Goal: Task Accomplishment & Management: Manage account settings

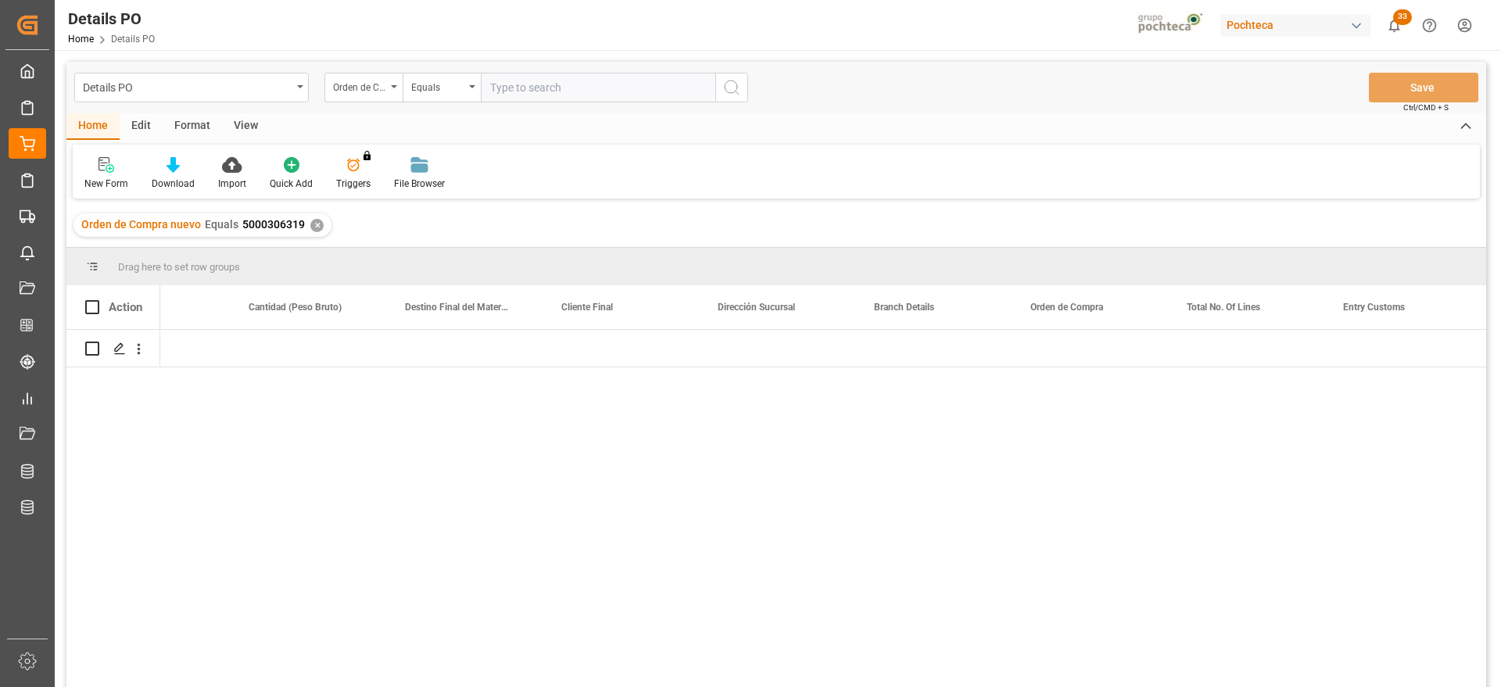
scroll to position [0, 4620]
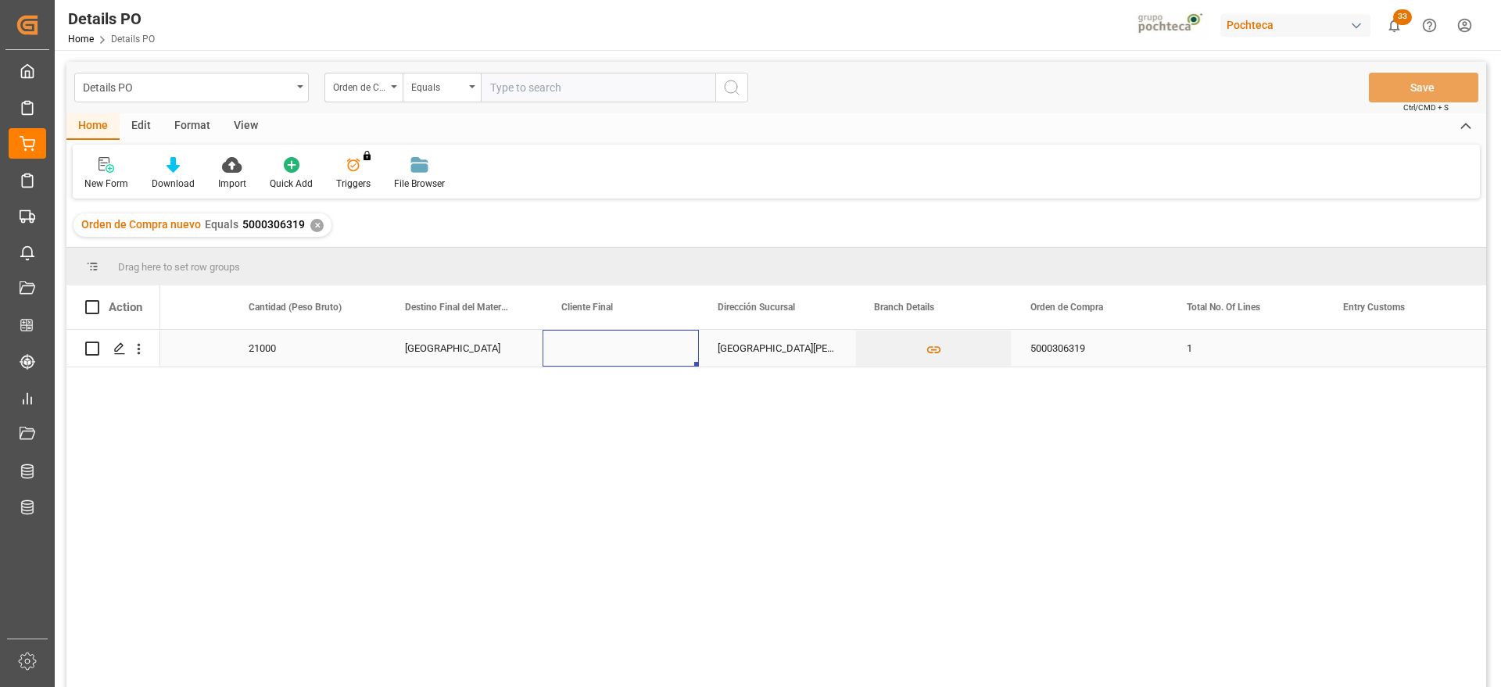
click at [689, 355] on div "Press SPACE to select this row." at bounding box center [620, 348] width 156 height 37
click at [310, 224] on div "✕" at bounding box center [316, 225] width 13 height 13
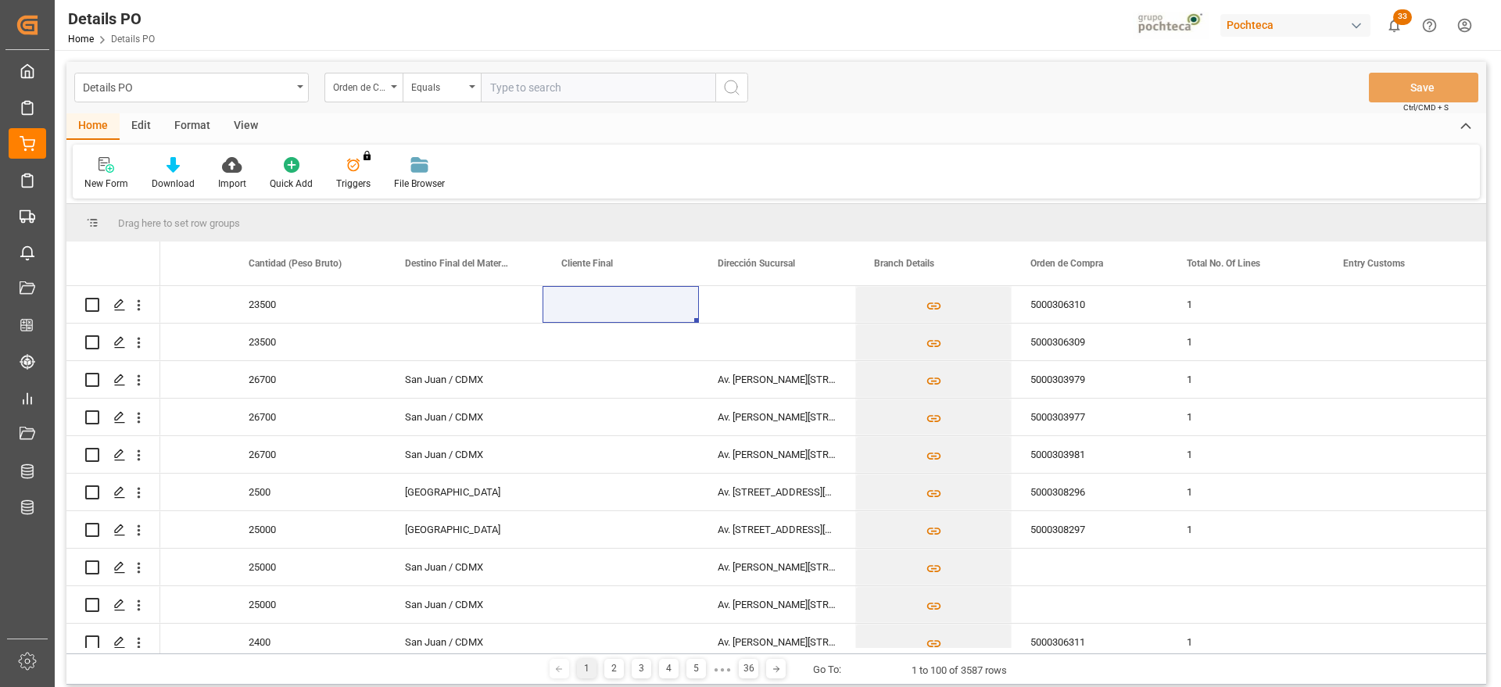
click at [528, 88] on input "text" at bounding box center [598, 88] width 234 height 30
paste input "5000306321"
type input "5000306321"
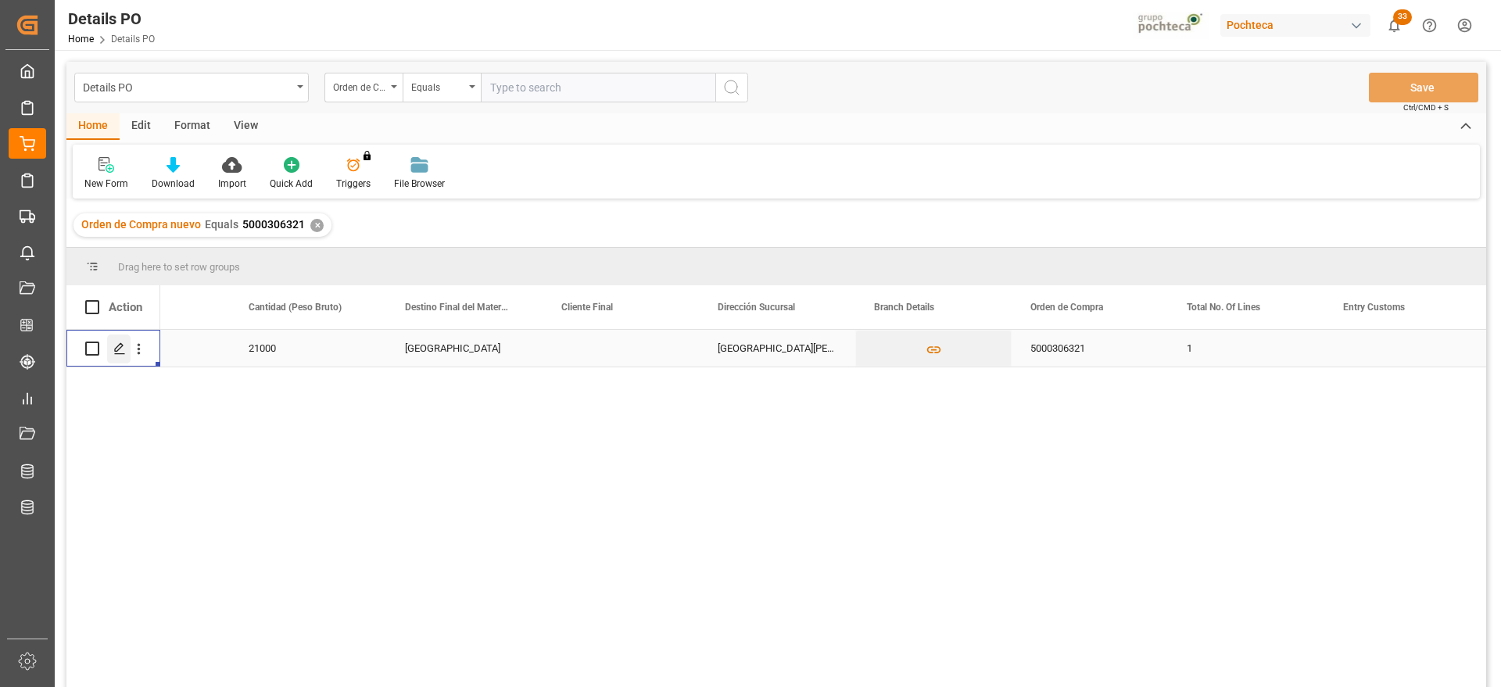
click at [117, 342] on icon "Press SPACE to select this row." at bounding box center [119, 348] width 13 height 13
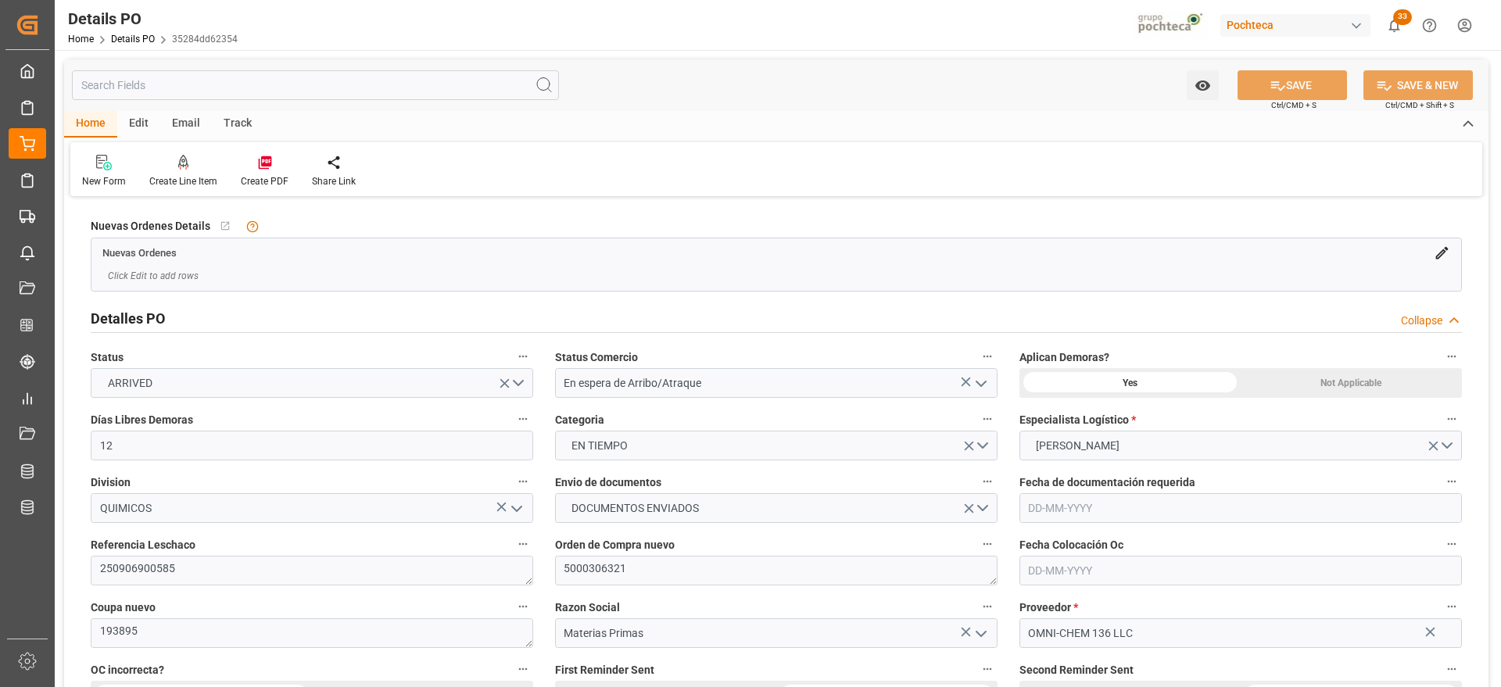
type input "12"
type input "[DATE]"
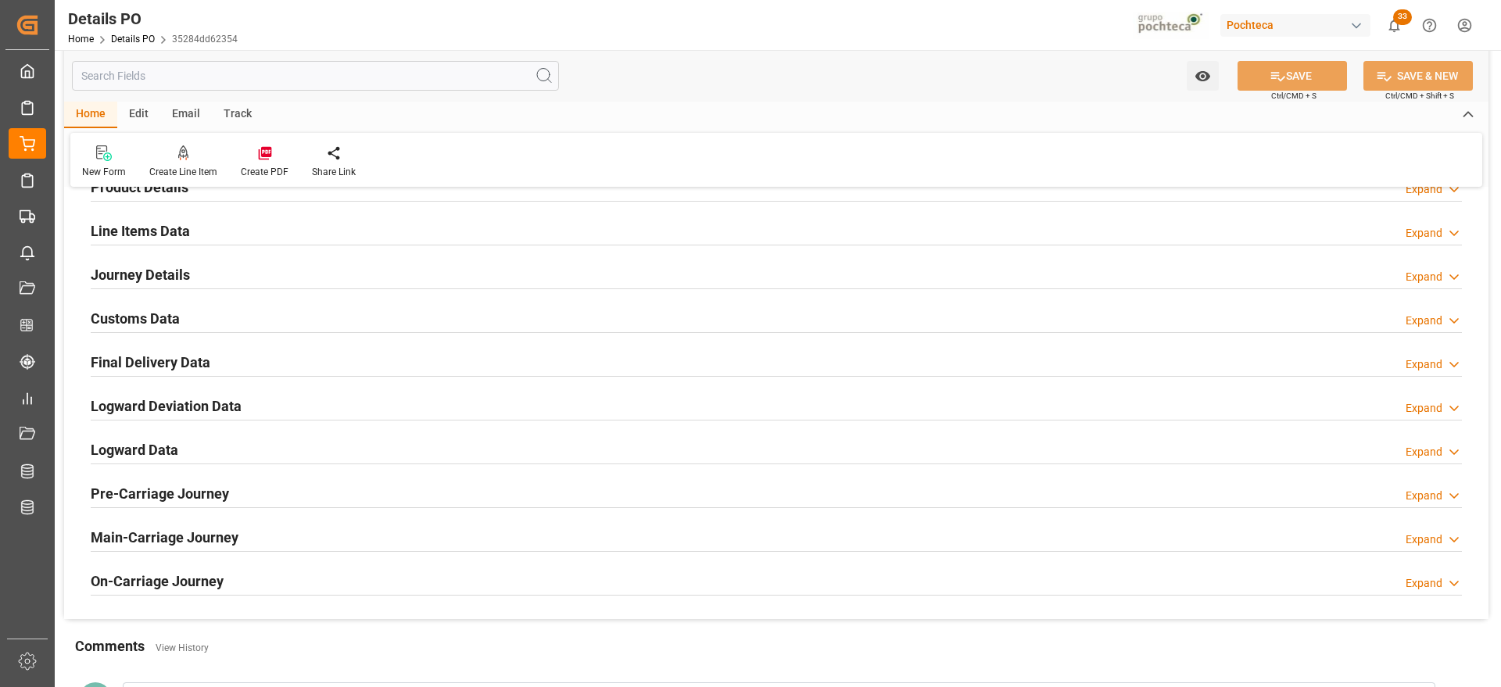
scroll to position [879, 0]
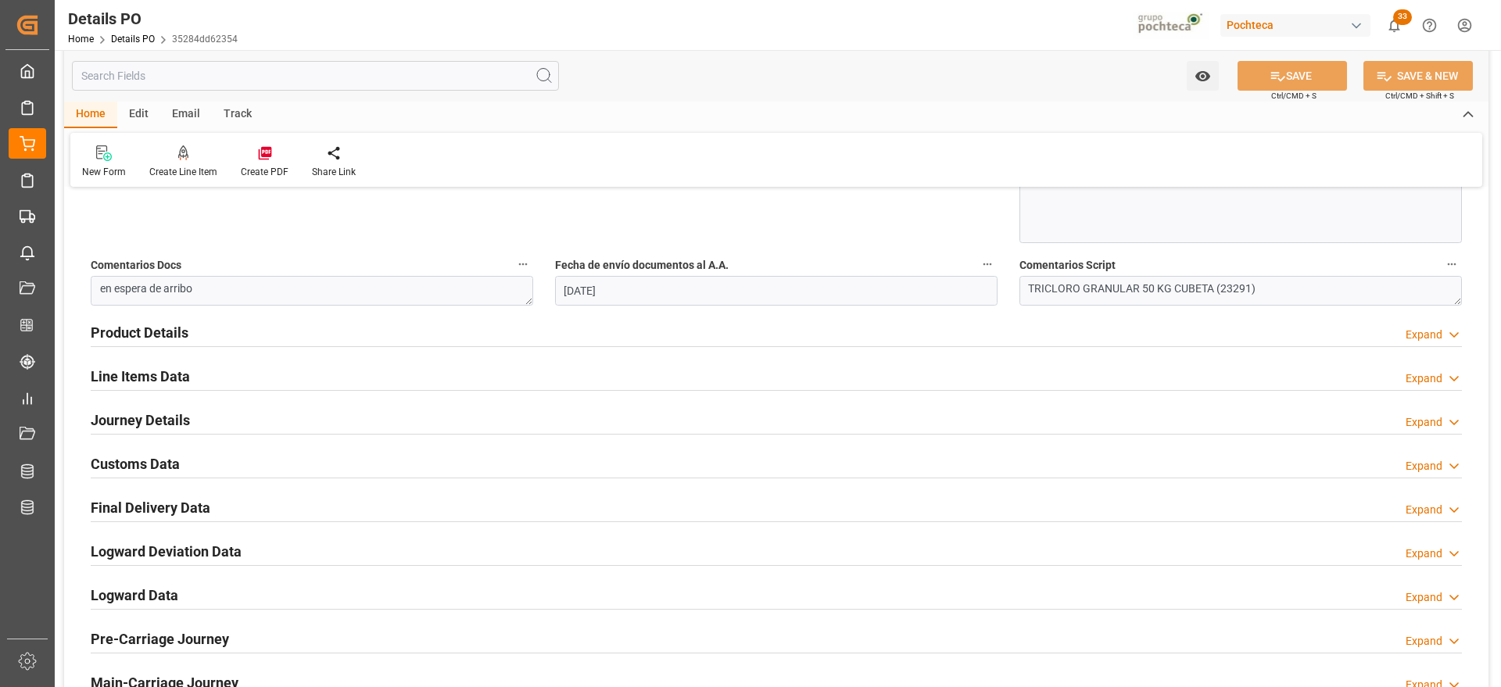
click at [126, 378] on h2 "Line Items Data" at bounding box center [140, 376] width 99 height 21
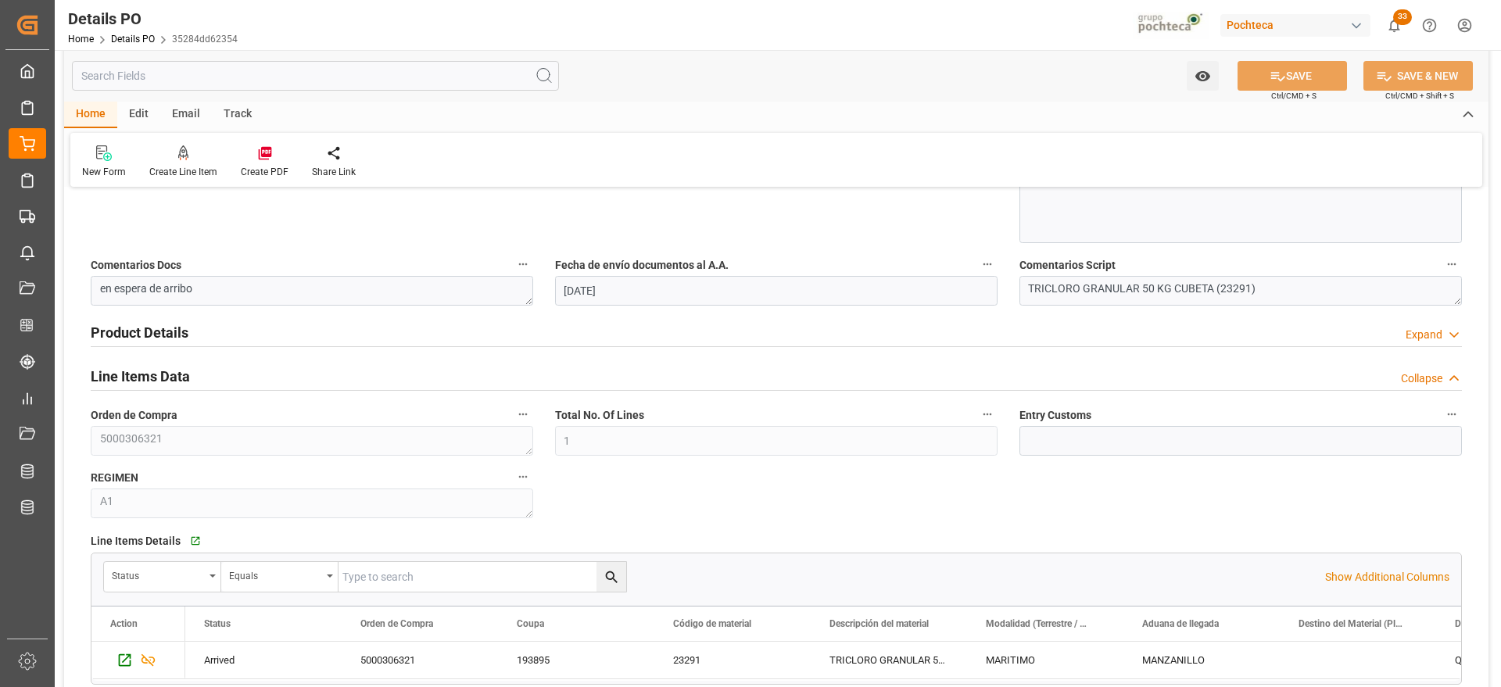
click at [133, 377] on h2 "Line Items Data" at bounding box center [140, 376] width 99 height 21
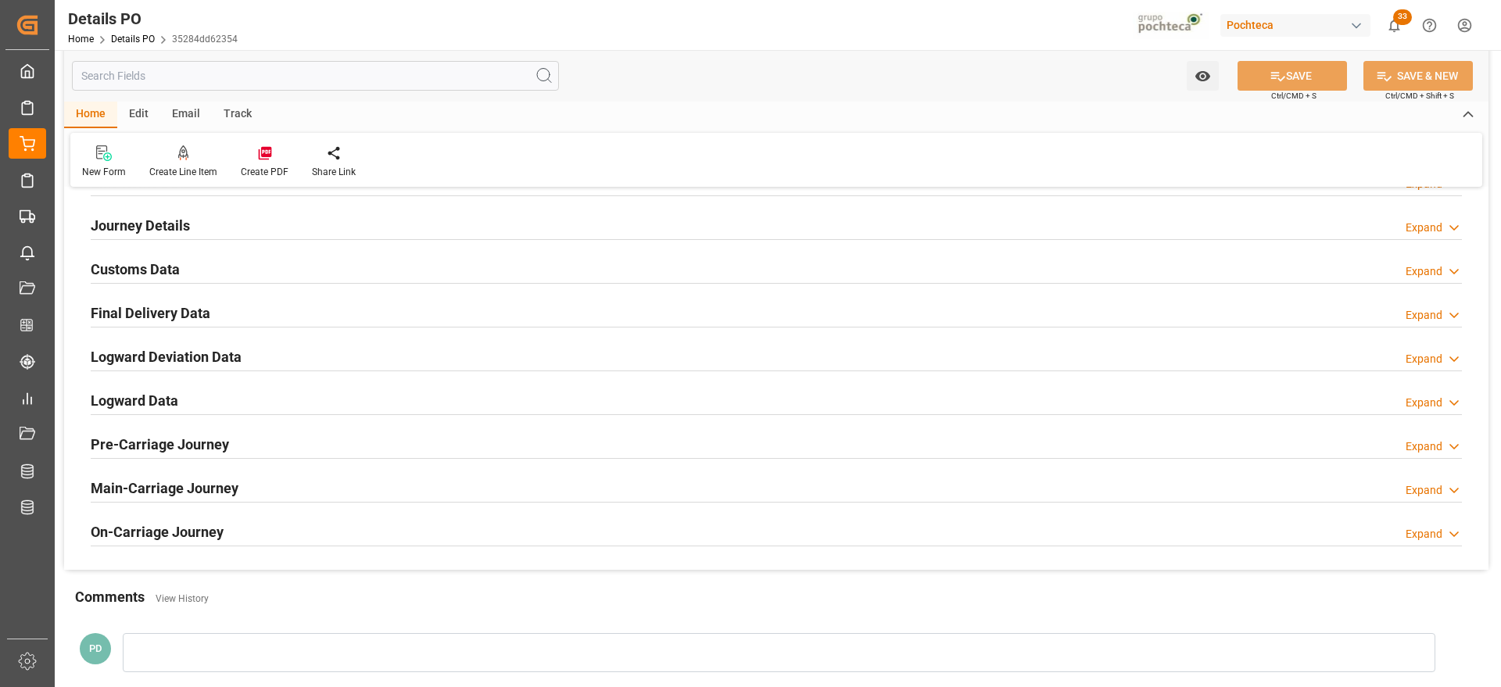
scroll to position [1075, 0]
drag, startPoint x: 123, startPoint y: 267, endPoint x: 193, endPoint y: 295, distance: 74.7
click at [123, 267] on h2 "Customs Data" at bounding box center [135, 268] width 89 height 21
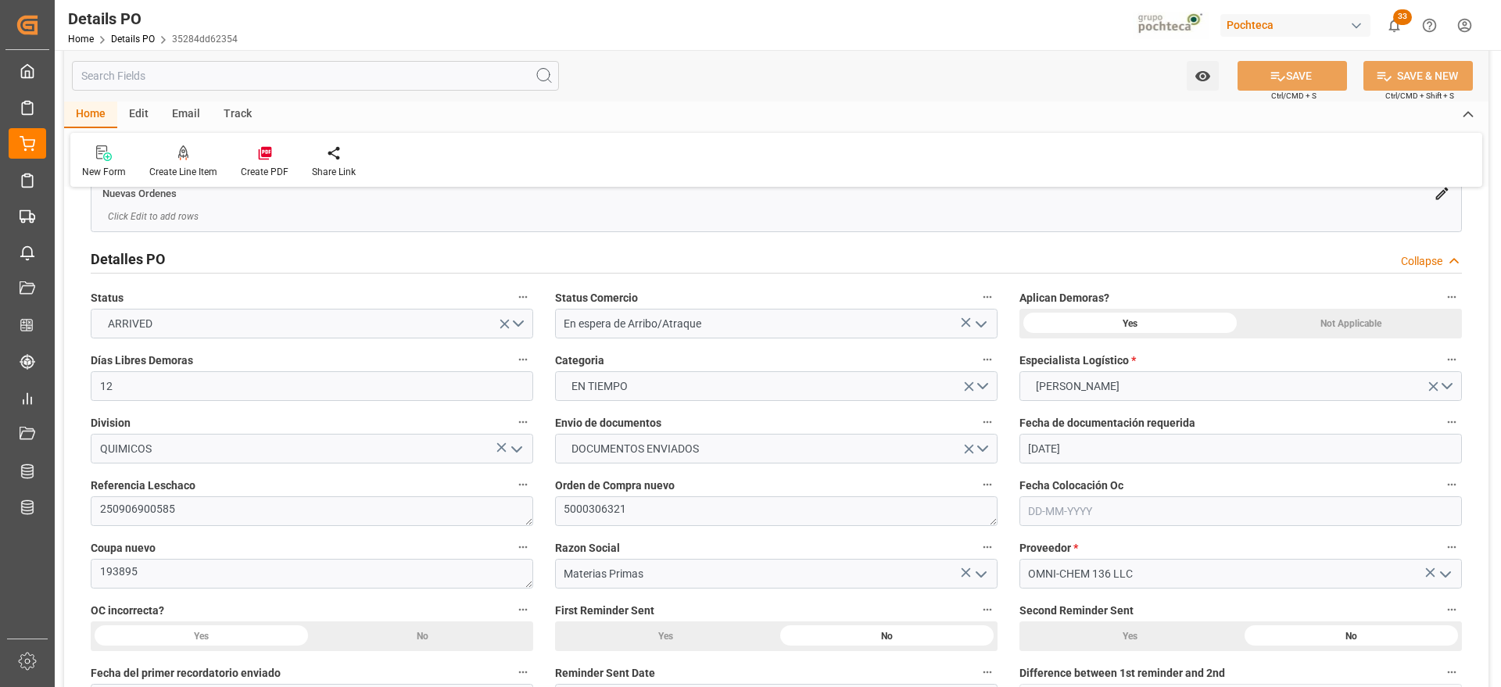
scroll to position [0, 0]
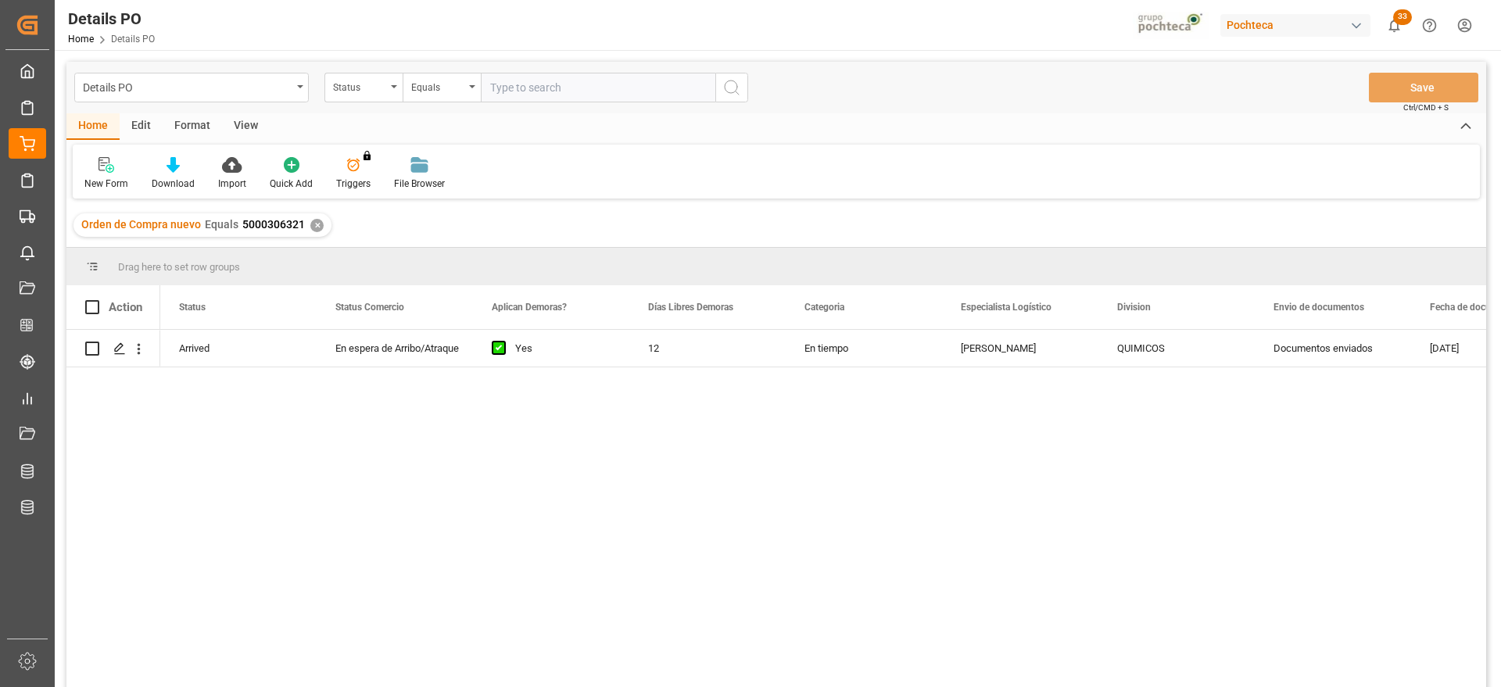
click at [310, 224] on div "✕" at bounding box center [316, 225] width 13 height 13
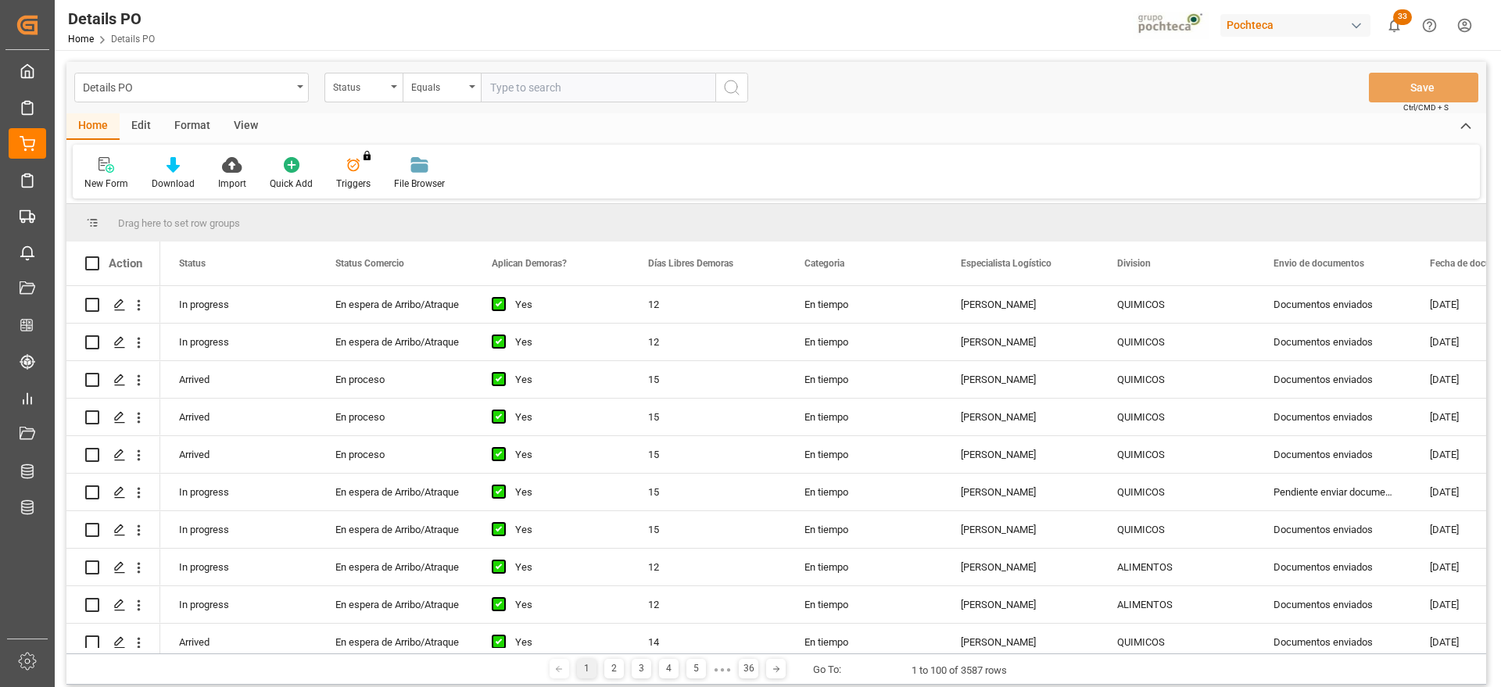
click at [367, 90] on div "Status" at bounding box center [359, 86] width 53 height 18
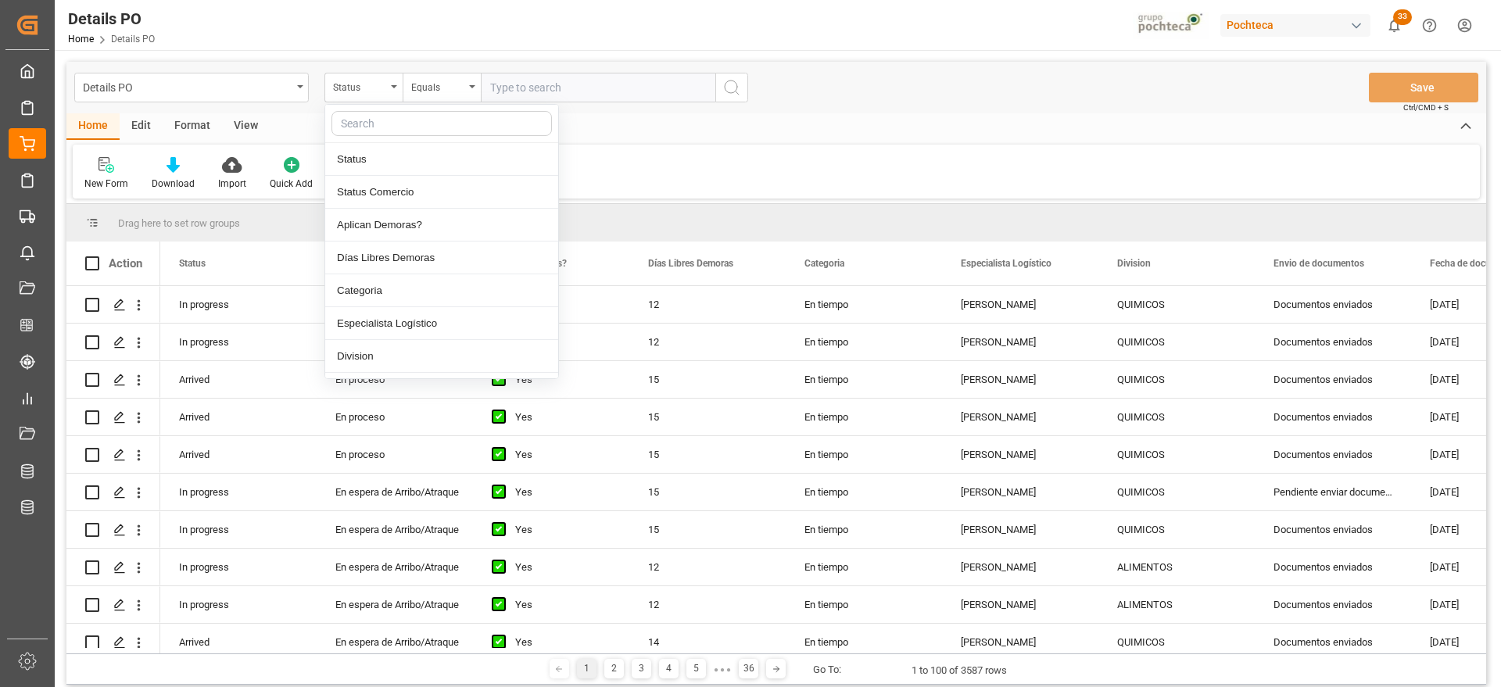
click at [370, 124] on input "text" at bounding box center [441, 123] width 220 height 25
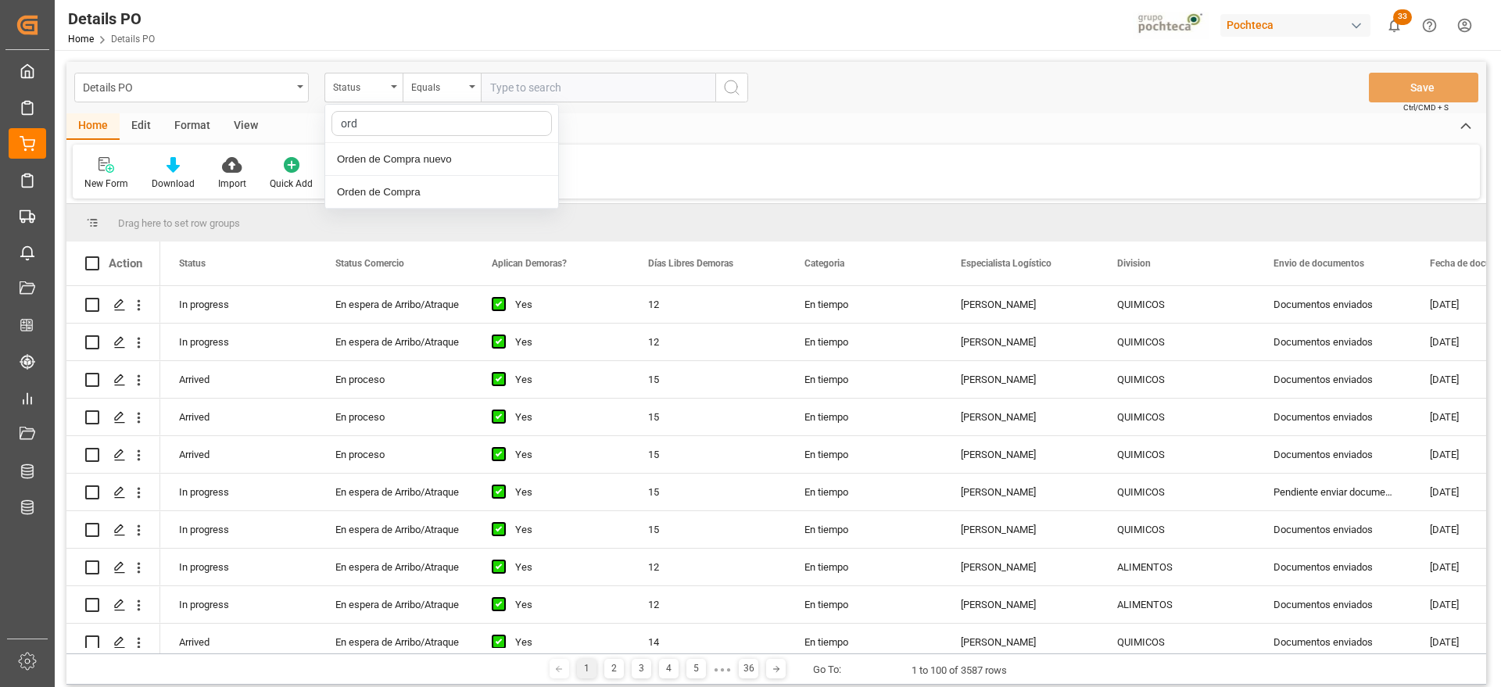
type input "orde"
click at [499, 162] on div "Orden de Compra nuevo" at bounding box center [441, 159] width 233 height 33
click at [520, 88] on input "text" at bounding box center [598, 88] width 234 height 30
paste input "5000306320"
type input "5000306320"
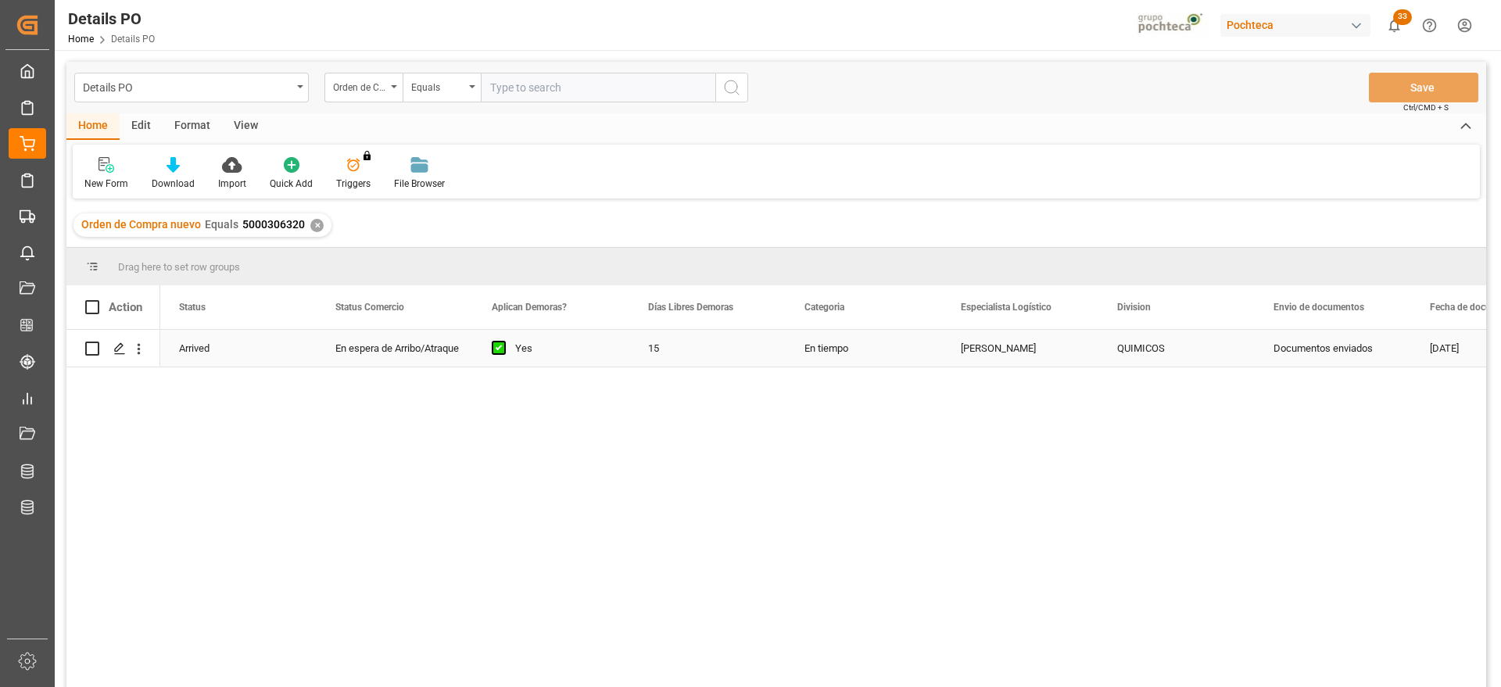
click at [562, 352] on div "Yes" at bounding box center [562, 349] width 95 height 36
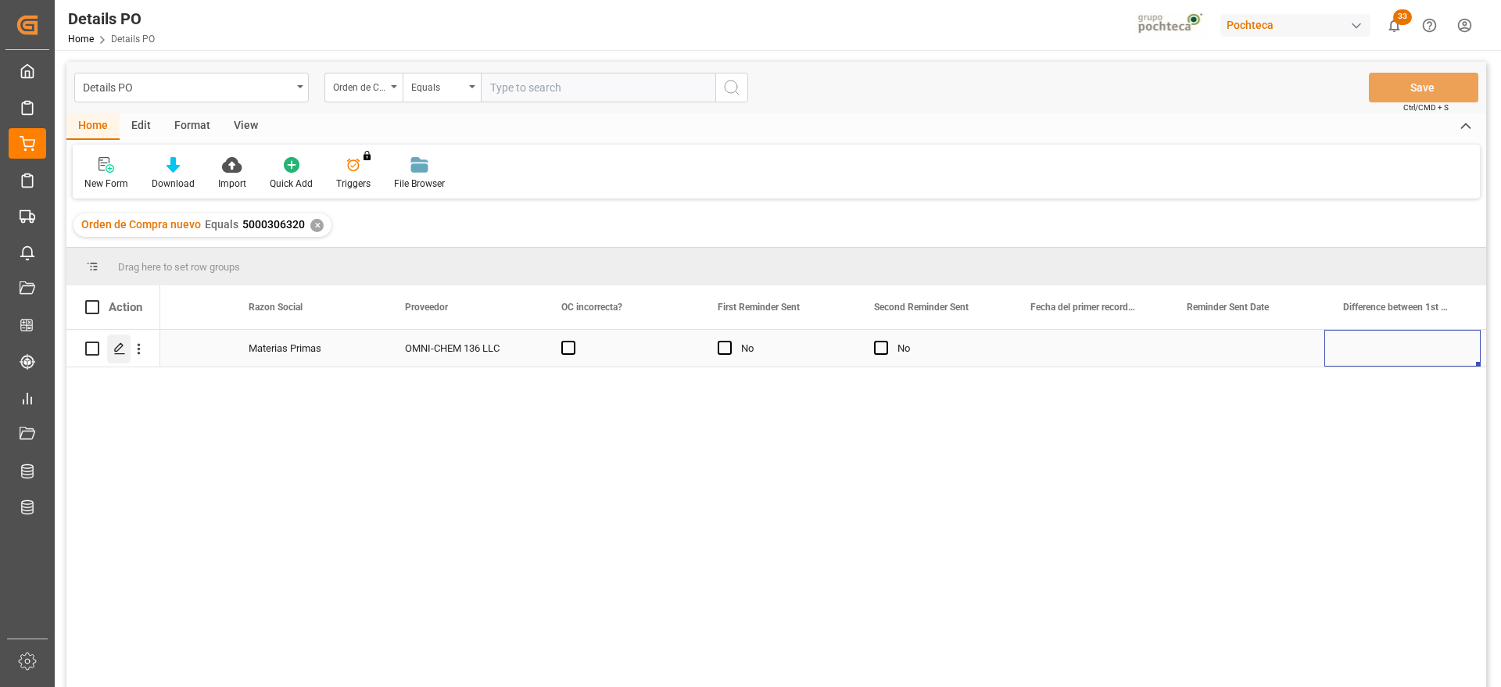
click at [120, 342] on icon "Press SPACE to select this row." at bounding box center [119, 348] width 13 height 13
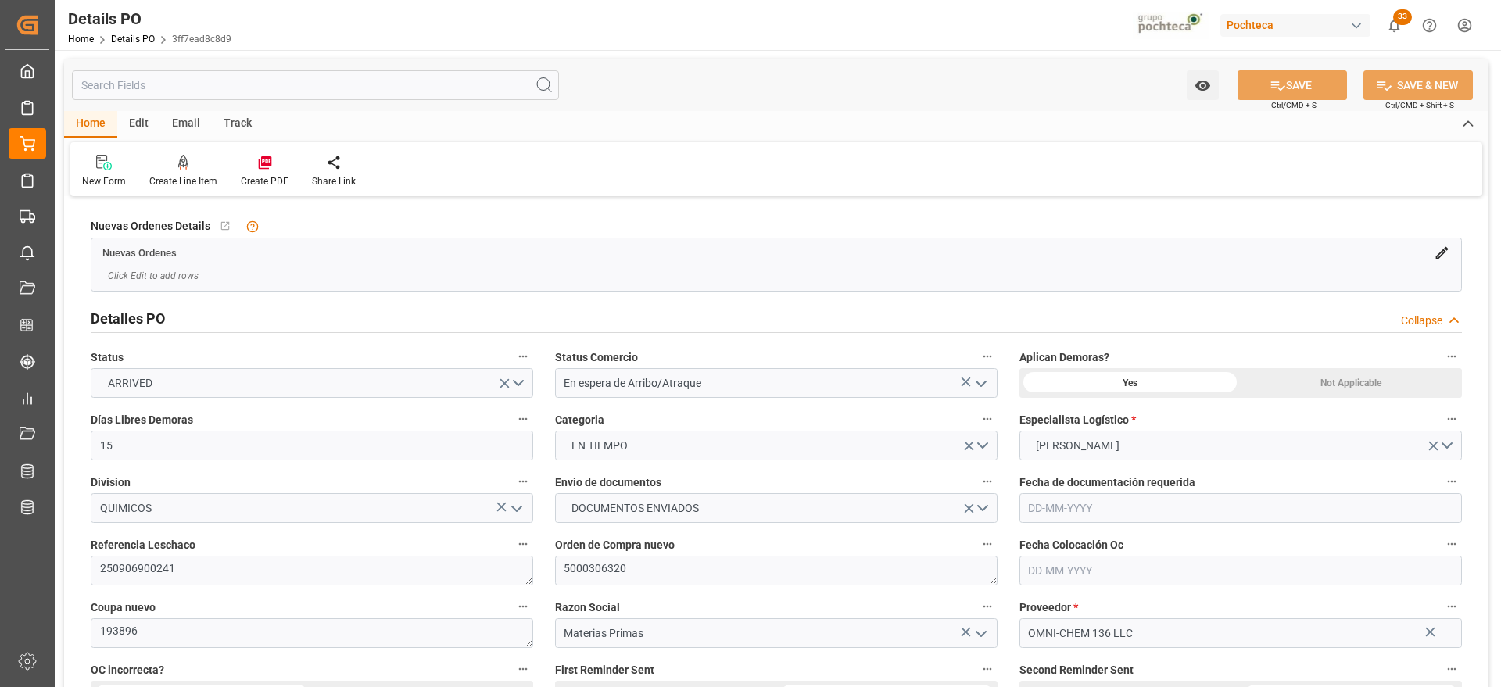
type input "15"
type input "[DATE]"
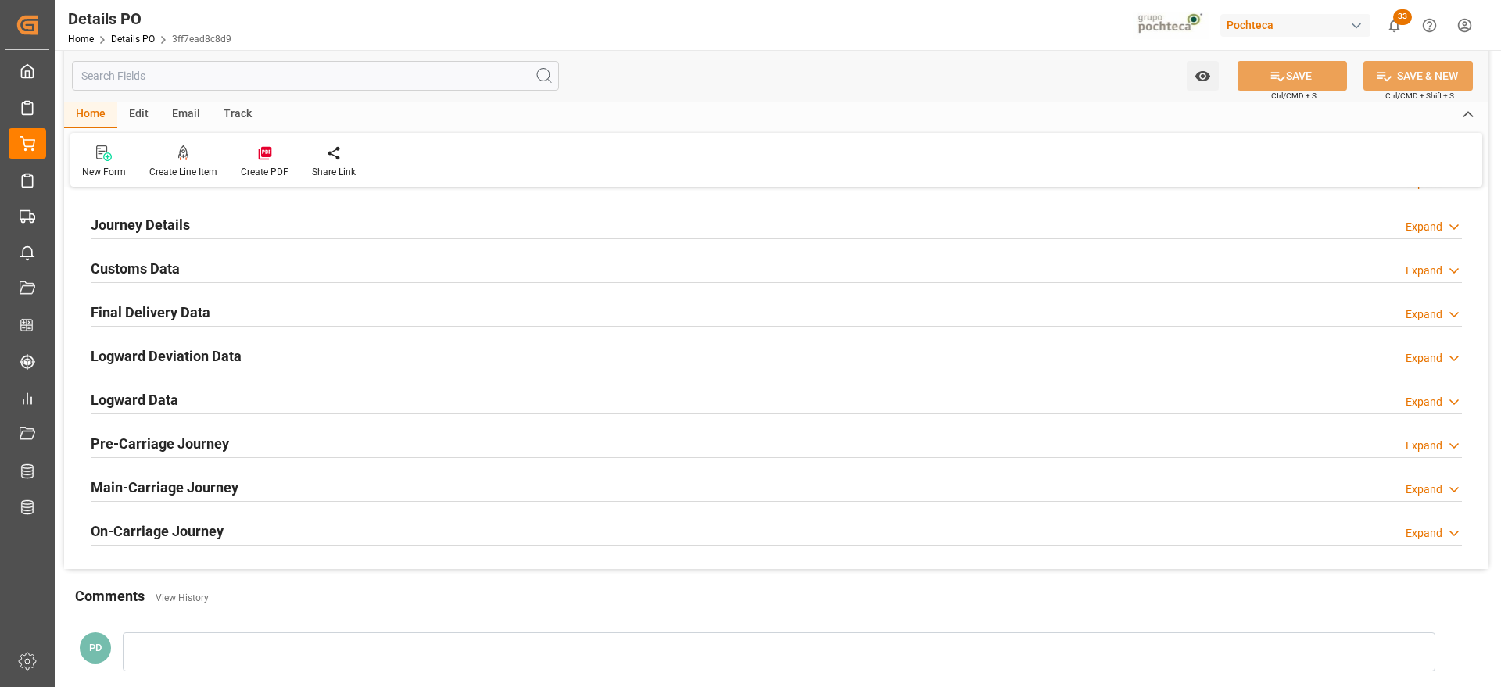
scroll to position [977, 0]
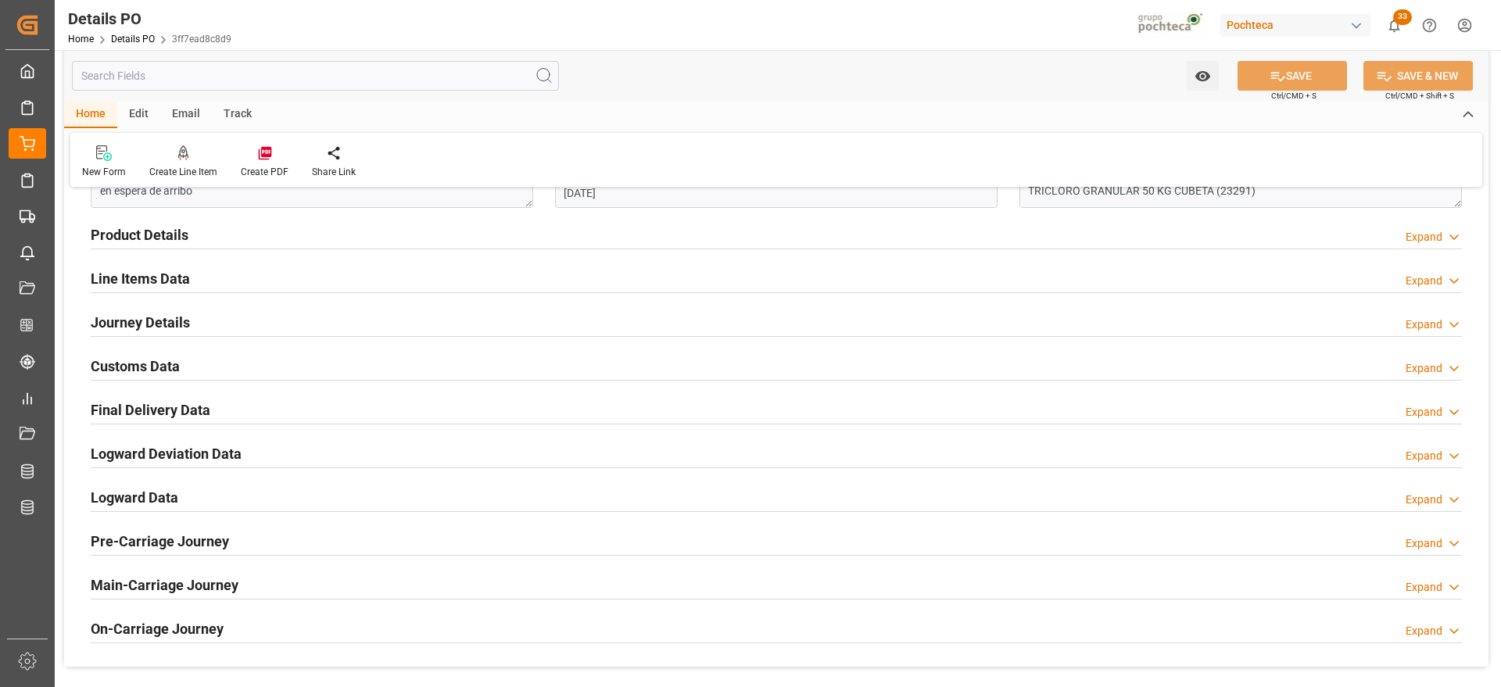
click at [146, 279] on h2 "Line Items Data" at bounding box center [140, 278] width 99 height 21
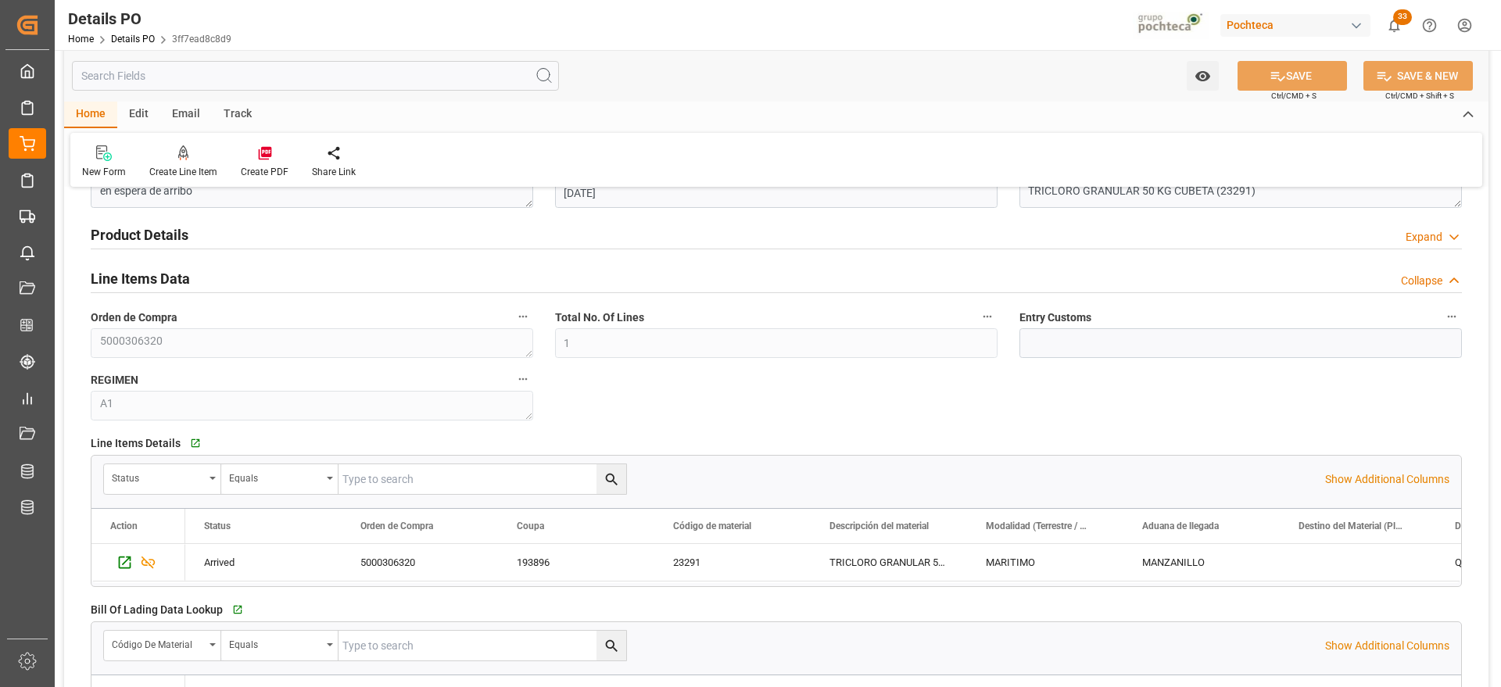
click at [149, 279] on h2 "Line Items Data" at bounding box center [140, 278] width 99 height 21
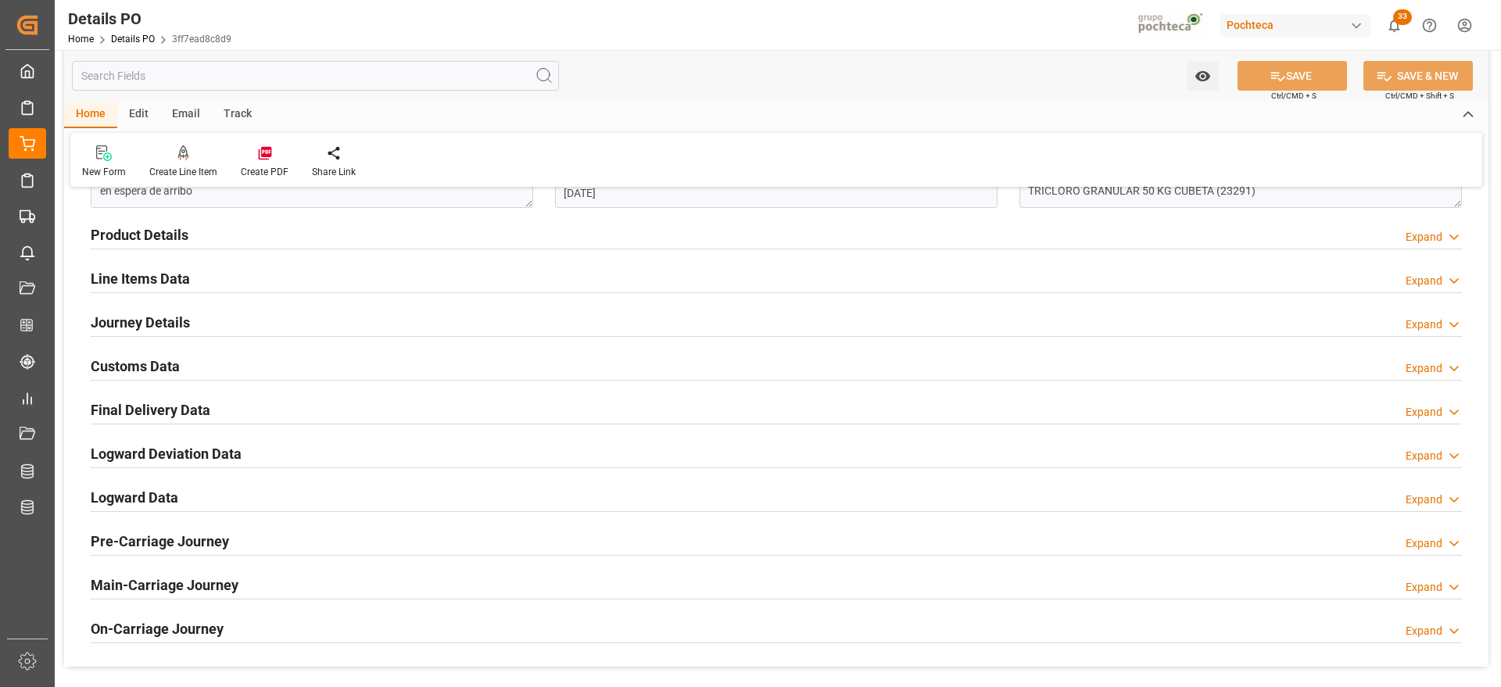
click at [140, 363] on h2 "Customs Data" at bounding box center [135, 366] width 89 height 21
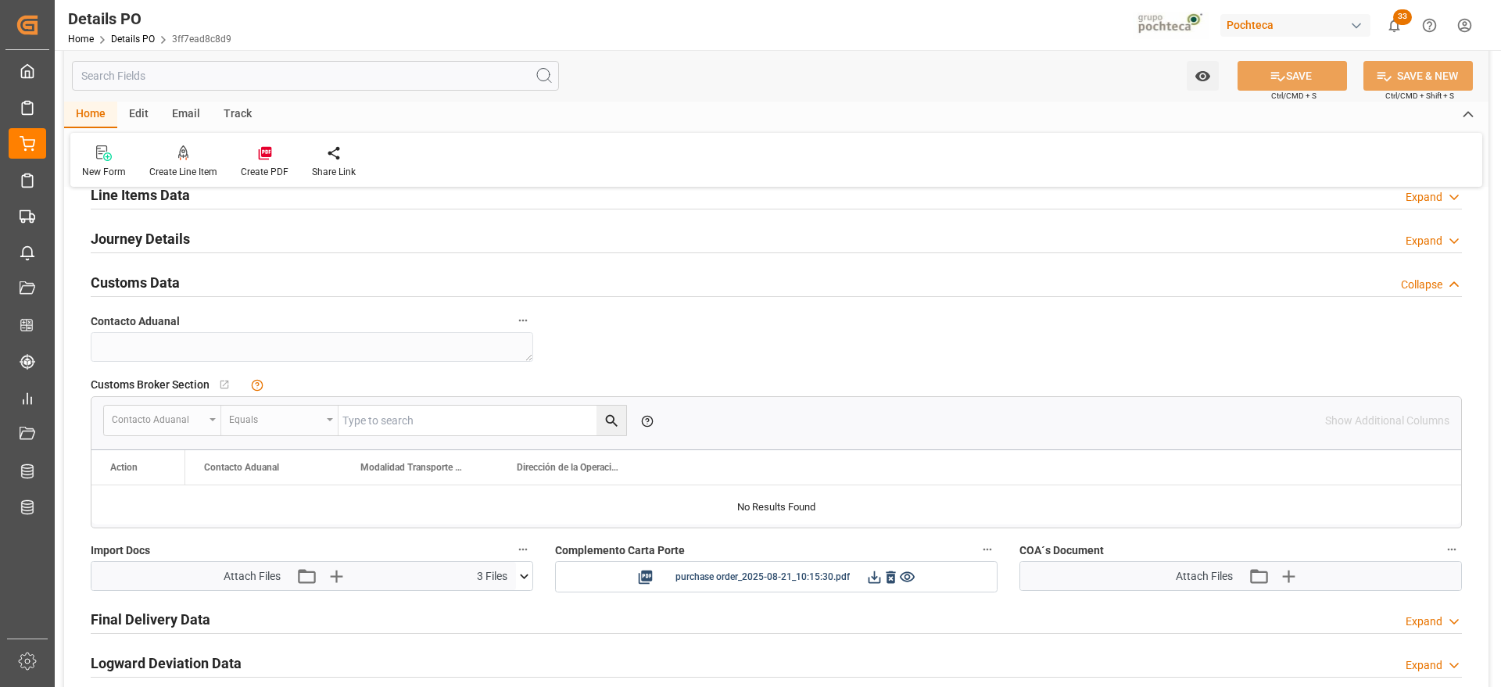
scroll to position [1172, 0]
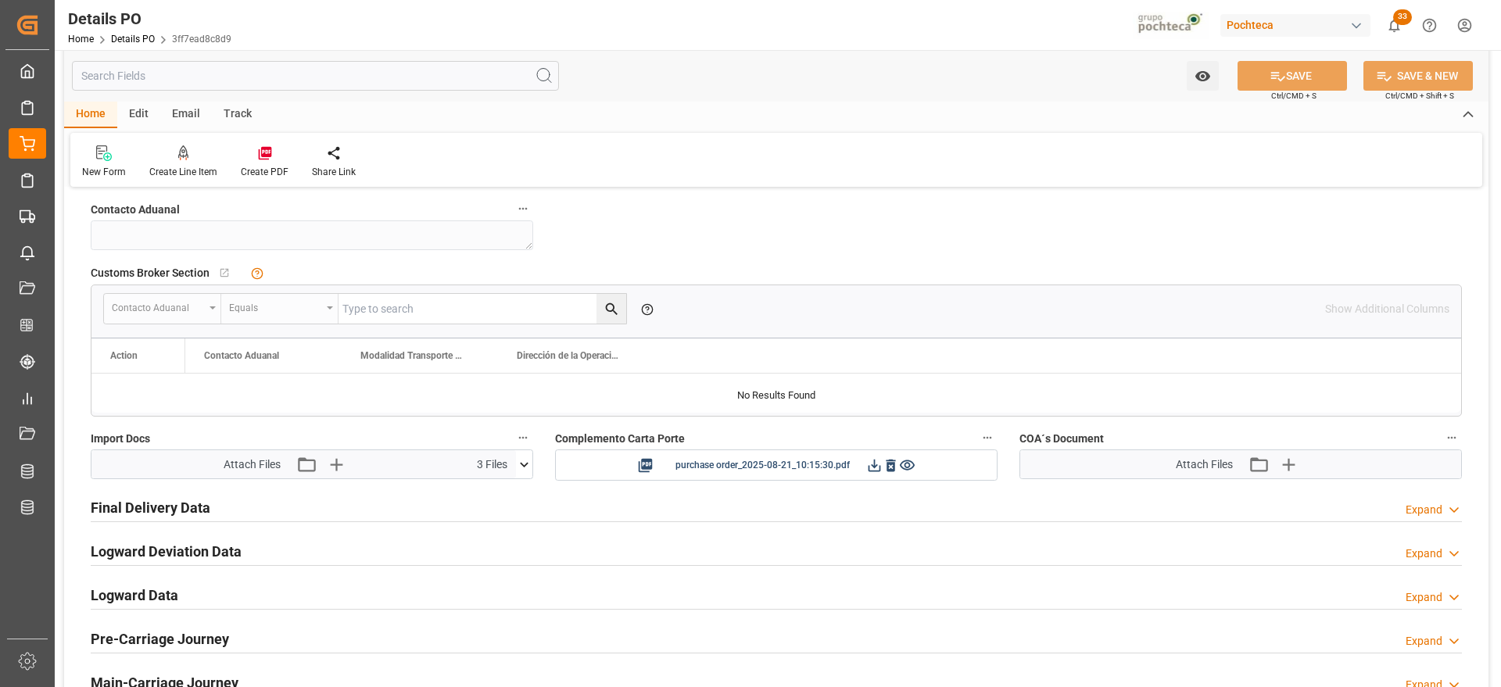
click at [518, 466] on icon at bounding box center [524, 464] width 16 height 16
click at [484, 495] on icon at bounding box center [483, 494] width 13 height 13
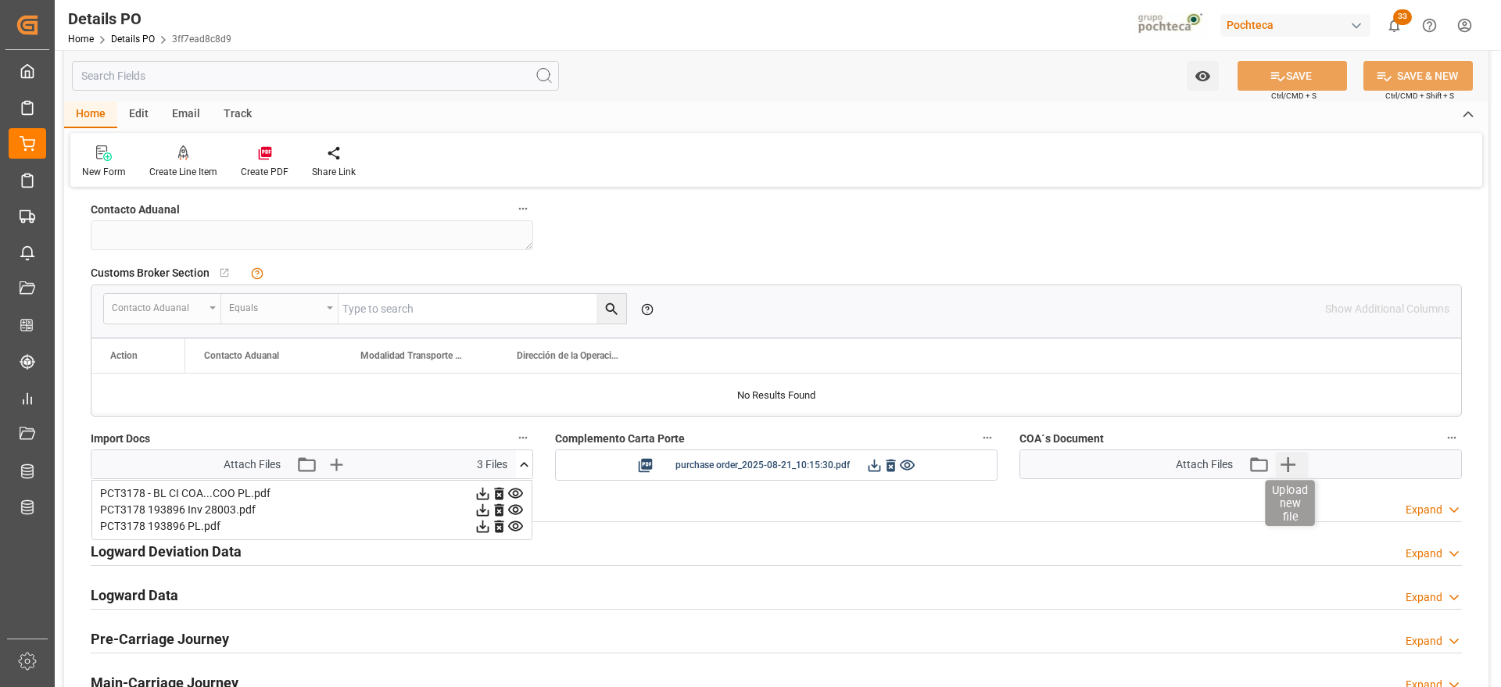
click at [1287, 463] on icon "button" at bounding box center [1287, 464] width 15 height 15
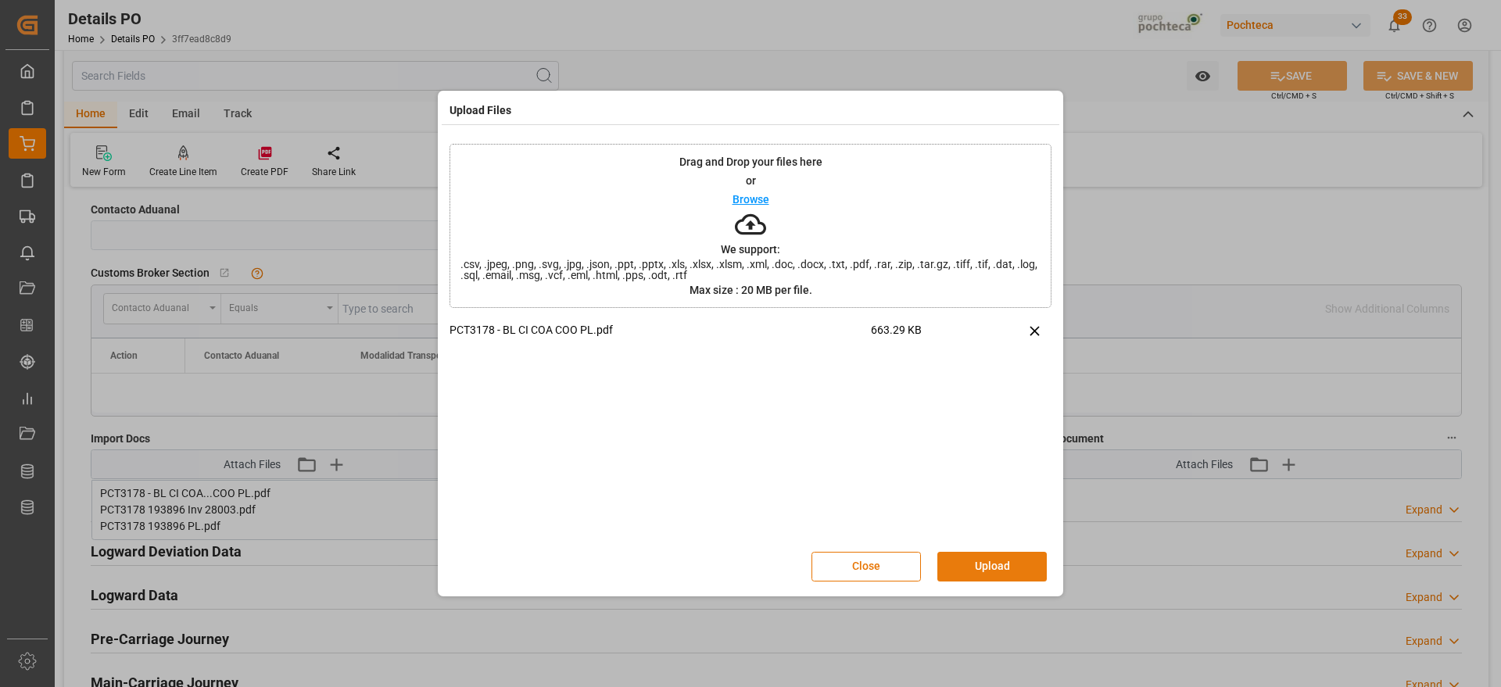
click at [991, 576] on button "Upload" at bounding box center [991, 567] width 109 height 30
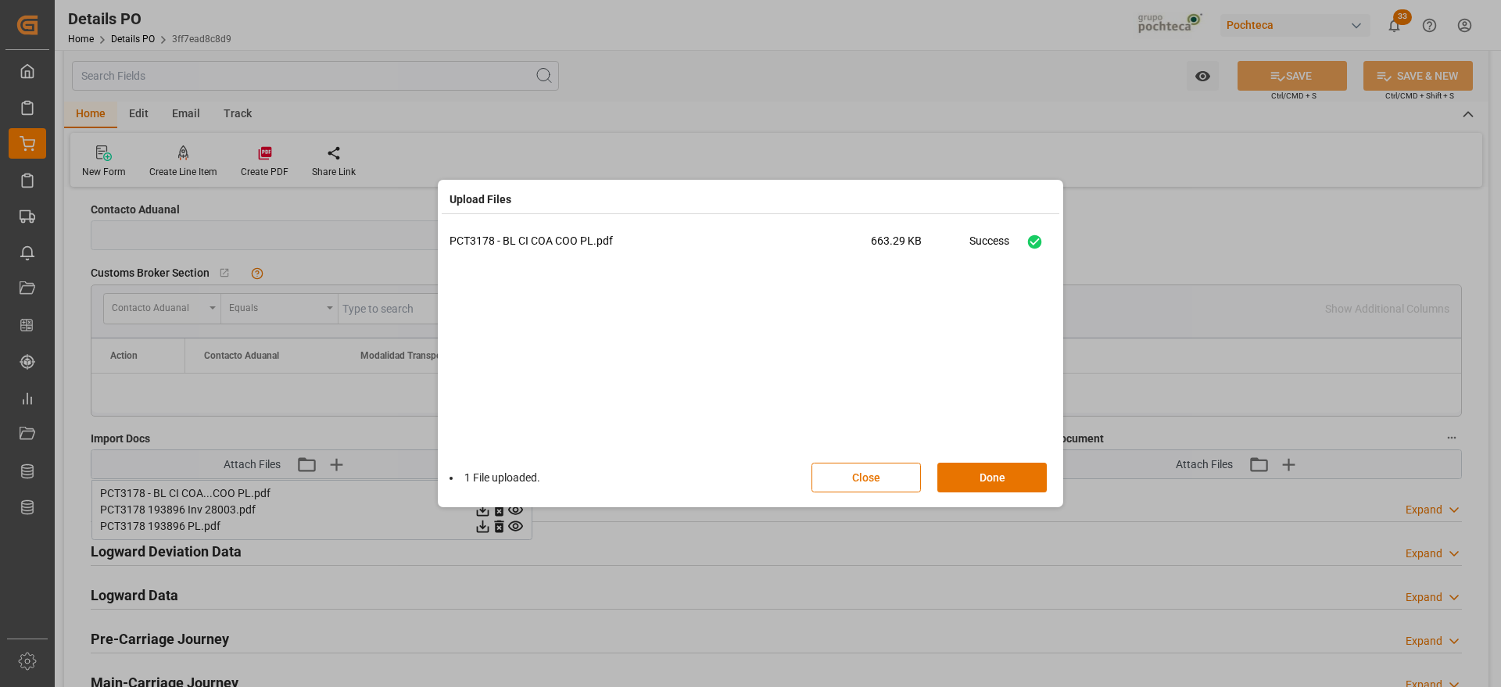
click at [1021, 470] on button "Done" at bounding box center [991, 478] width 109 height 30
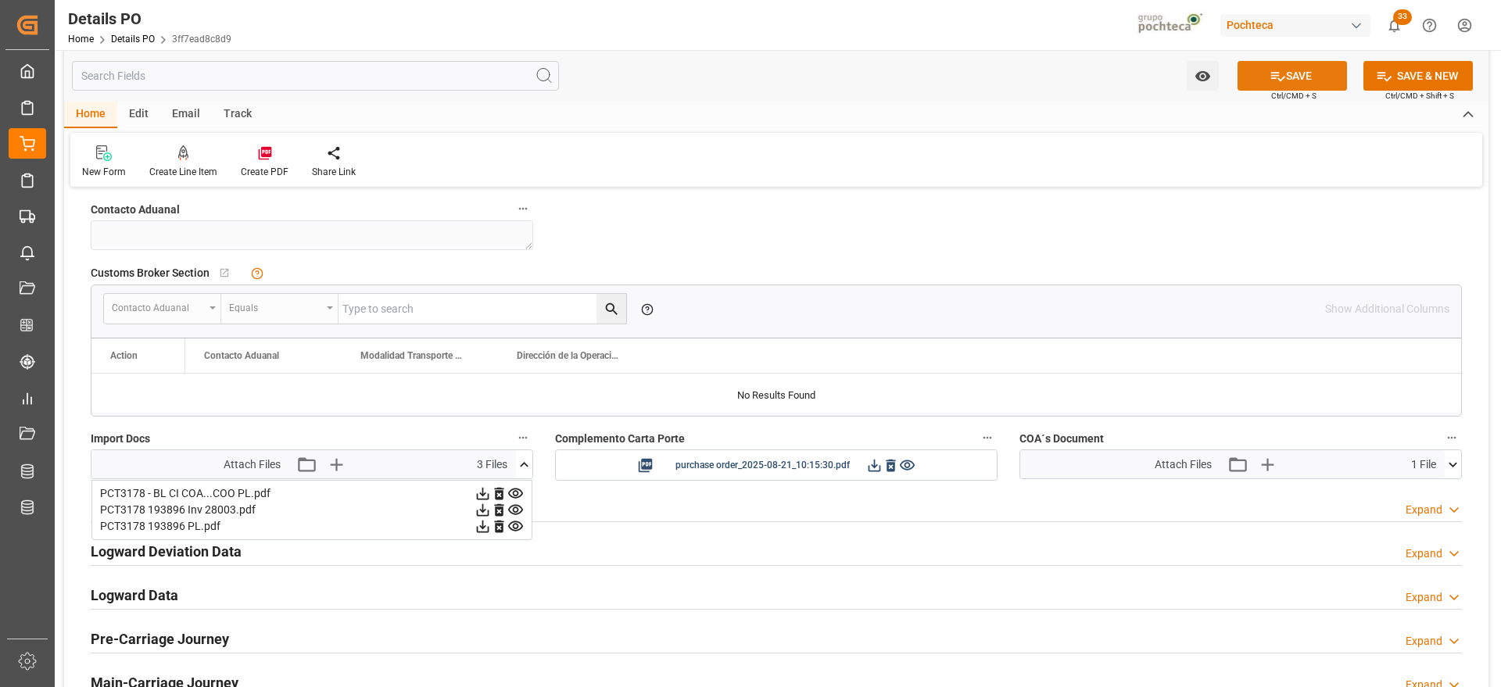
click at [1279, 63] on button "SAVE" at bounding box center [1291, 76] width 109 height 30
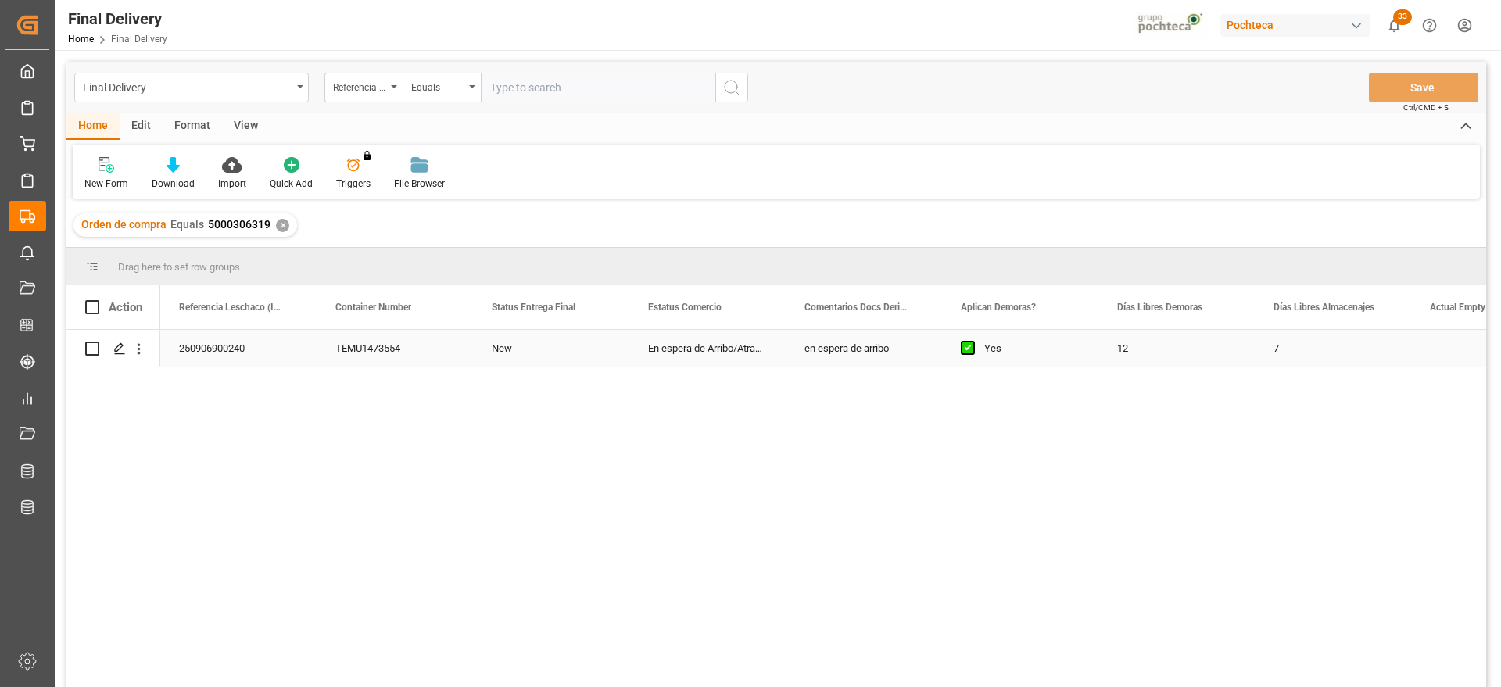
click at [503, 341] on div "New" at bounding box center [551, 348] width 156 height 37
click at [111, 343] on div "Press SPACE to select this row." at bounding box center [118, 349] width 23 height 29
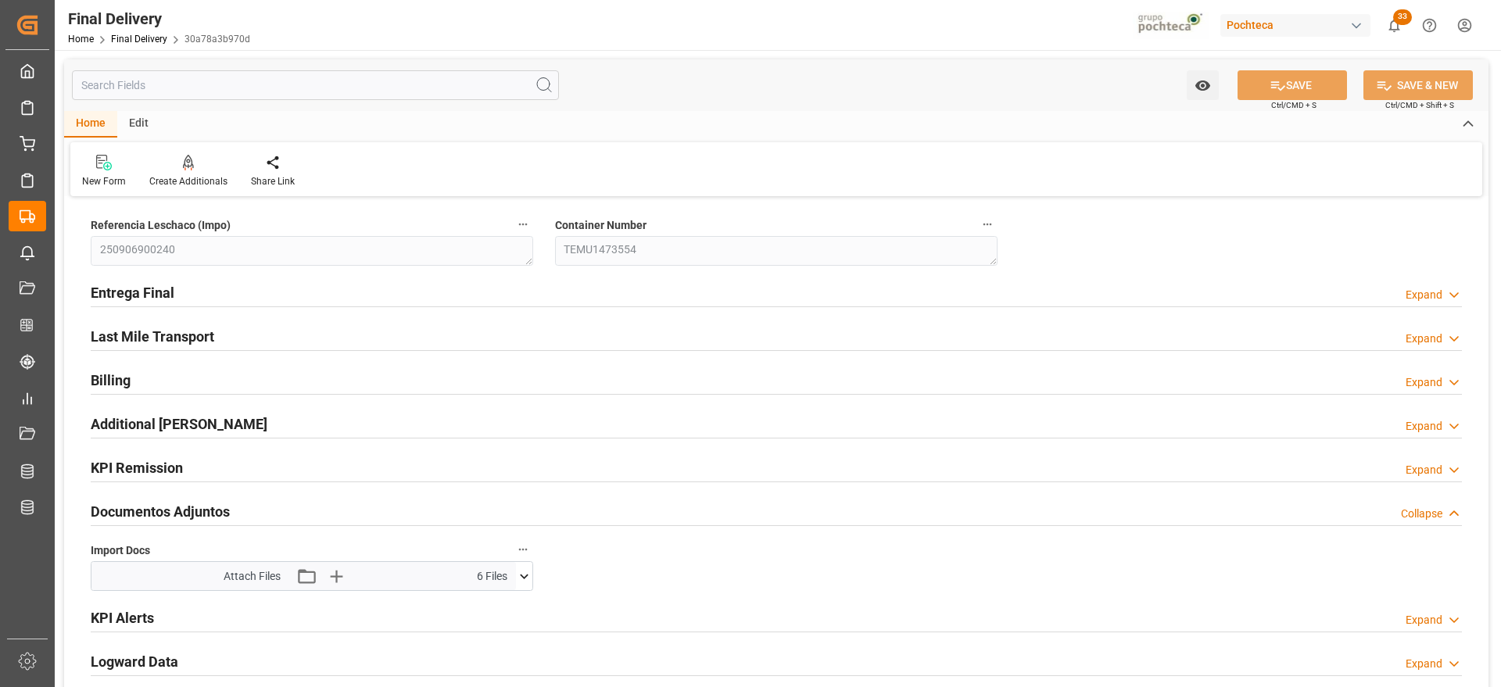
type textarea "250906900240"
type textarea "TEMU1473554"
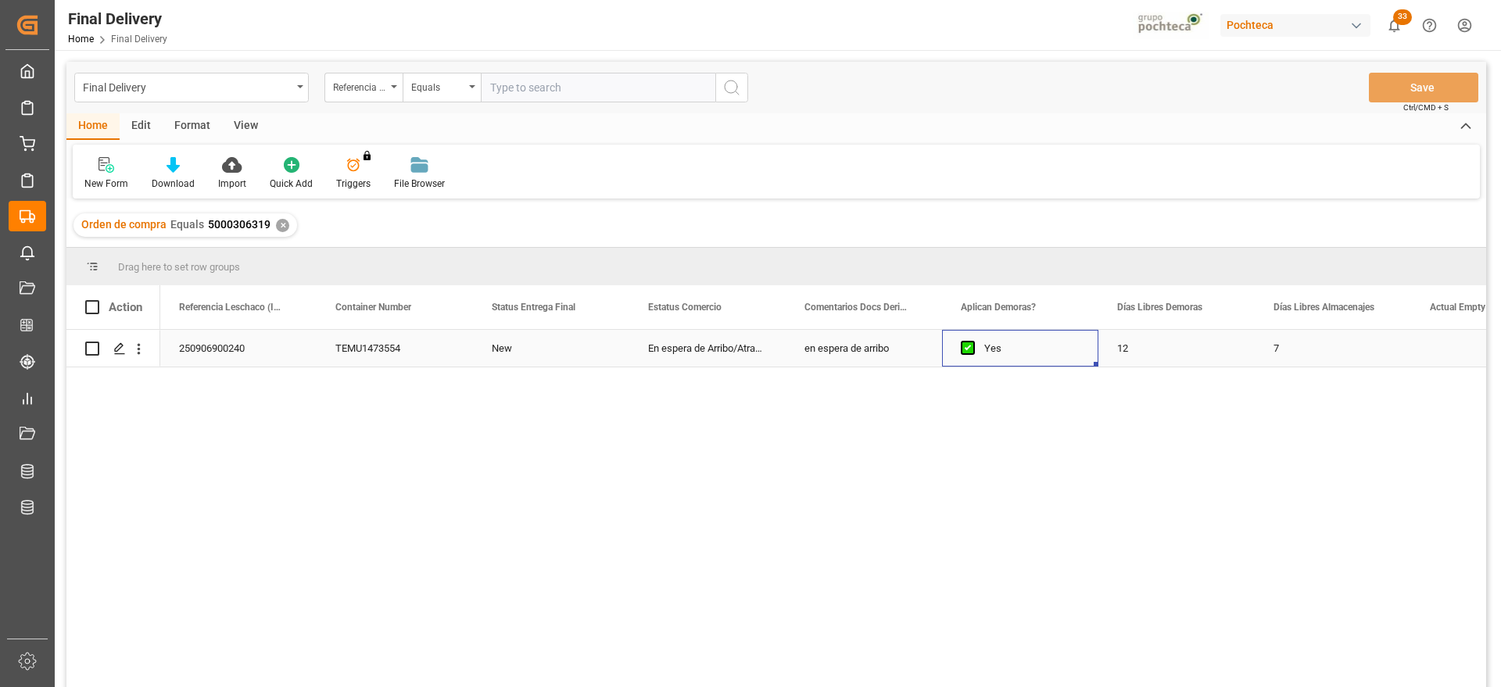
click at [1077, 347] on div "Yes" at bounding box center [1031, 349] width 95 height 36
click at [701, 342] on div "Press SPACE to select this row." at bounding box center [707, 348] width 156 height 37
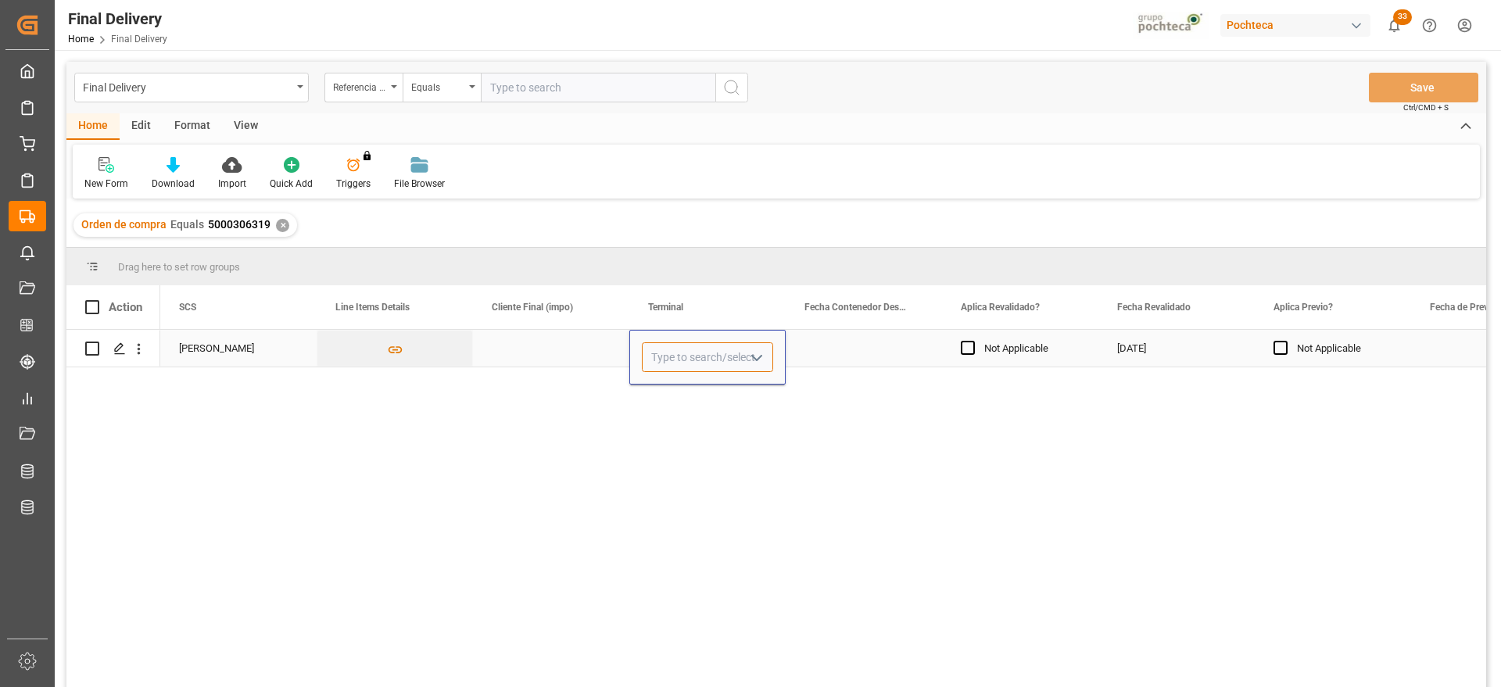
click at [700, 348] on input "Press SPACE to select this row." at bounding box center [707, 357] width 131 height 30
type input "CONTECON"
click at [827, 353] on div "Press SPACE to select this row." at bounding box center [863, 348] width 156 height 37
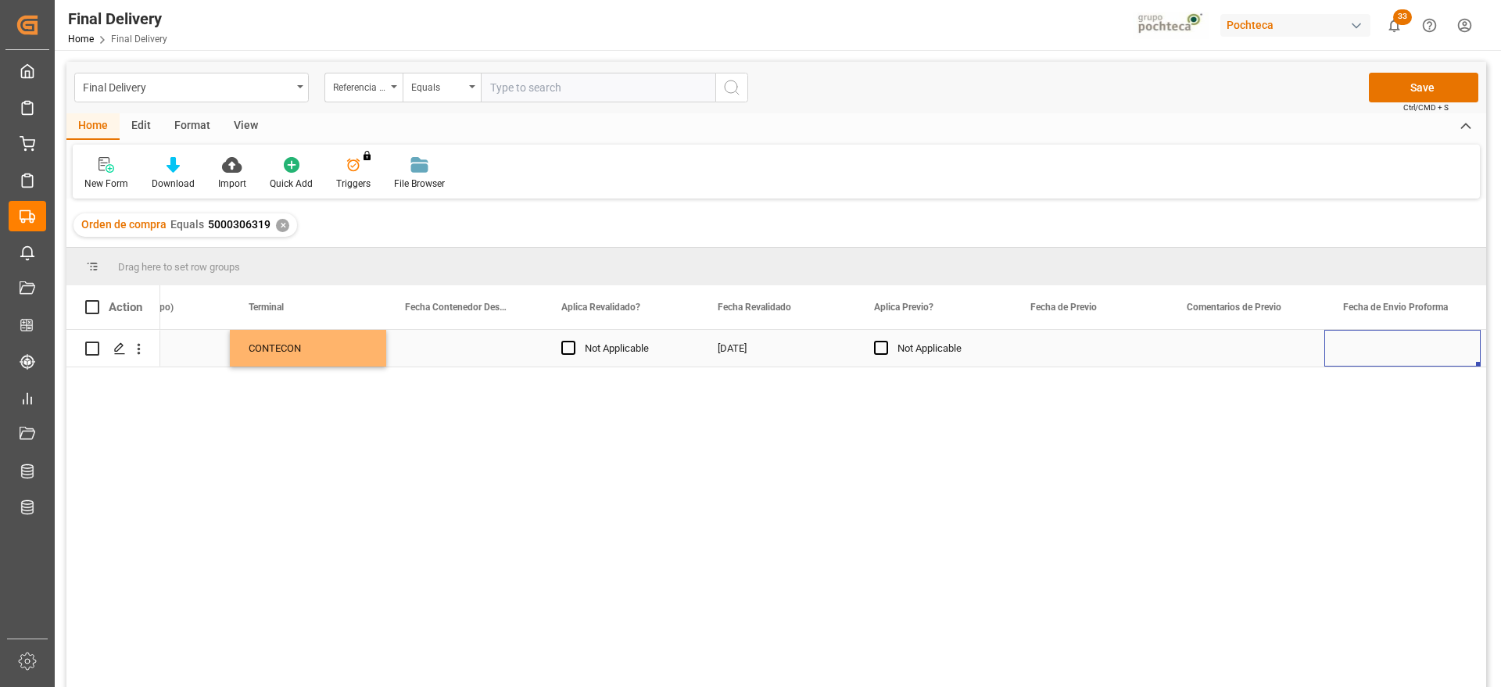
scroll to position [0, 2275]
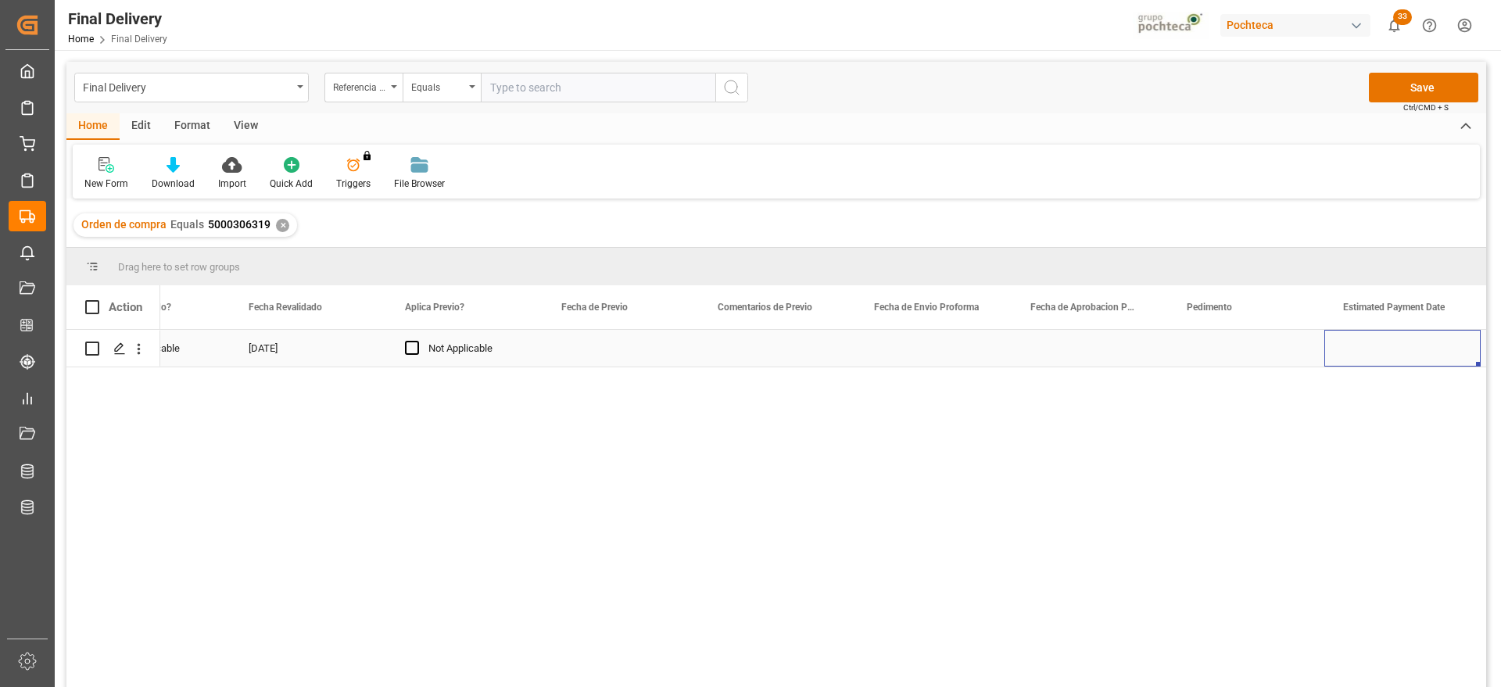
click at [978, 353] on div "Press SPACE to select this row." at bounding box center [933, 348] width 156 height 37
click at [1104, 352] on div "Press SPACE to select this row." at bounding box center [1089, 348] width 156 height 37
click at [1088, 334] on div "Press SPACE to select this row." at bounding box center [1089, 348] width 156 height 37
click at [943, 348] on div "Press SPACE to select this row." at bounding box center [933, 348] width 156 height 37
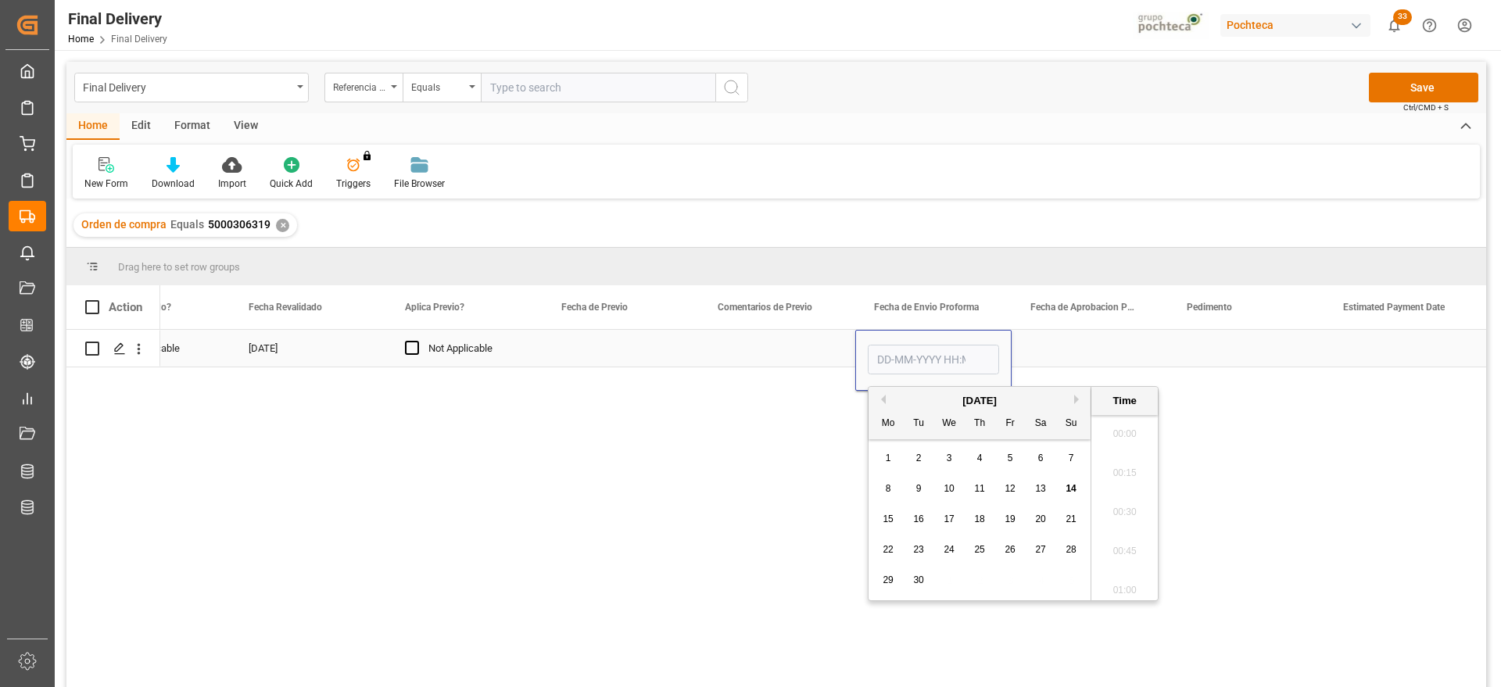
scroll to position [2077, 0]
click at [976, 552] on span "25" at bounding box center [979, 549] width 10 height 11
click at [884, 400] on button "Previous Month" at bounding box center [880, 399] width 9 height 9
click at [888, 575] on span "25" at bounding box center [887, 579] width 10 height 11
type input "25-08-2025 00:00"
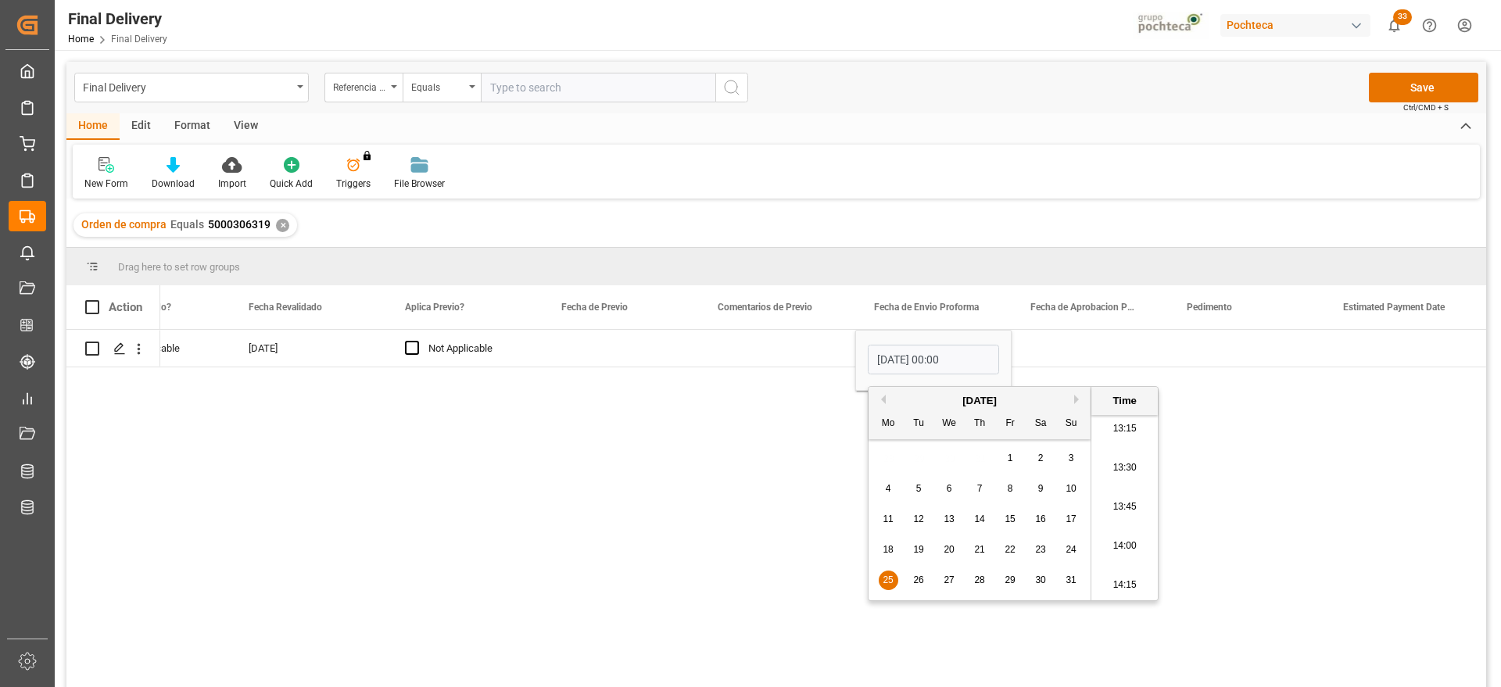
drag, startPoint x: 1047, startPoint y: 359, endPoint x: 1039, endPoint y: 358, distance: 7.9
click at [1046, 359] on div "Press SPACE to select this row." at bounding box center [1089, 348] width 156 height 37
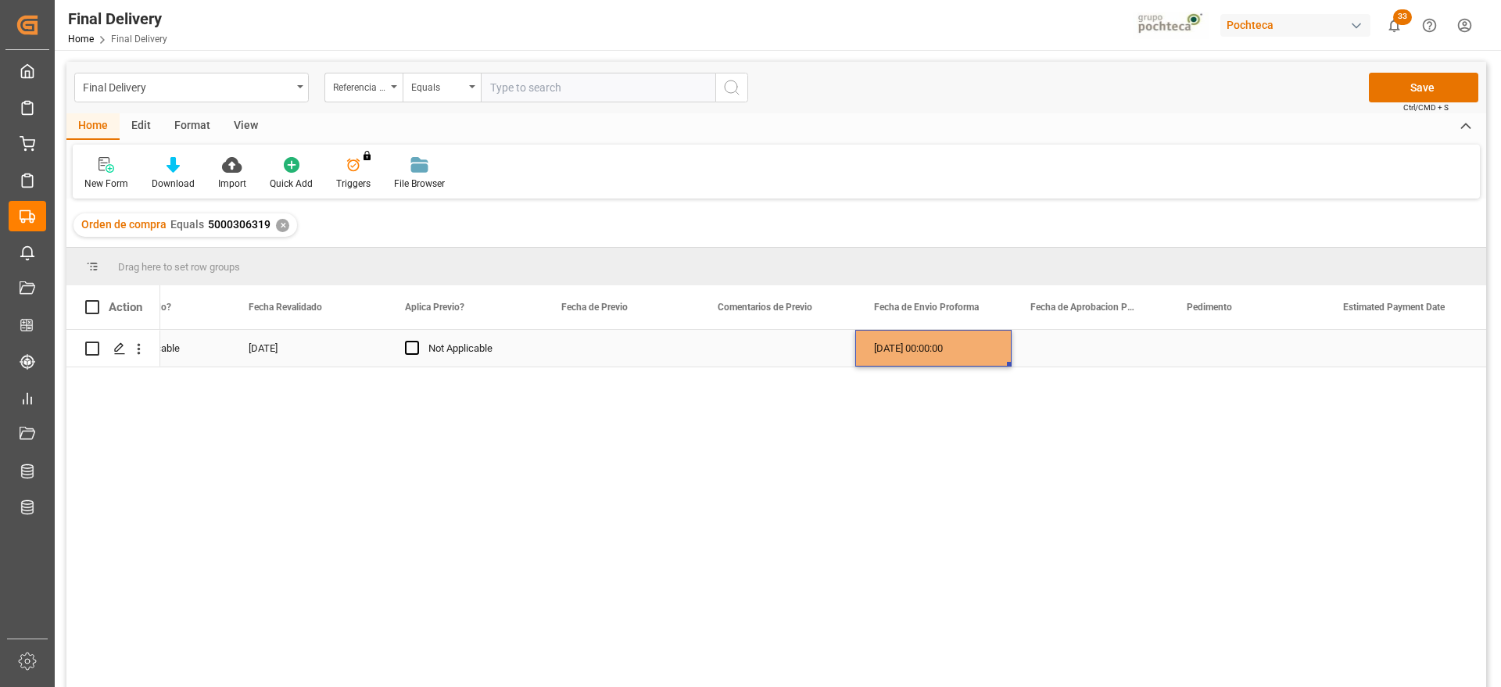
click at [956, 352] on div "25-08-2025 00:00:00" at bounding box center [933, 348] width 156 height 37
click at [1118, 363] on div "Press SPACE to select this row." at bounding box center [1089, 348] width 156 height 37
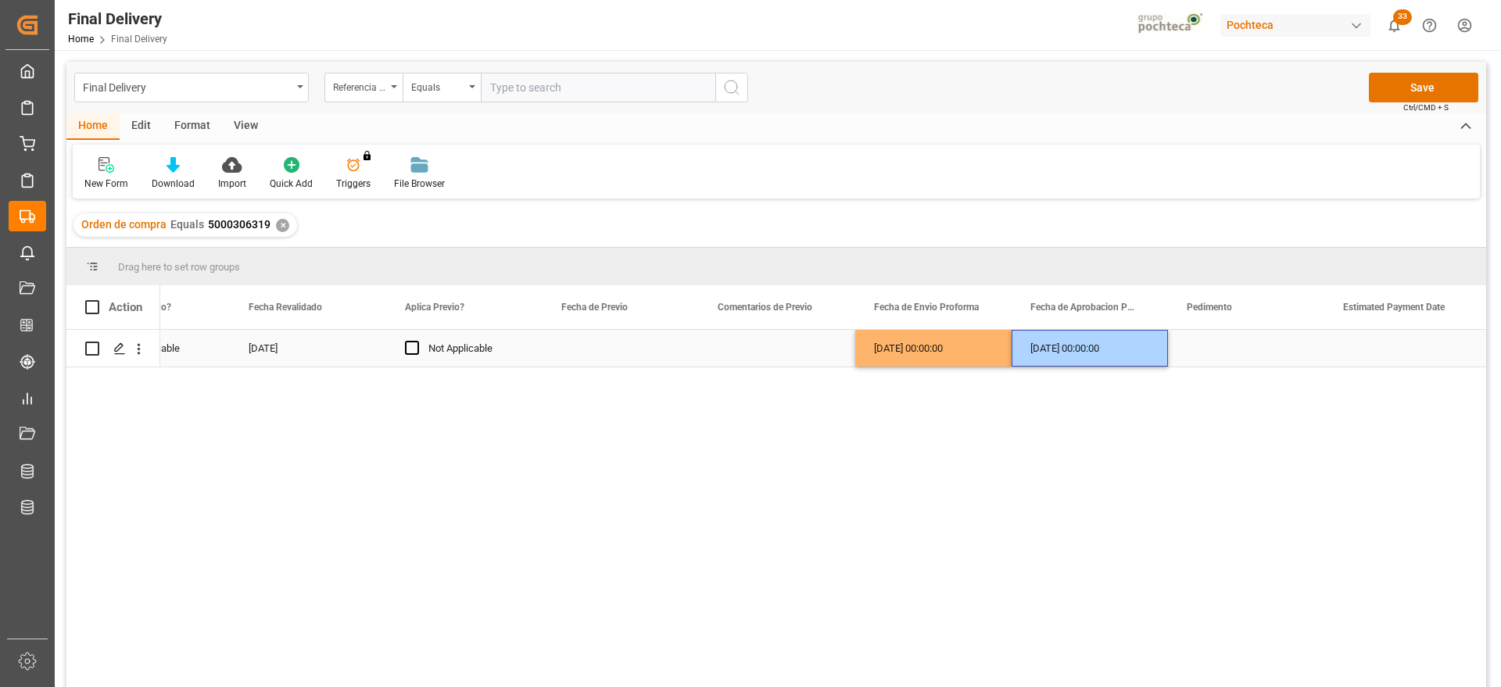
click at [1236, 353] on div "Press SPACE to select this row." at bounding box center [1246, 348] width 156 height 37
click at [1218, 349] on div "Press SPACE to select this row." at bounding box center [1246, 348] width 156 height 37
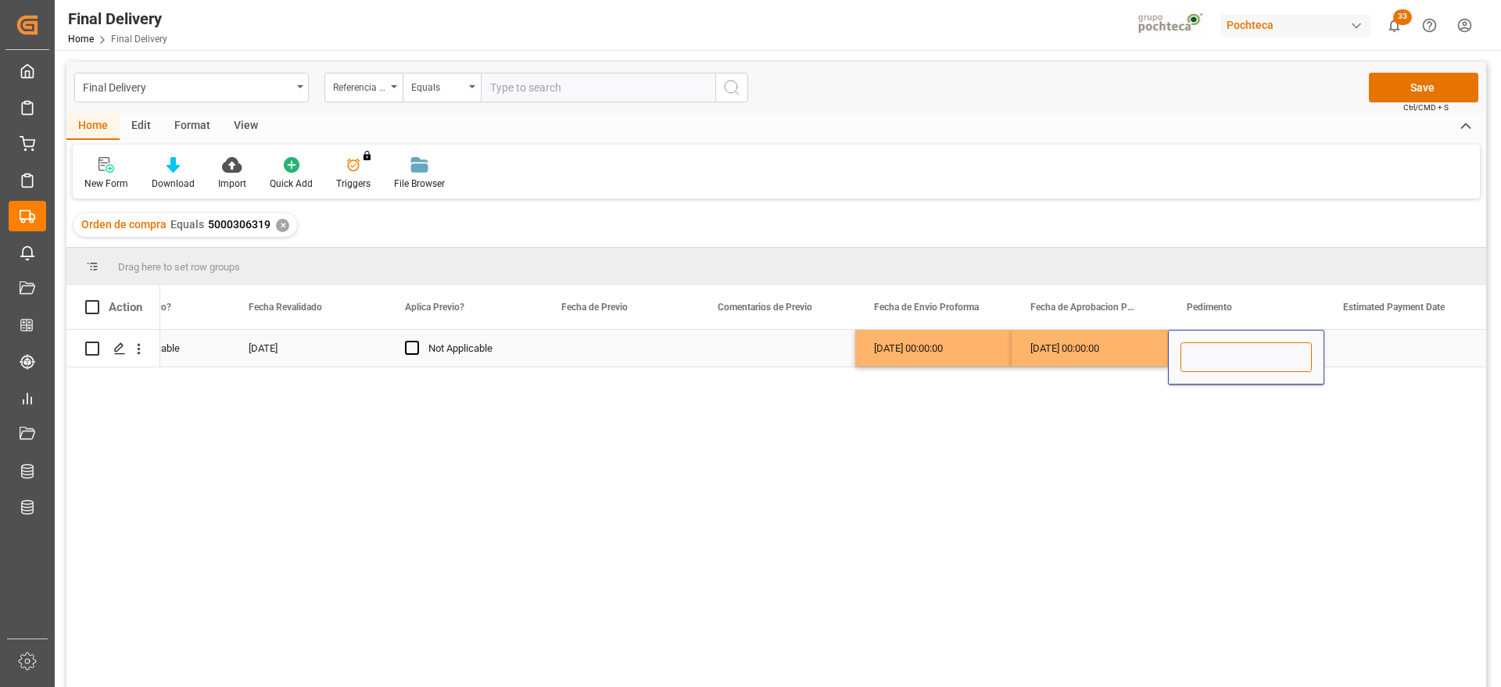
click at [1217, 349] on input "Press SPACE to select this row." at bounding box center [1245, 357] width 131 height 30
paste input "25 16 3108 5003784"
type input "25 16 3108 5003784"
click at [1401, 352] on div "Press SPACE to select this row." at bounding box center [1402, 348] width 156 height 37
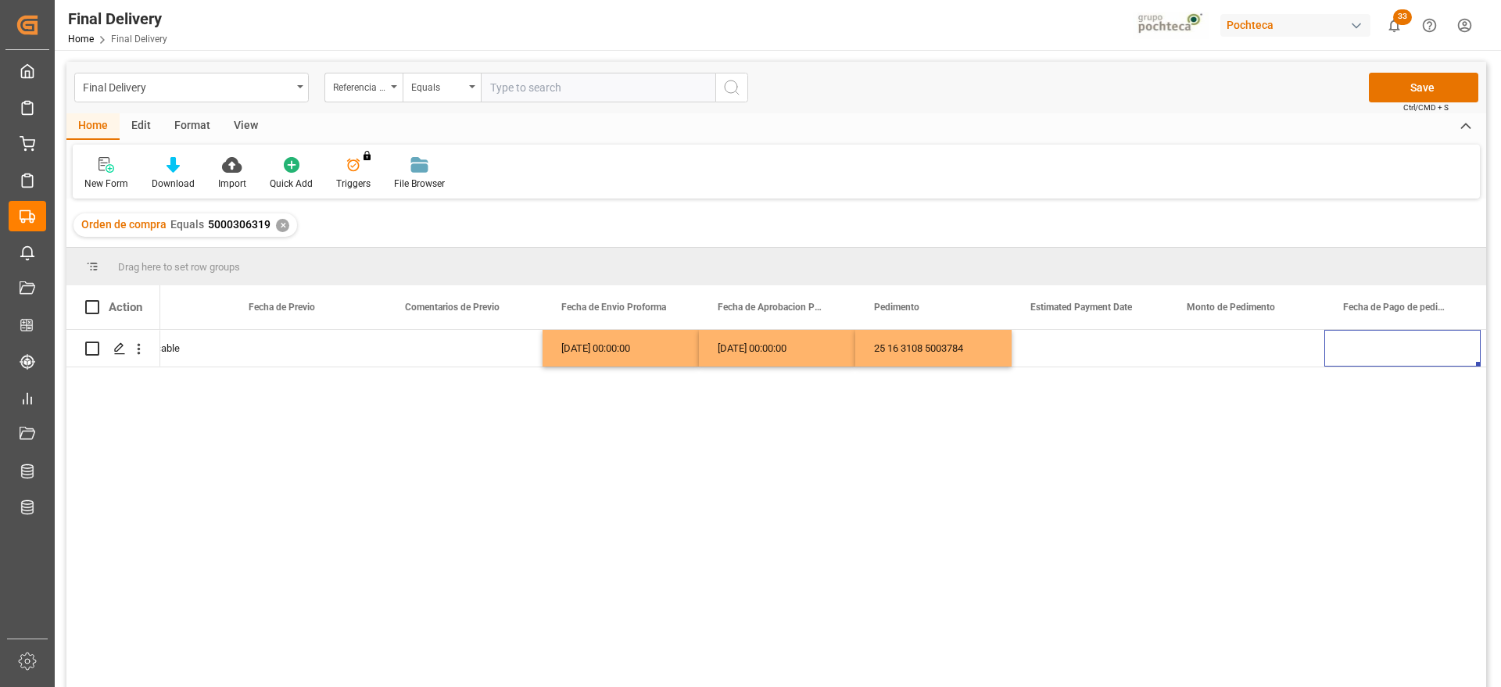
scroll to position [0, 3057]
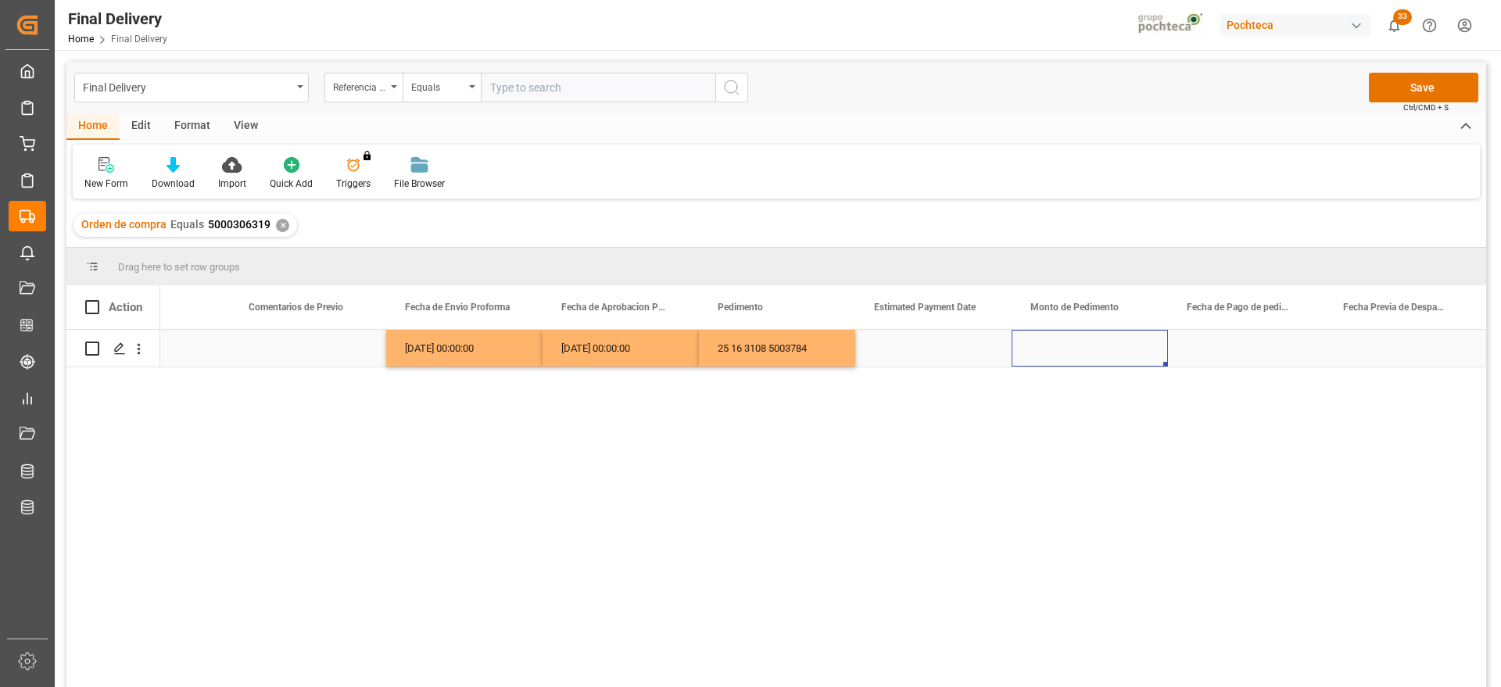
click at [1089, 356] on div "Press SPACE to select this row." at bounding box center [1089, 348] width 156 height 37
click at [1068, 348] on input "Press SPACE to select this row." at bounding box center [1089, 357] width 131 height 30
paste input "71040"
type input "71040"
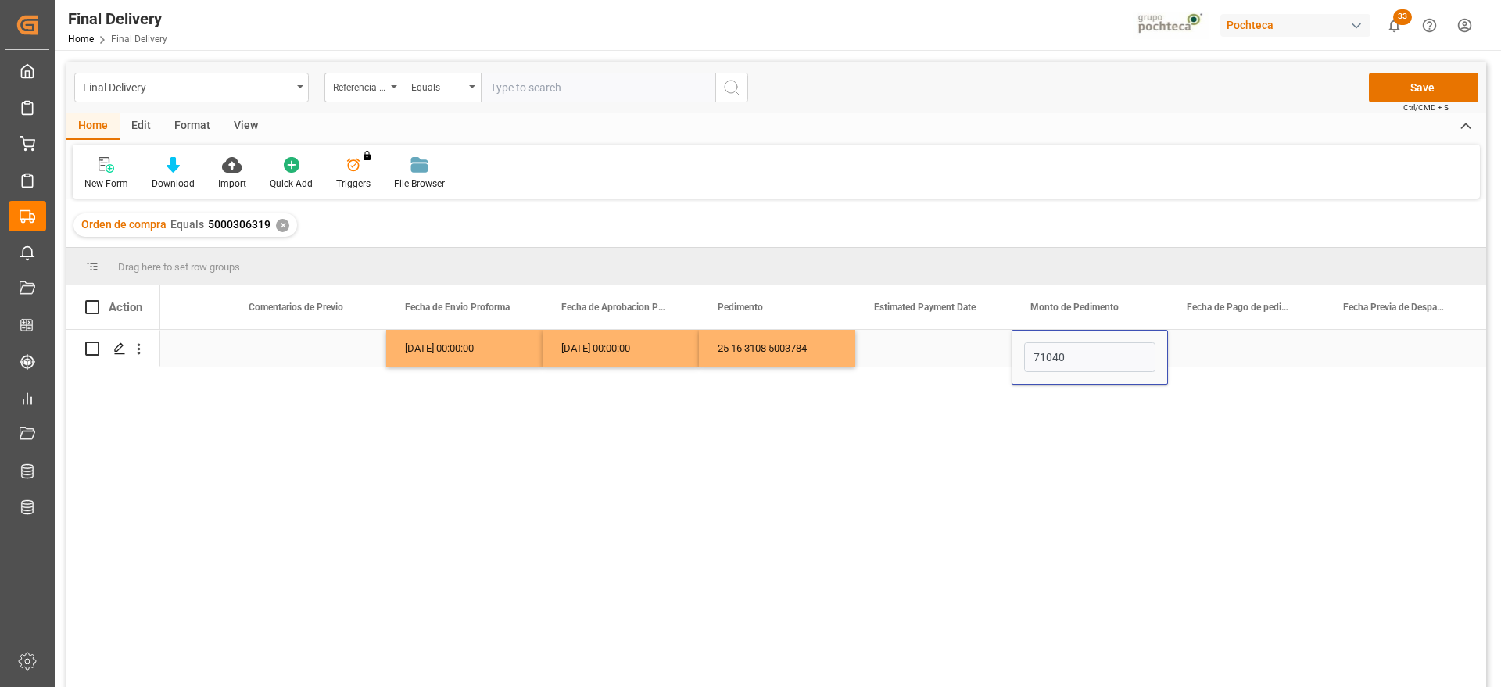
click at [1213, 350] on div "Press SPACE to select this row." at bounding box center [1246, 348] width 156 height 37
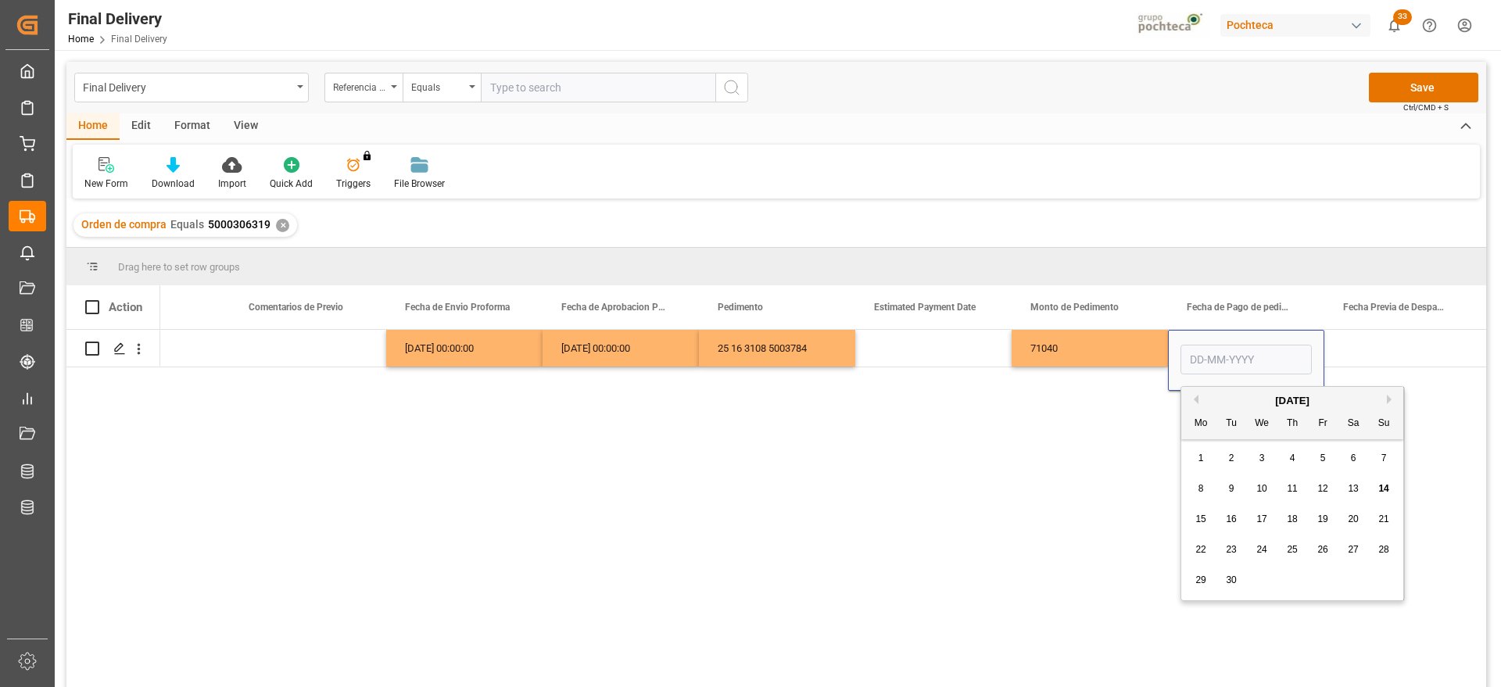
click at [1324, 488] on span "12" at bounding box center [1322, 488] width 10 height 11
type input "12-09-2025"
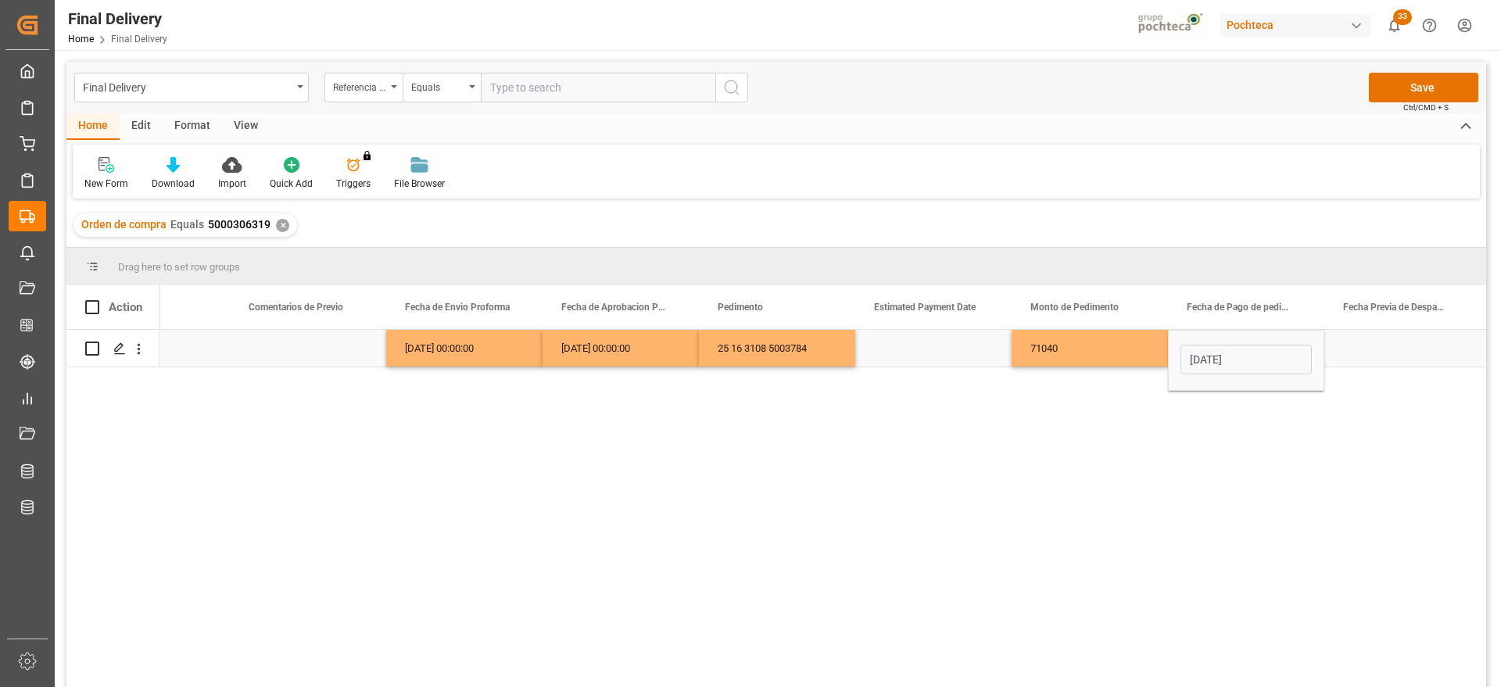
click at [1354, 350] on div "Press SPACE to select this row." at bounding box center [1402, 348] width 156 height 37
click at [1375, 354] on div "Press SPACE to select this row." at bounding box center [1402, 348] width 156 height 37
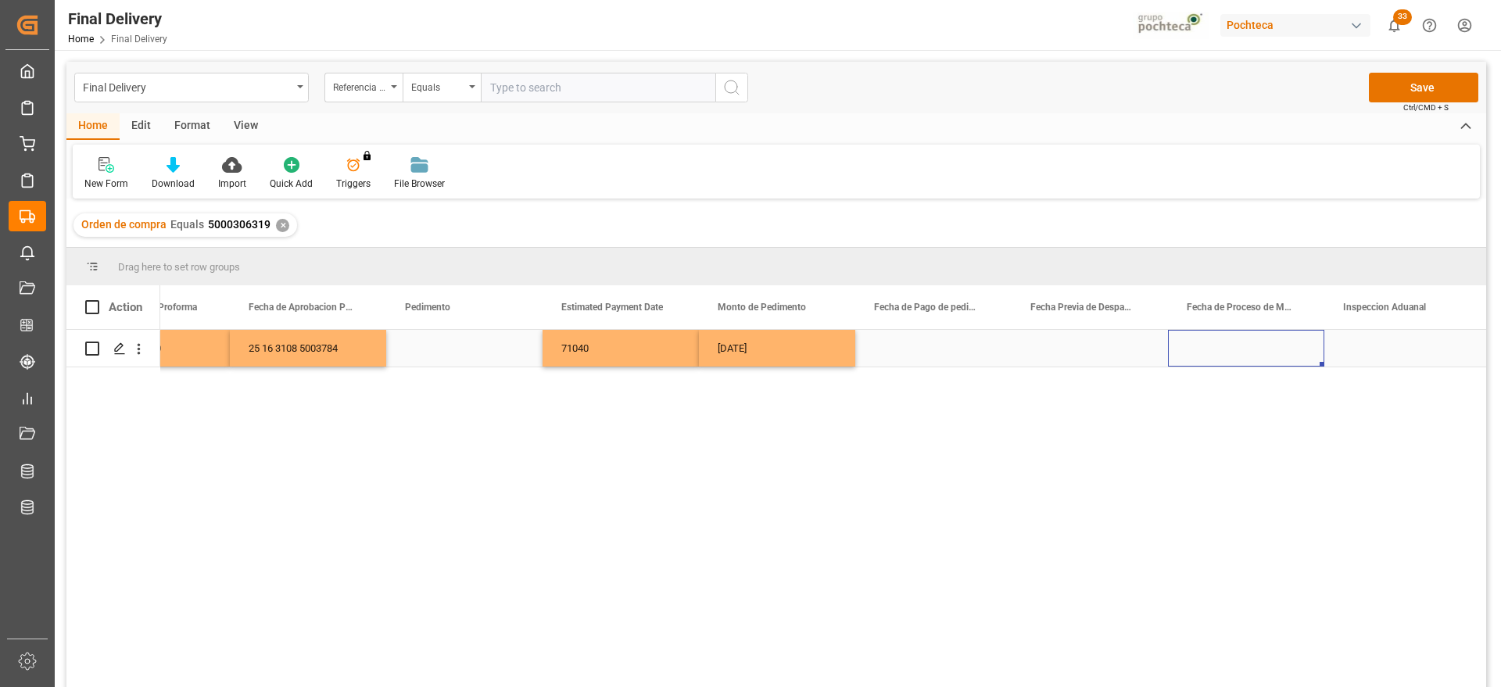
scroll to position [0, 3526]
click at [1089, 354] on div "Press SPACE to select this row." at bounding box center [1089, 348] width 156 height 37
click at [1239, 347] on div "Press SPACE to select this row." at bounding box center [1246, 348] width 156 height 37
click at [1126, 347] on div "Press SPACE to select this row." at bounding box center [1089, 348] width 156 height 37
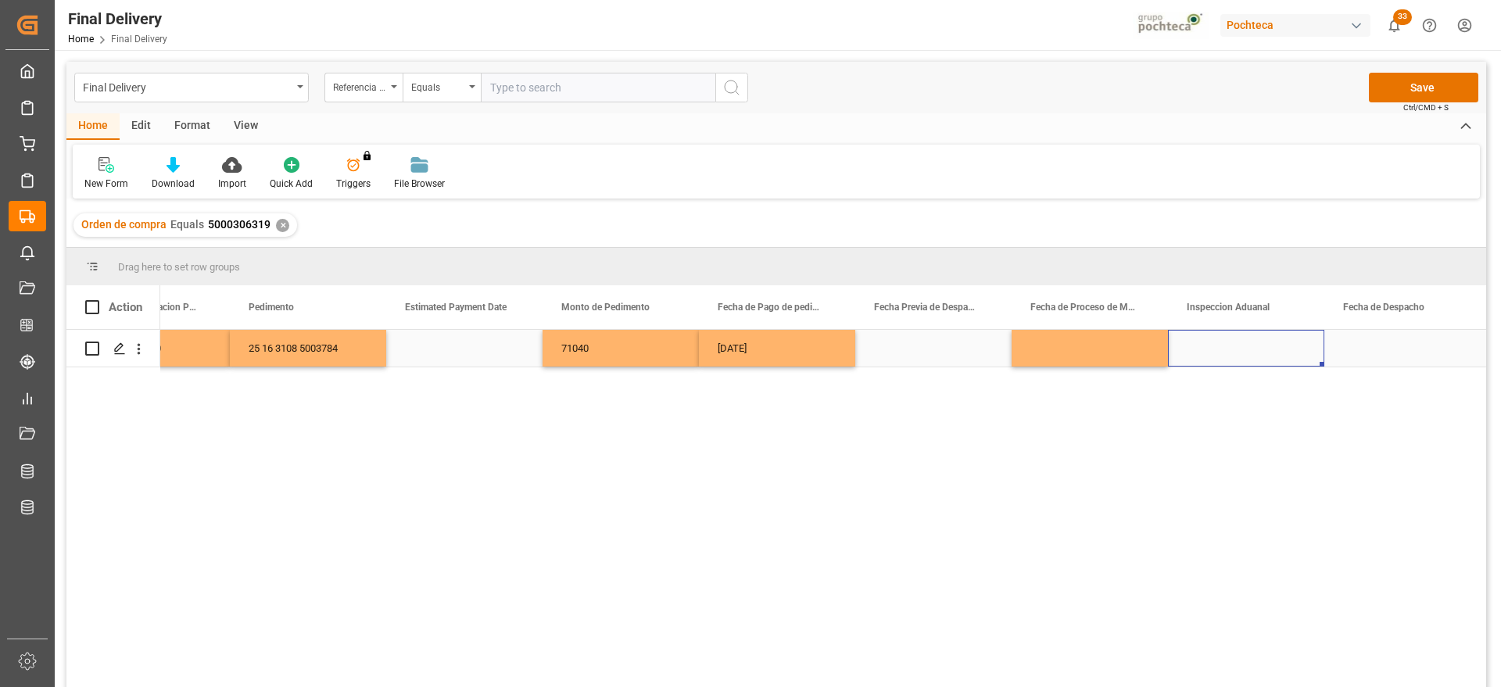
click at [1226, 346] on div "Press SPACE to select this row." at bounding box center [1246, 348] width 156 height 37
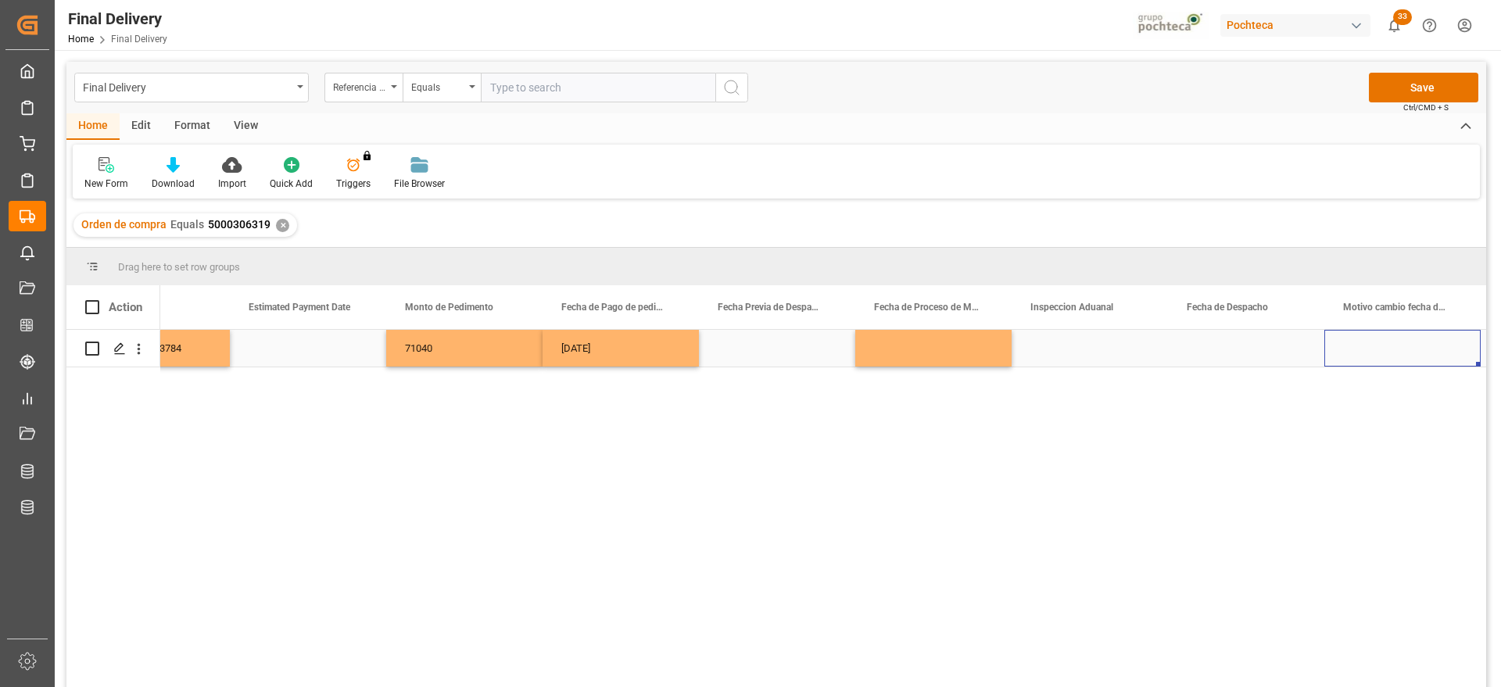
scroll to position [0, 3838]
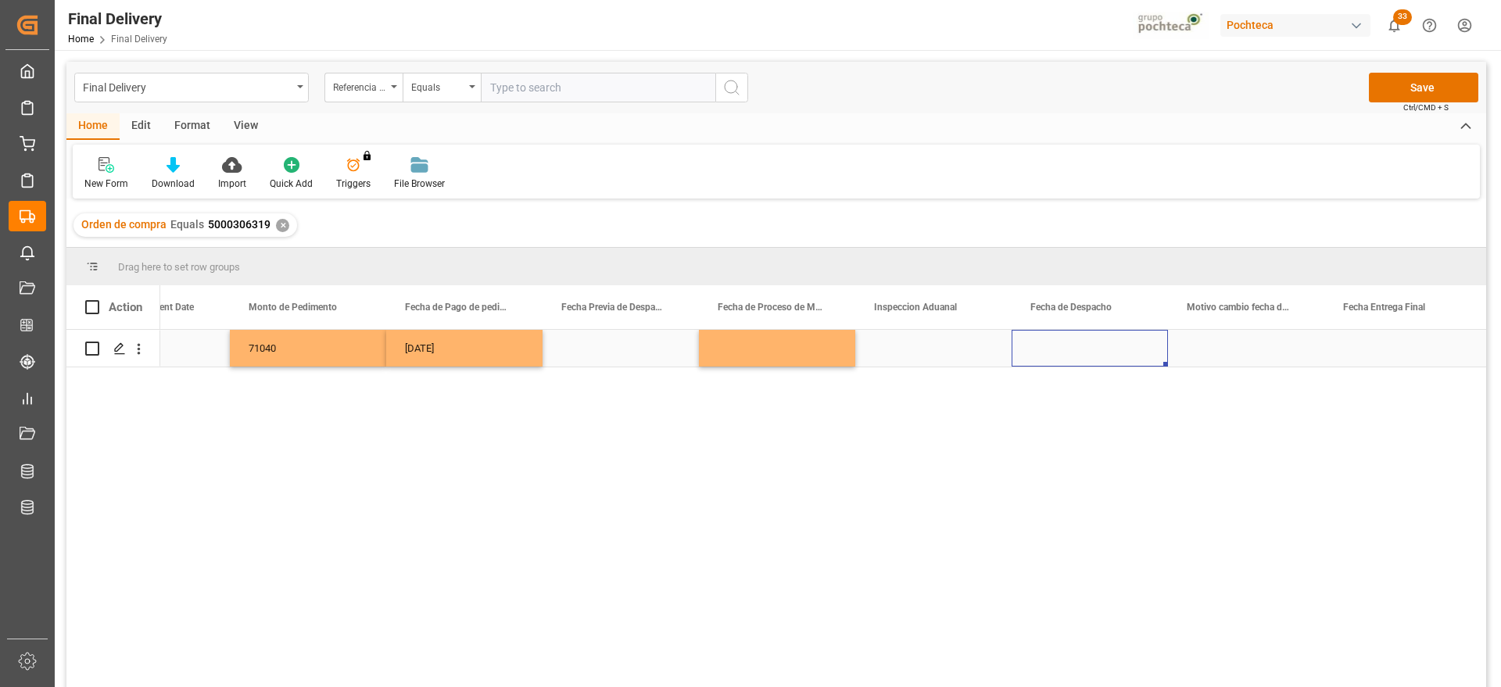
click at [1129, 352] on div "Press SPACE to select this row." at bounding box center [1089, 348] width 156 height 37
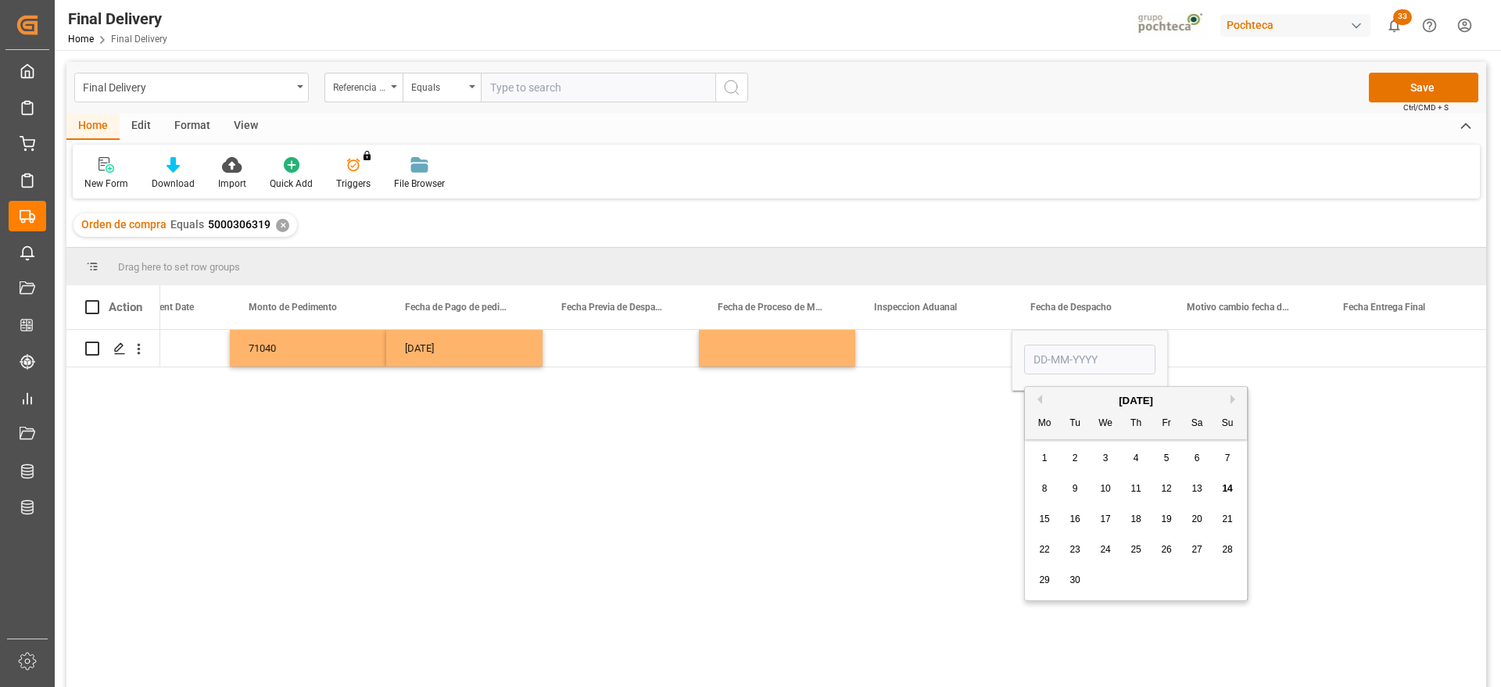
click at [1140, 517] on span "18" at bounding box center [1135, 518] width 10 height 11
type input "18-09-2025"
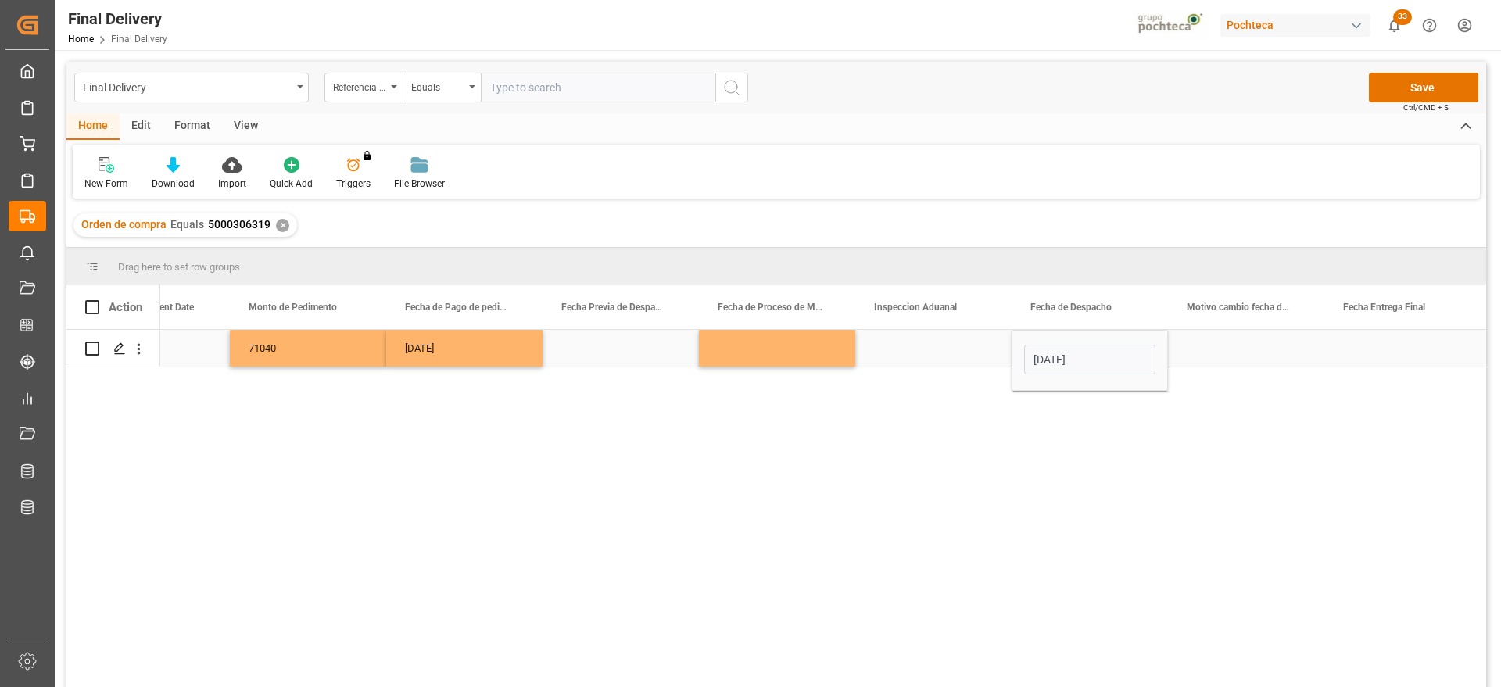
click at [1376, 354] on div "Press SPACE to select this row." at bounding box center [1402, 348] width 156 height 37
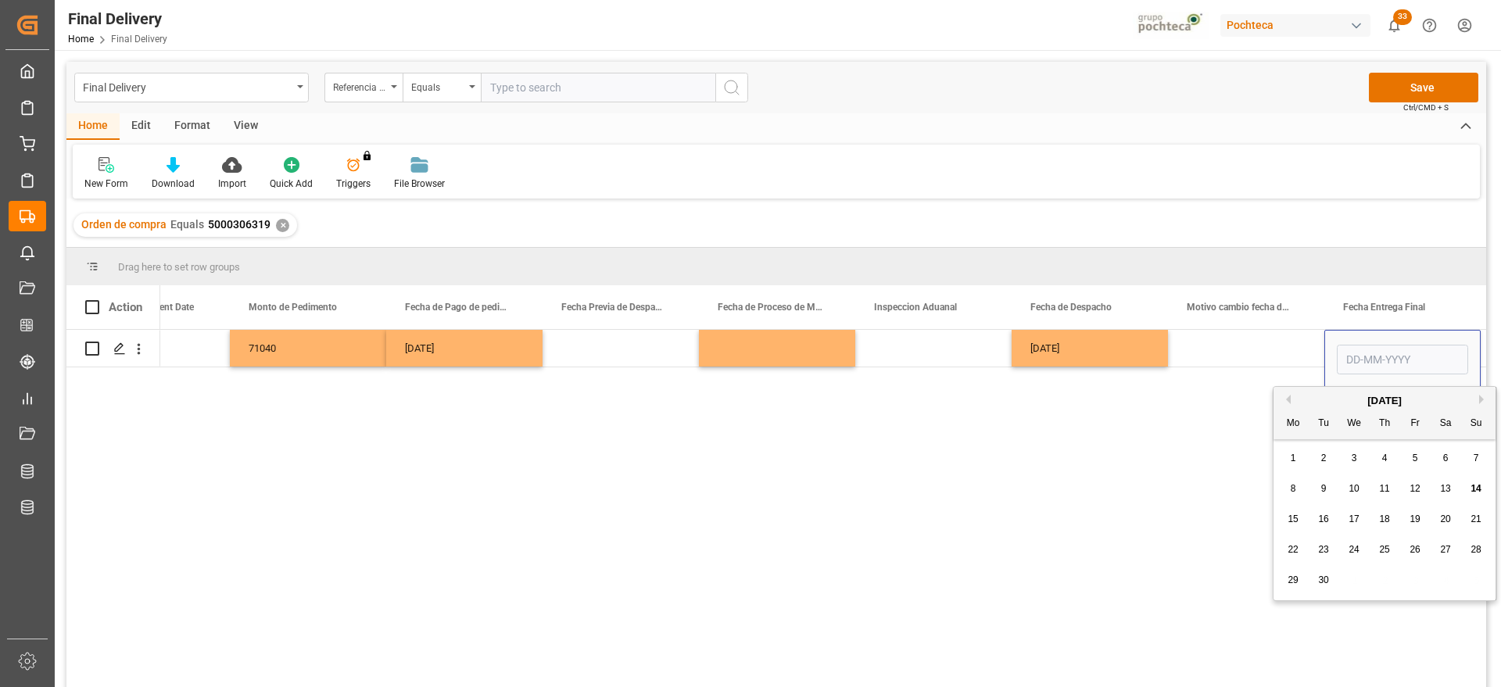
click at [1412, 516] on span "19" at bounding box center [1414, 518] width 10 height 11
type input "19-09-2025"
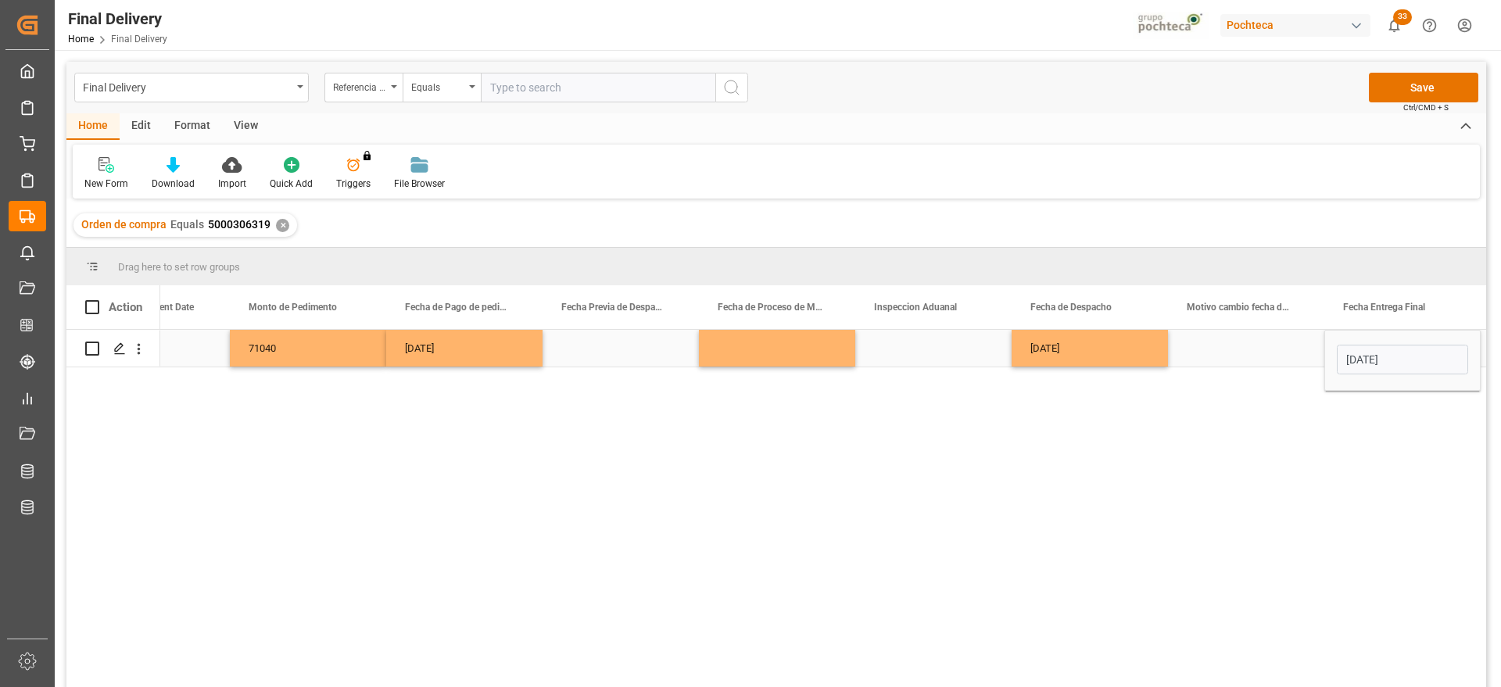
click at [1215, 355] on div "Press SPACE to select this row." at bounding box center [1246, 348] width 156 height 37
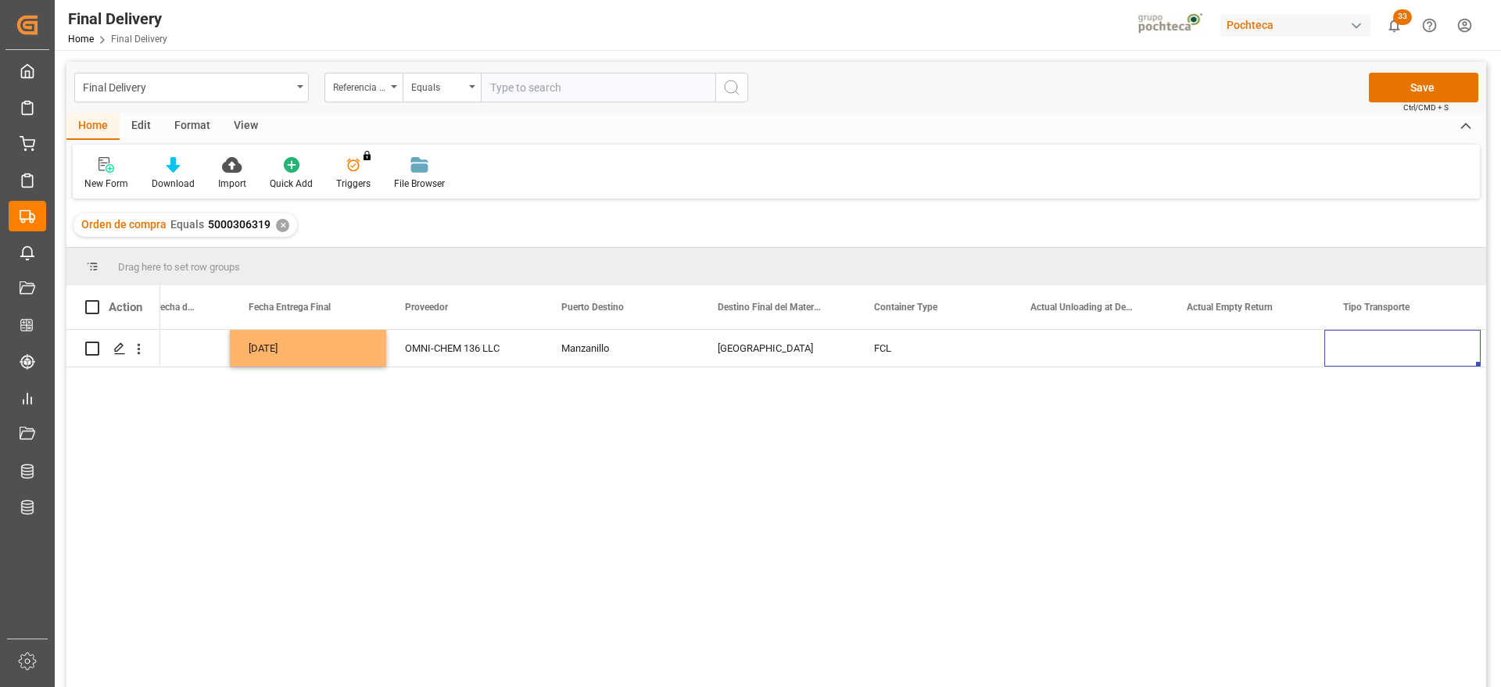
scroll to position [0, 5089]
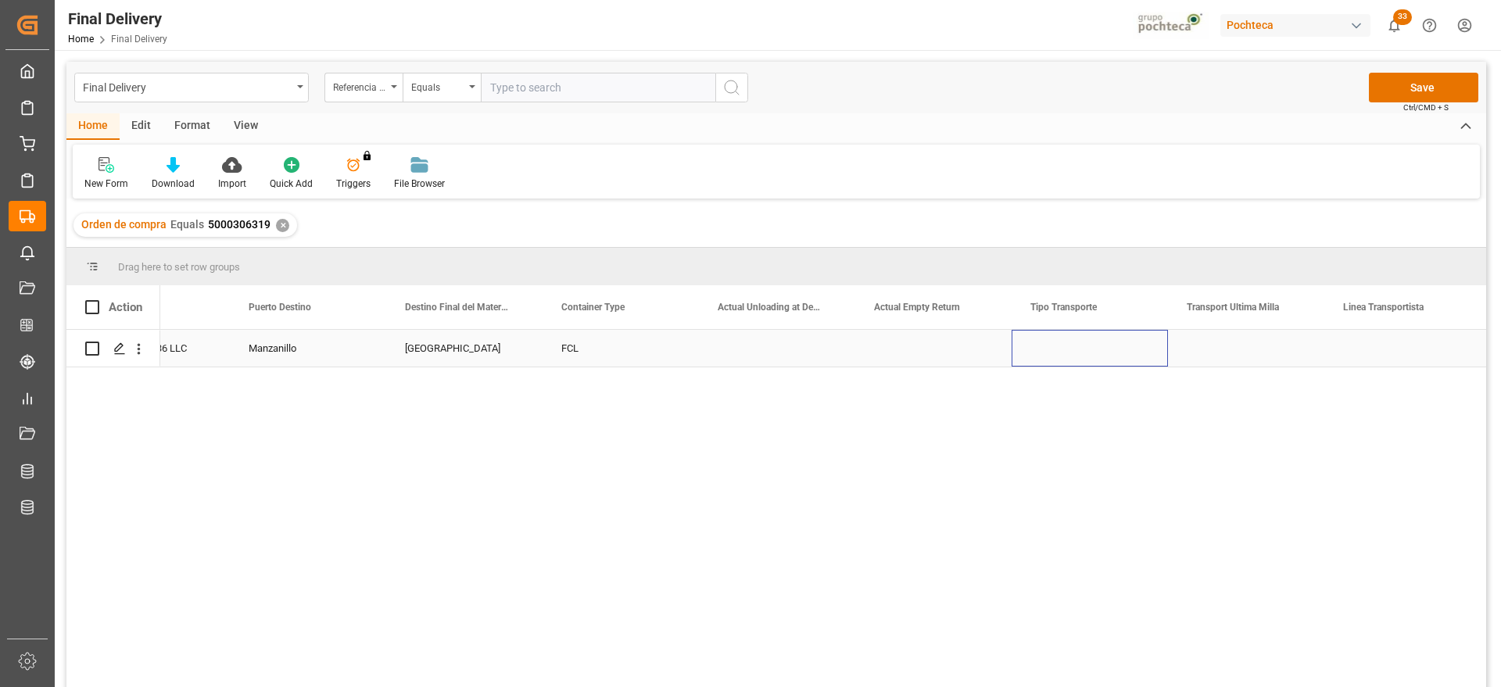
click at [1063, 352] on div "Press SPACE to select this row." at bounding box center [1089, 348] width 156 height 37
click at [1066, 351] on div "Press SPACE to select this row." at bounding box center [1089, 348] width 156 height 37
click at [1136, 356] on button "Select" at bounding box center [1089, 357] width 131 height 30
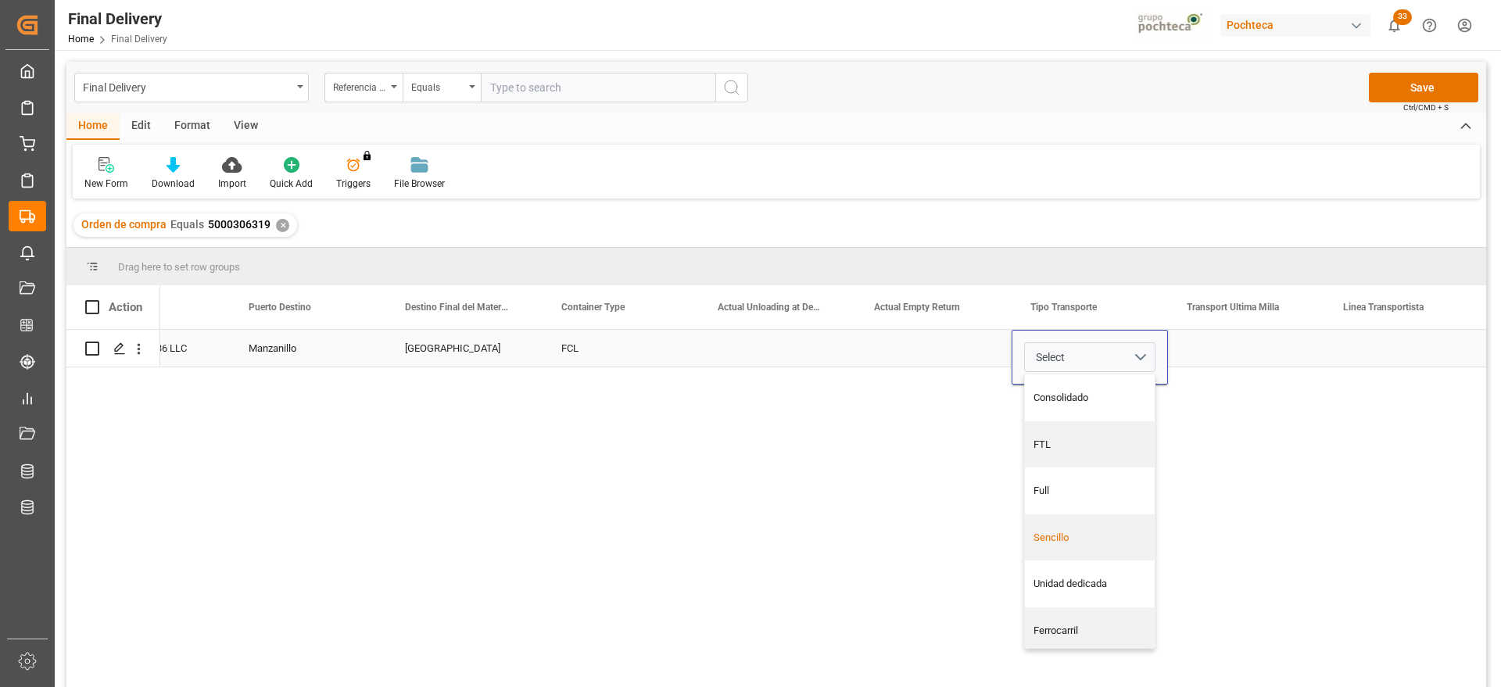
click at [1092, 532] on div "Sencillo" at bounding box center [1089, 538] width 113 height 16
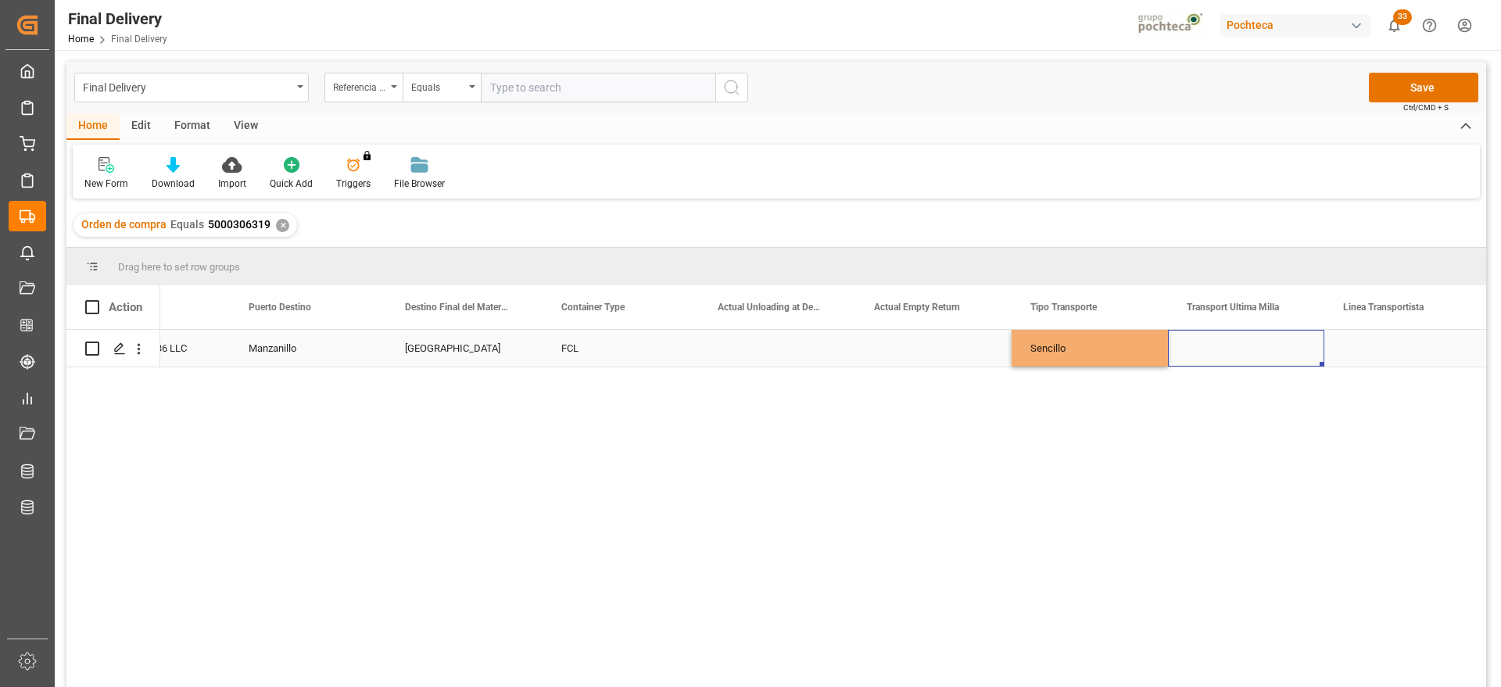
click at [1224, 352] on div "Press SPACE to select this row." at bounding box center [1246, 348] width 156 height 37
drag, startPoint x: 1293, startPoint y: 352, endPoint x: 1286, endPoint y: 371, distance: 19.8
click at [1294, 353] on button "Select" at bounding box center [1245, 357] width 131 height 30
click at [1268, 452] on div "Pochteca" at bounding box center [1246, 444] width 130 height 47
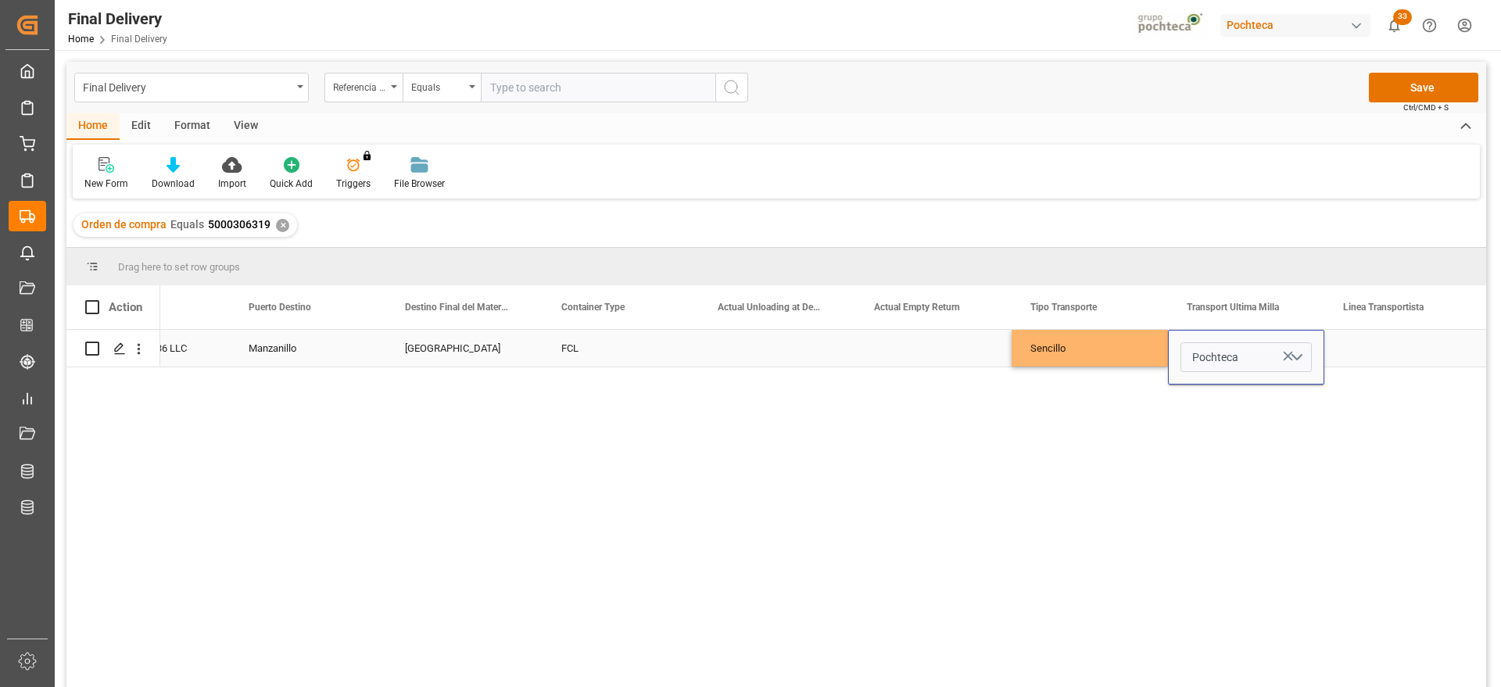
click at [1287, 348] on icon "Press SPACE to select this row." at bounding box center [1287, 356] width 16 height 16
click at [1298, 354] on button "Select" at bounding box center [1245, 357] width 131 height 30
click at [1240, 407] on div "Leschaco" at bounding box center [1246, 397] width 130 height 47
click at [1376, 345] on div "Press SPACE to select this row." at bounding box center [1402, 348] width 156 height 37
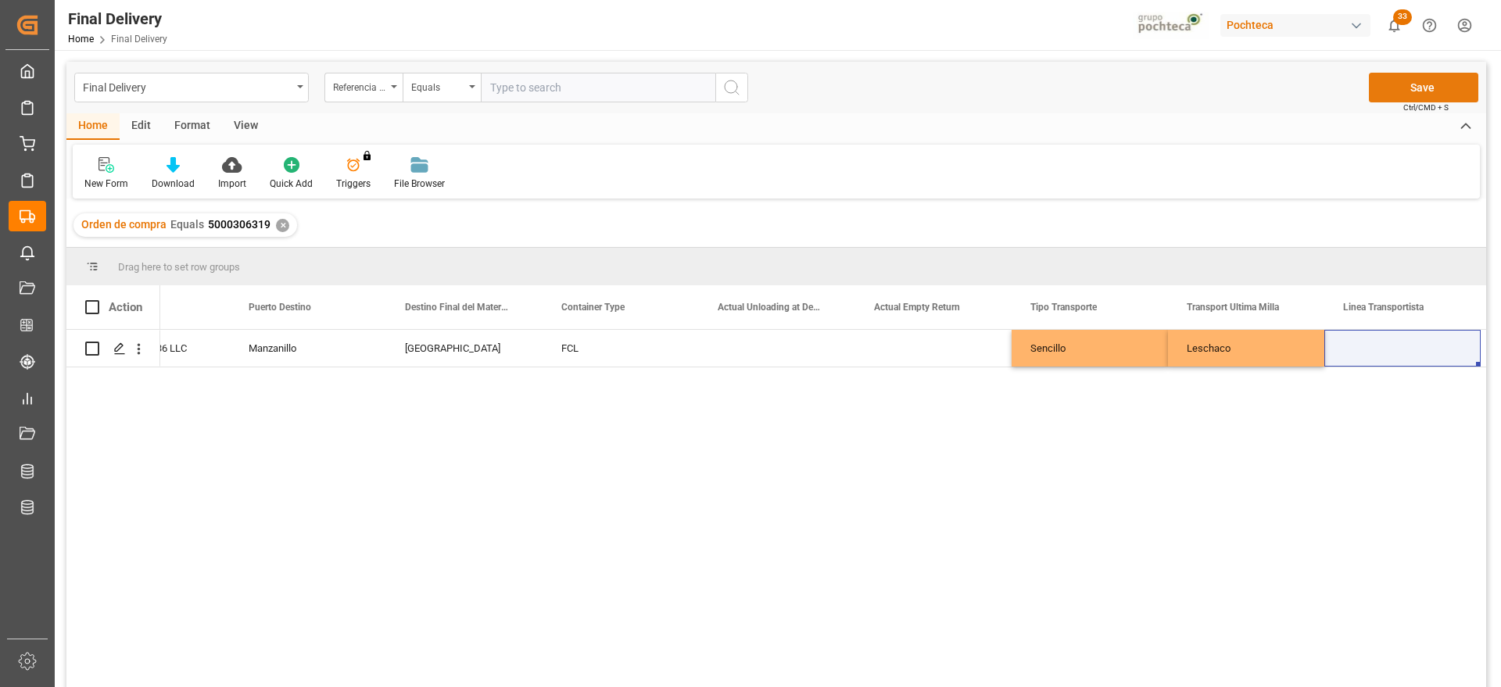
click at [1404, 84] on button "Save" at bounding box center [1423, 88] width 109 height 30
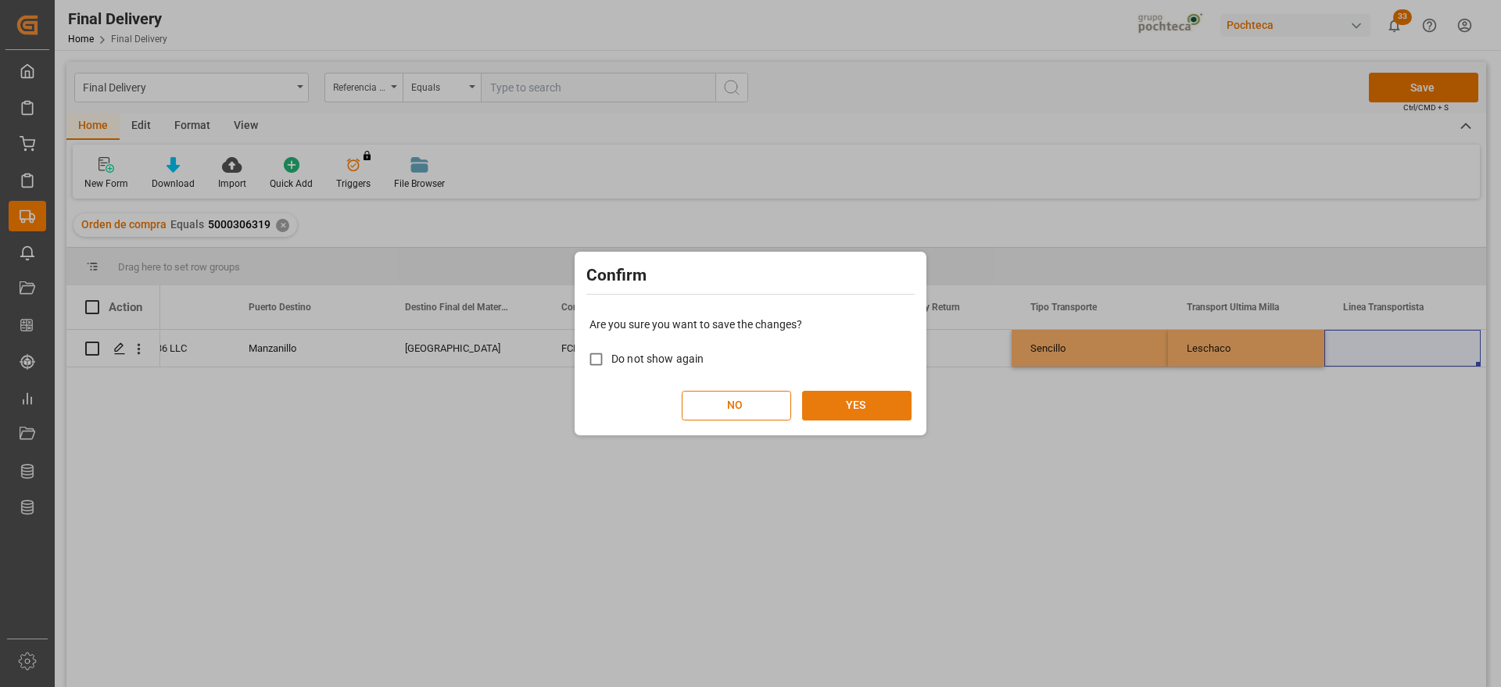
click at [873, 399] on button "YES" at bounding box center [856, 406] width 109 height 30
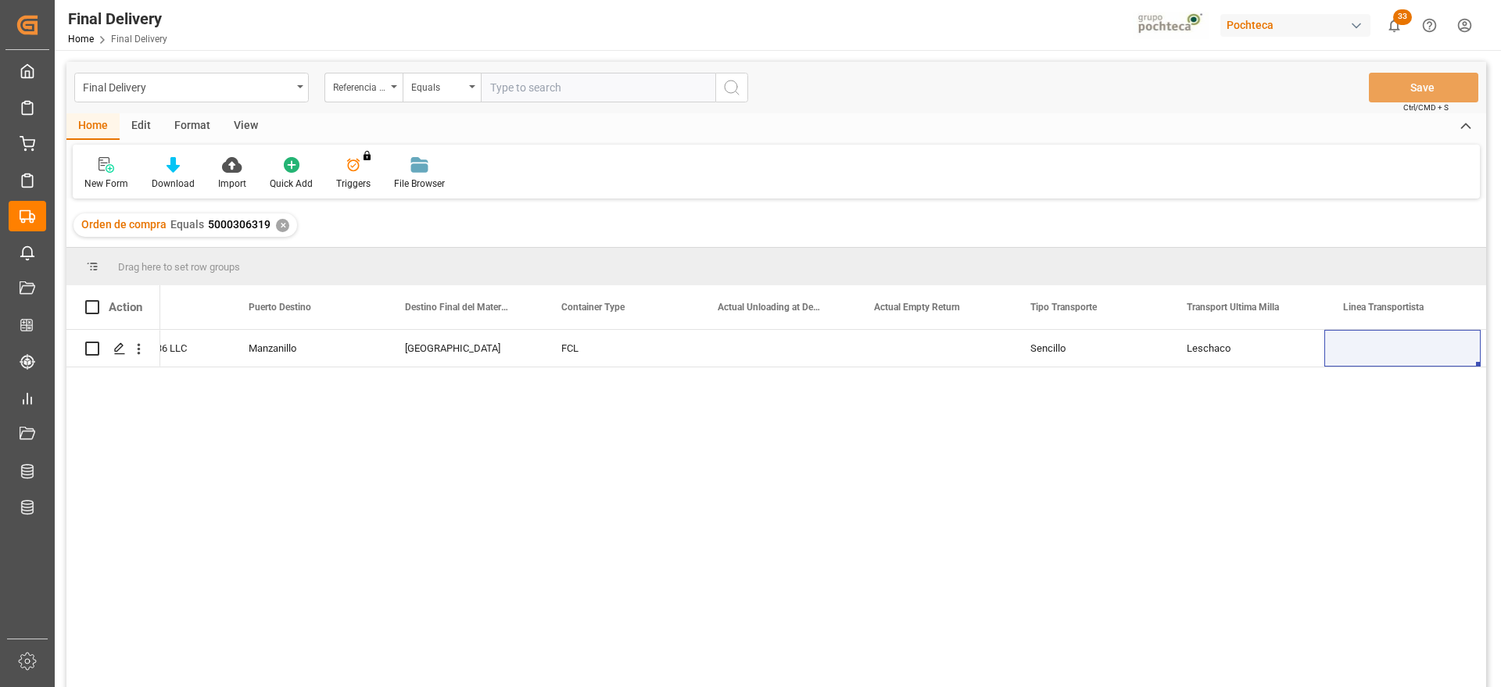
click at [277, 220] on div "✕" at bounding box center [282, 225] width 13 height 13
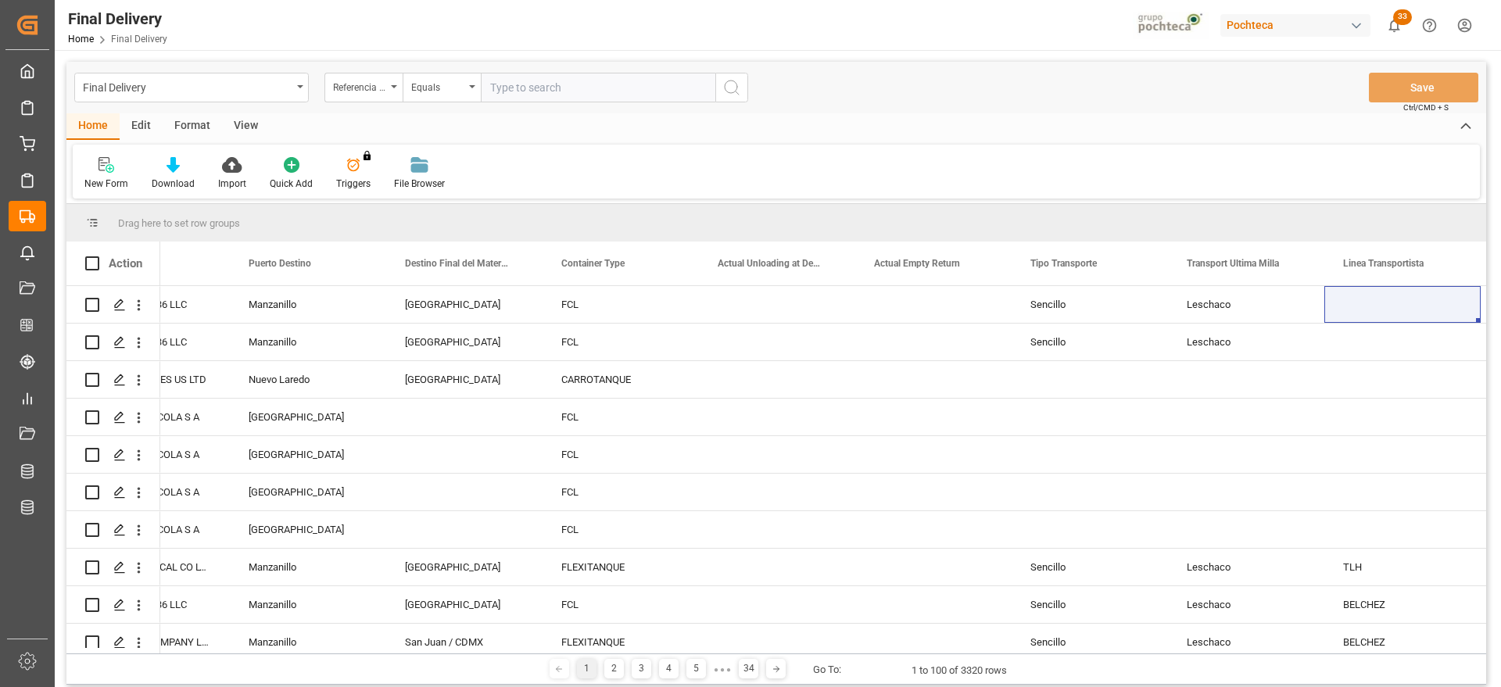
click at [363, 90] on div "Referencia Leschaco (Impo)" at bounding box center [359, 86] width 53 height 18
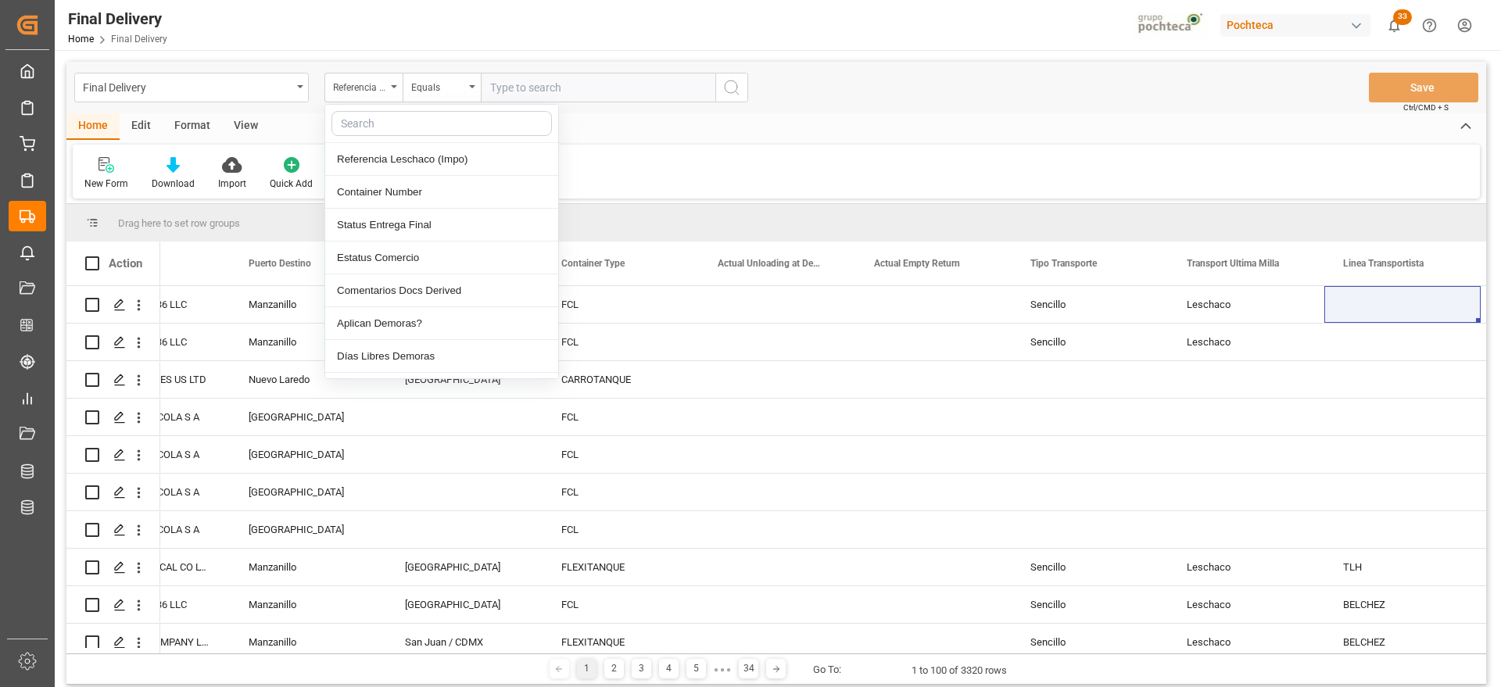
click at [392, 128] on input "text" at bounding box center [441, 123] width 220 height 25
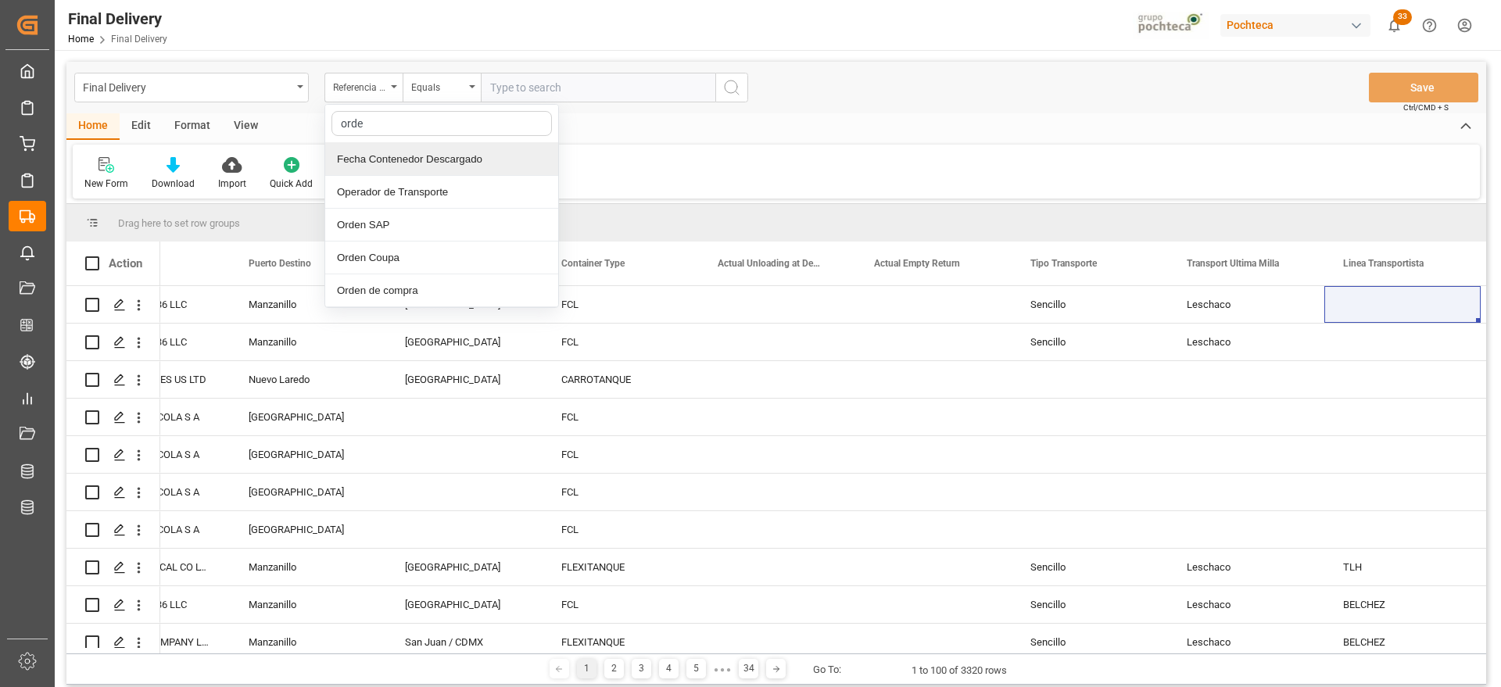
type input "orden"
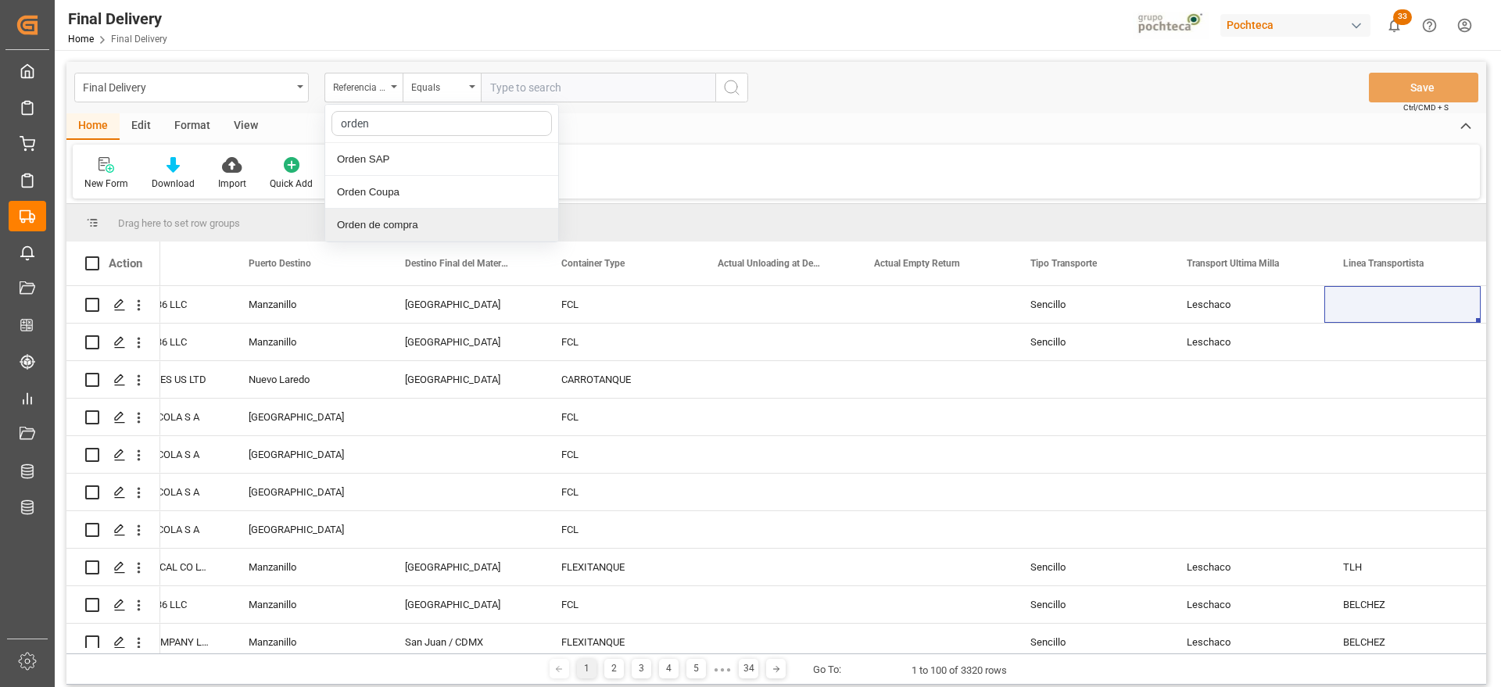
click at [411, 216] on div "Orden de compra" at bounding box center [441, 225] width 233 height 33
click at [503, 85] on input "text" at bounding box center [598, 88] width 234 height 30
paste input "5000306321"
type input "5000306321"
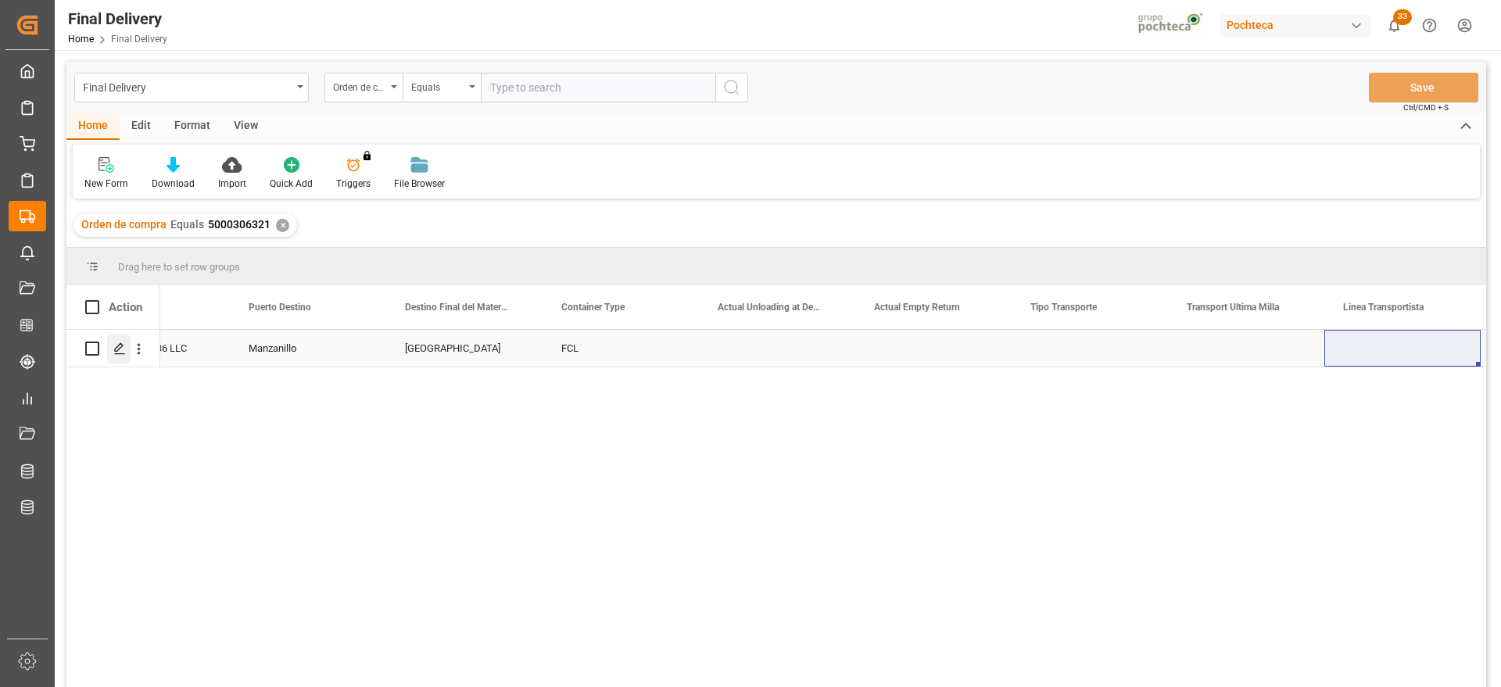
click at [118, 342] on icon "Press SPACE to select this row." at bounding box center [119, 348] width 13 height 13
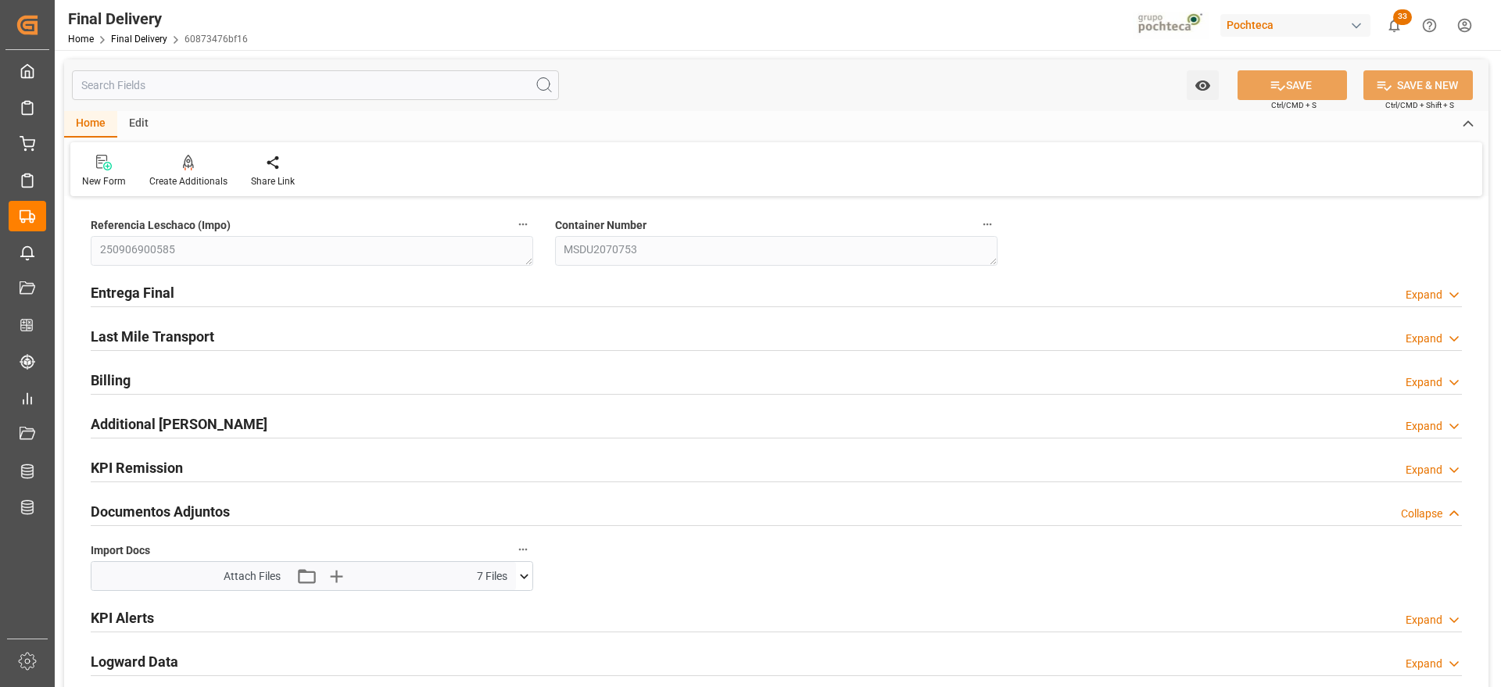
click at [525, 574] on icon at bounding box center [524, 576] width 16 height 16
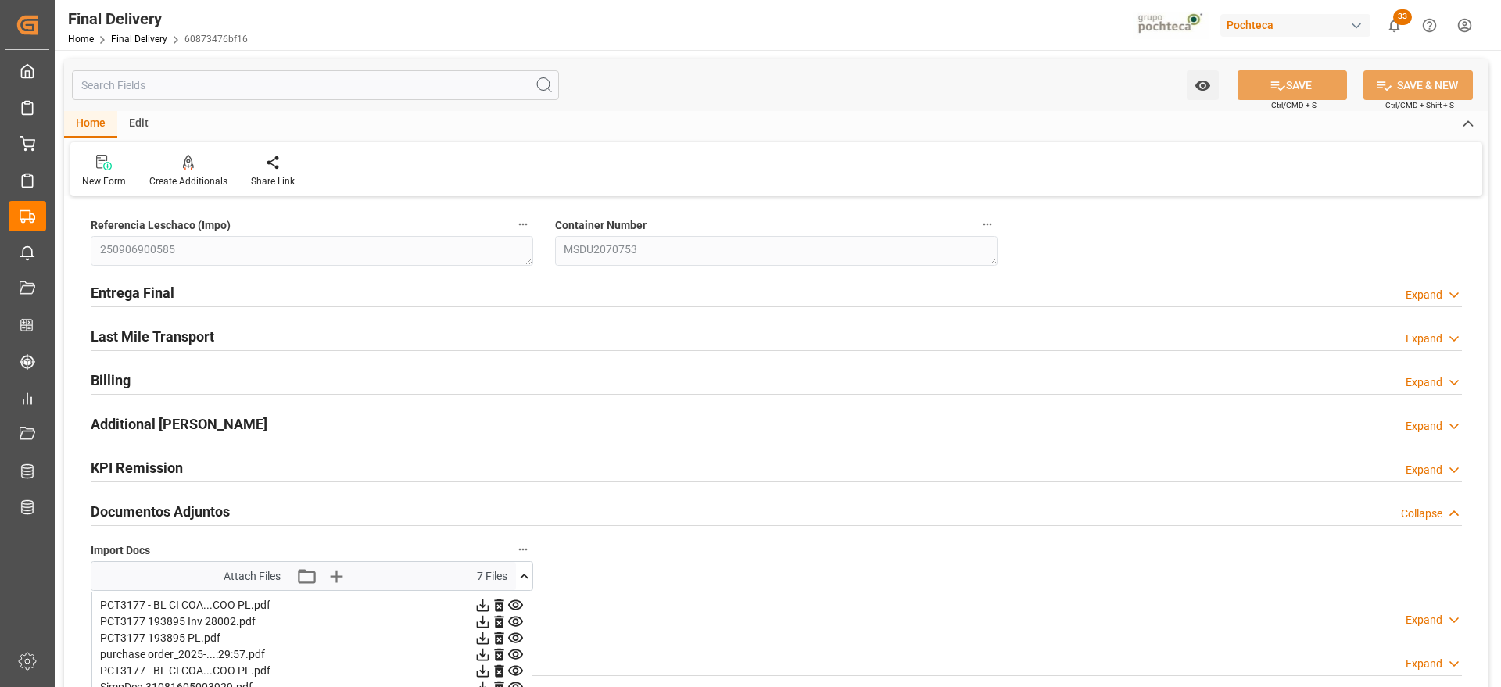
click at [524, 575] on icon at bounding box center [524, 576] width 9 height 5
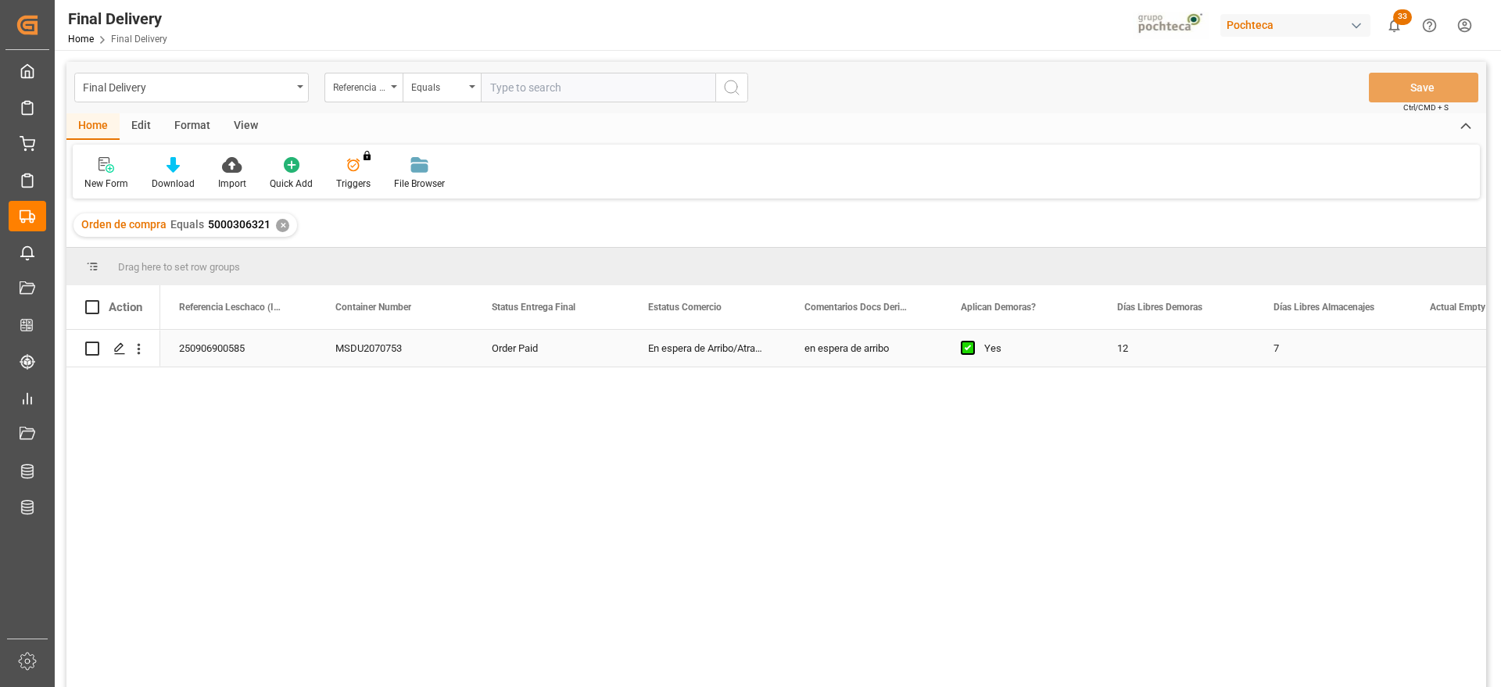
click at [460, 352] on div "MSDU2070753" at bounding box center [395, 348] width 156 height 37
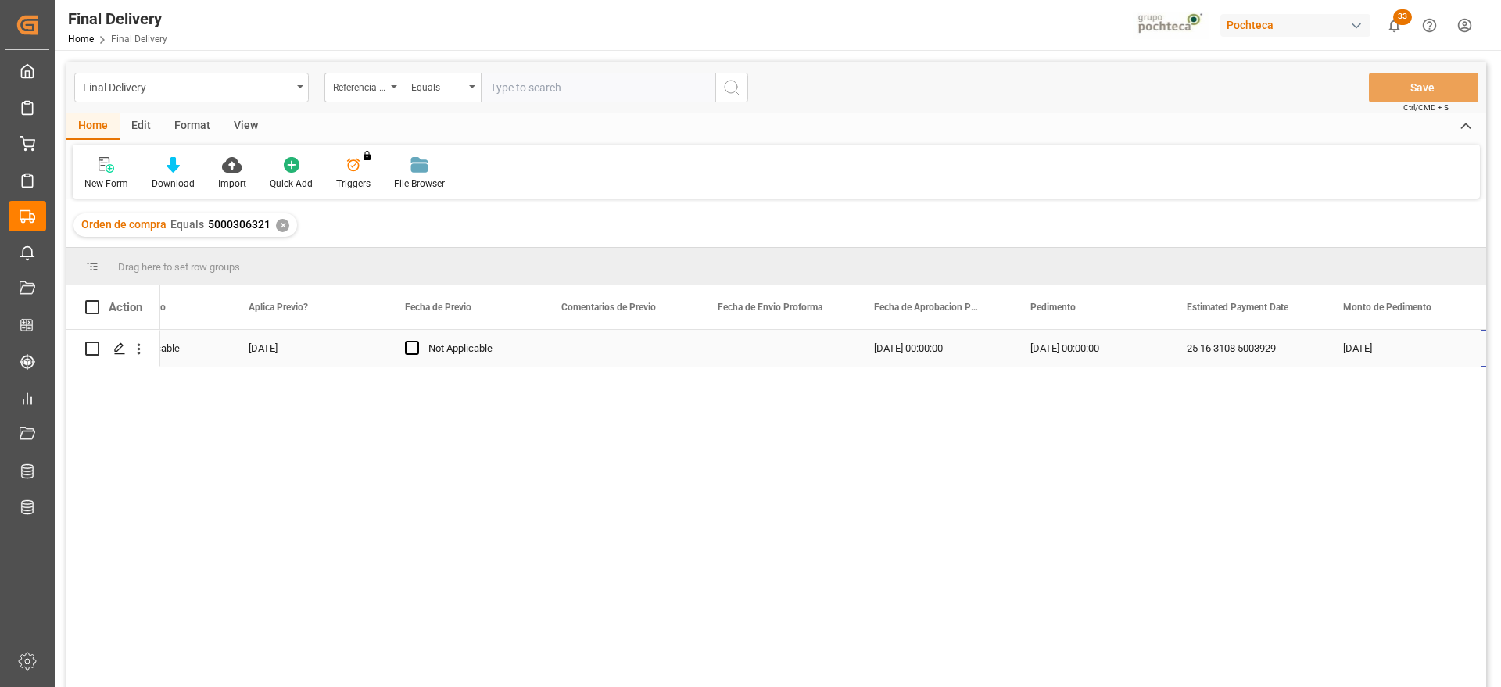
scroll to position [0, 2744]
click at [914, 349] on div "Press SPACE to select this row." at bounding box center [933, 348] width 156 height 37
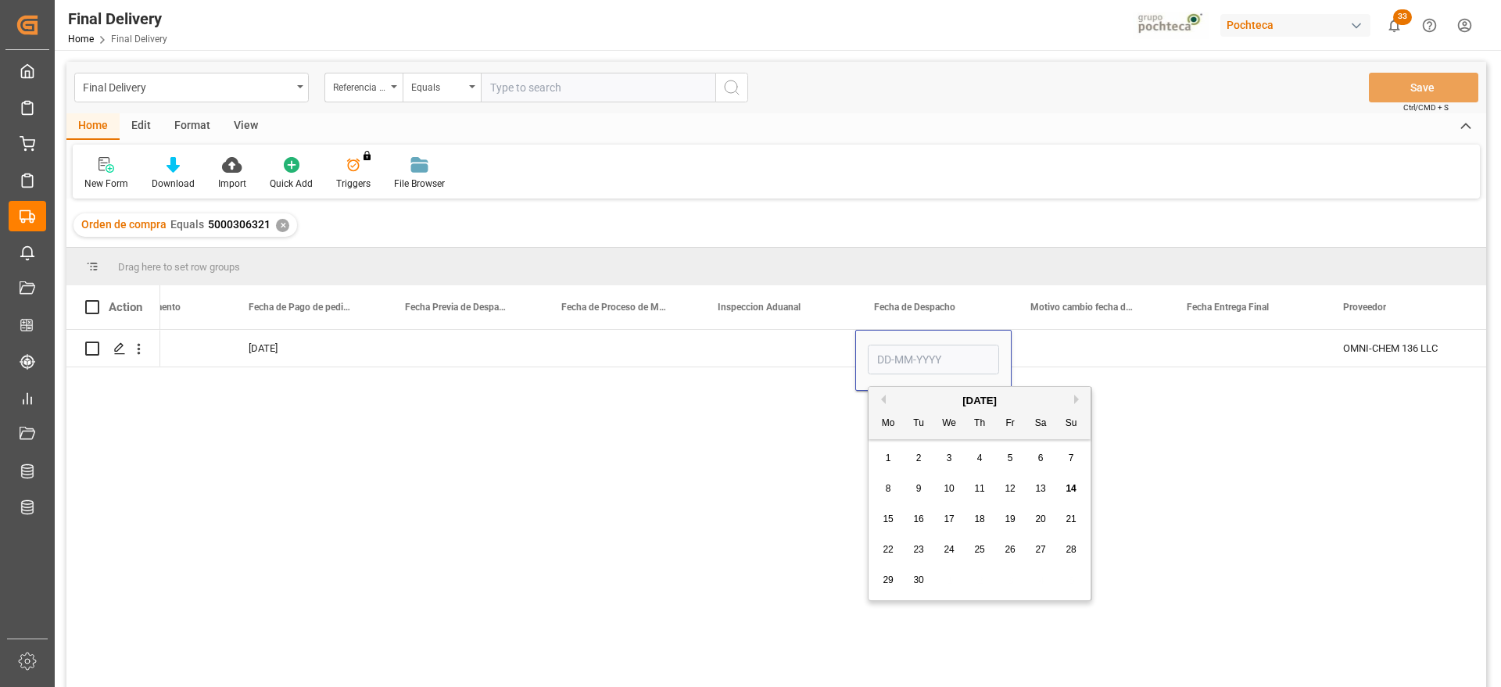
click at [982, 513] on span "18" at bounding box center [979, 518] width 10 height 11
type input "18-09-2025"
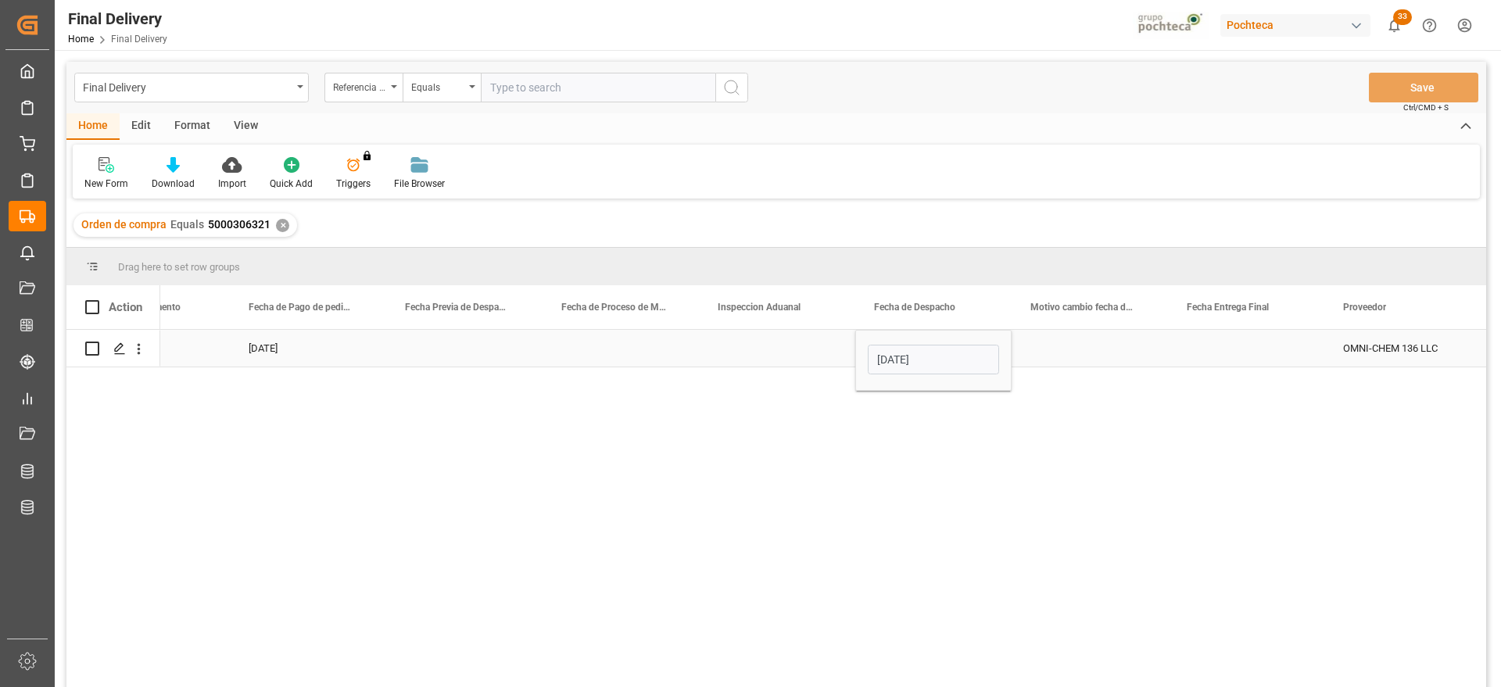
click at [1230, 356] on div "Press SPACE to select this row." at bounding box center [1246, 348] width 156 height 37
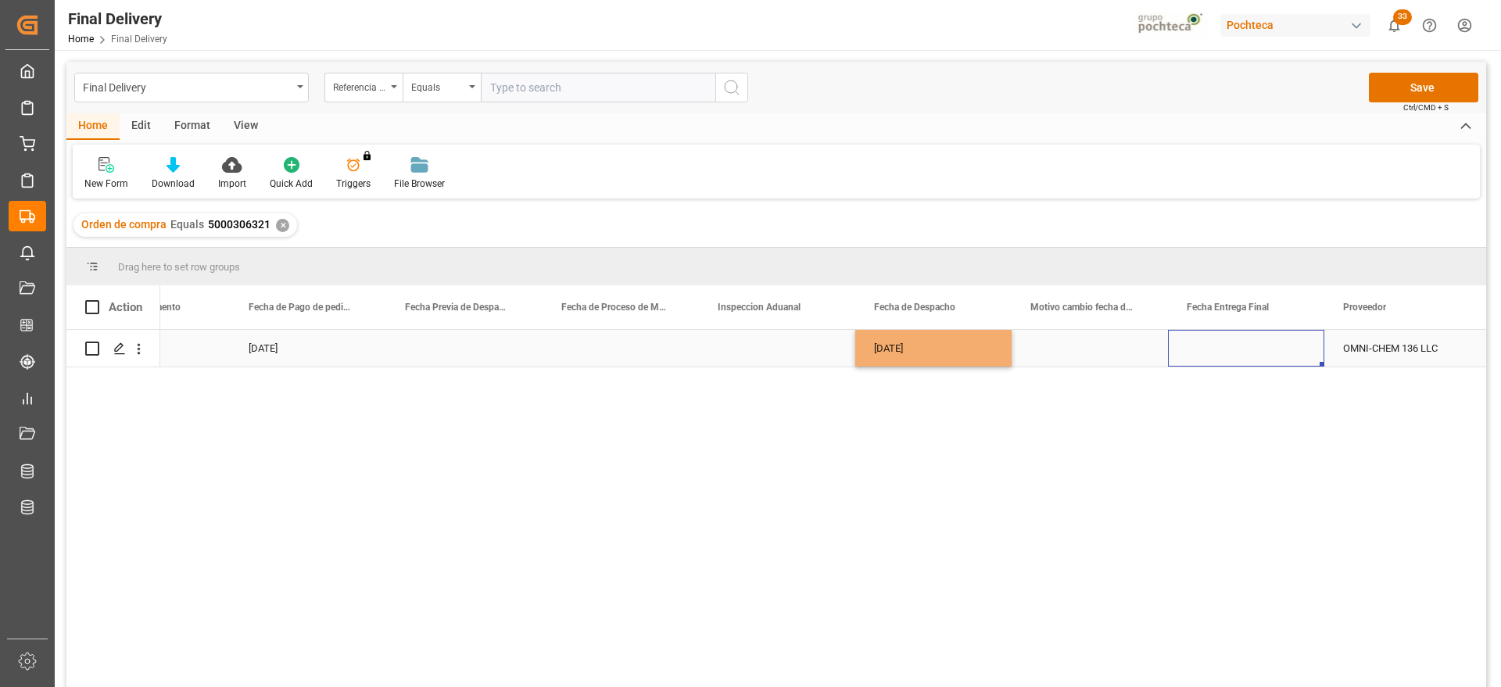
click at [1230, 356] on div "Press SPACE to select this row." at bounding box center [1246, 348] width 156 height 37
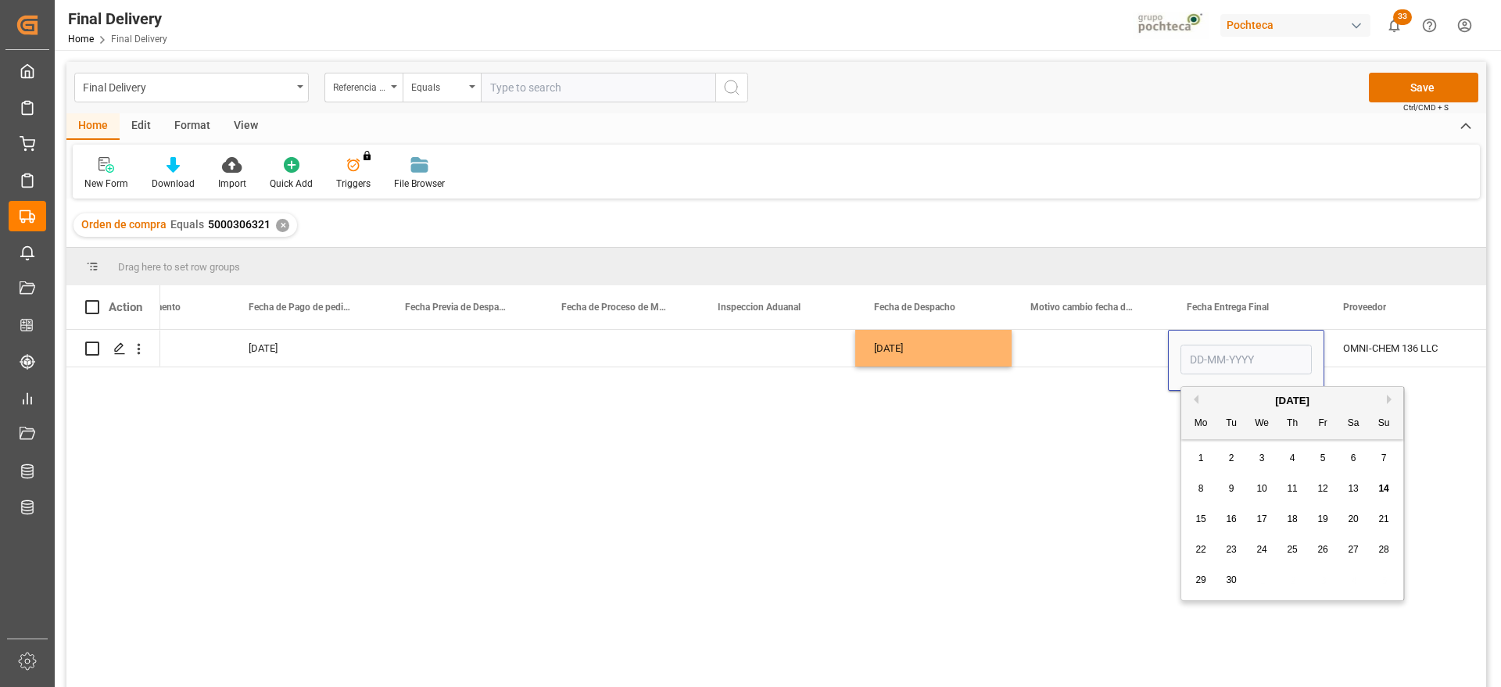
click at [1325, 520] on span "19" at bounding box center [1322, 518] width 10 height 11
type input "19-09-2025"
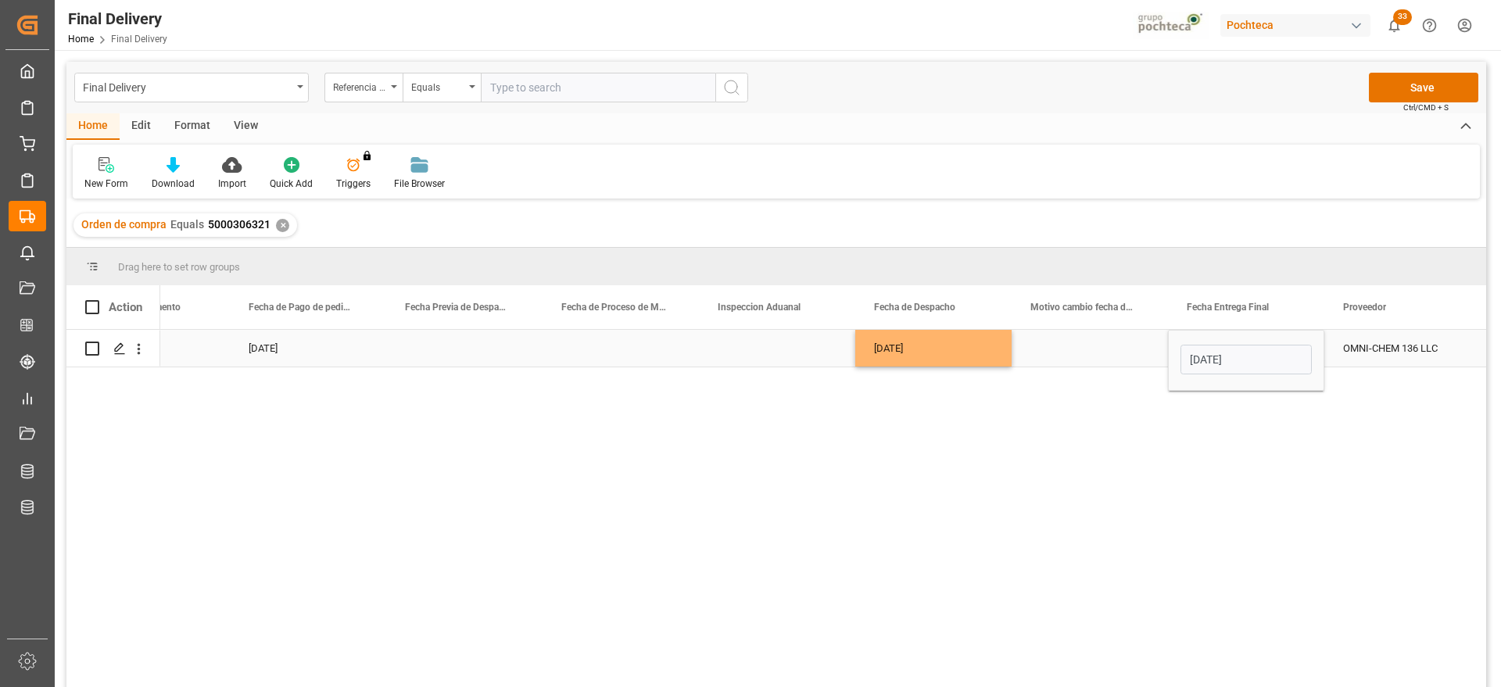
click at [1129, 353] on div "Press SPACE to select this row." at bounding box center [1089, 348] width 156 height 37
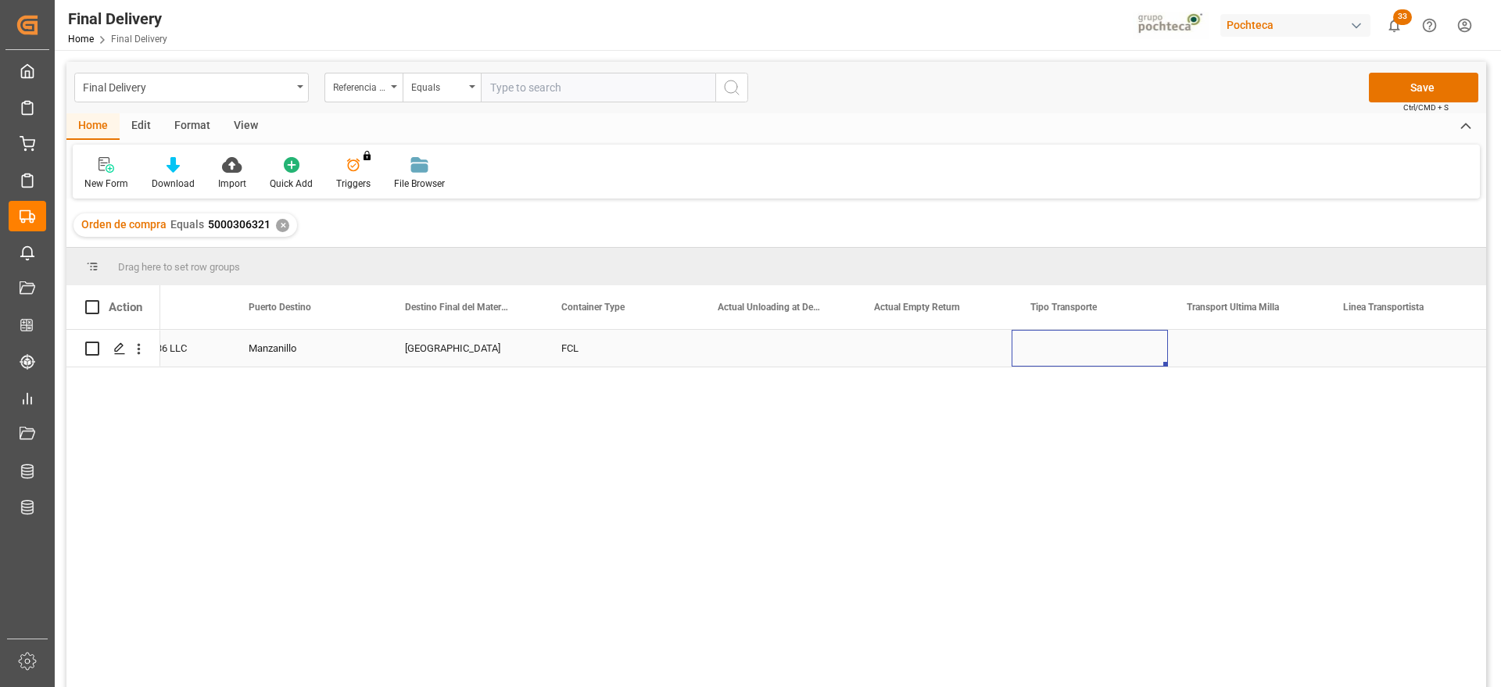
click at [1118, 348] on div "Press SPACE to select this row." at bounding box center [1089, 348] width 156 height 37
click at [1146, 348] on button "Select" at bounding box center [1089, 357] width 131 height 30
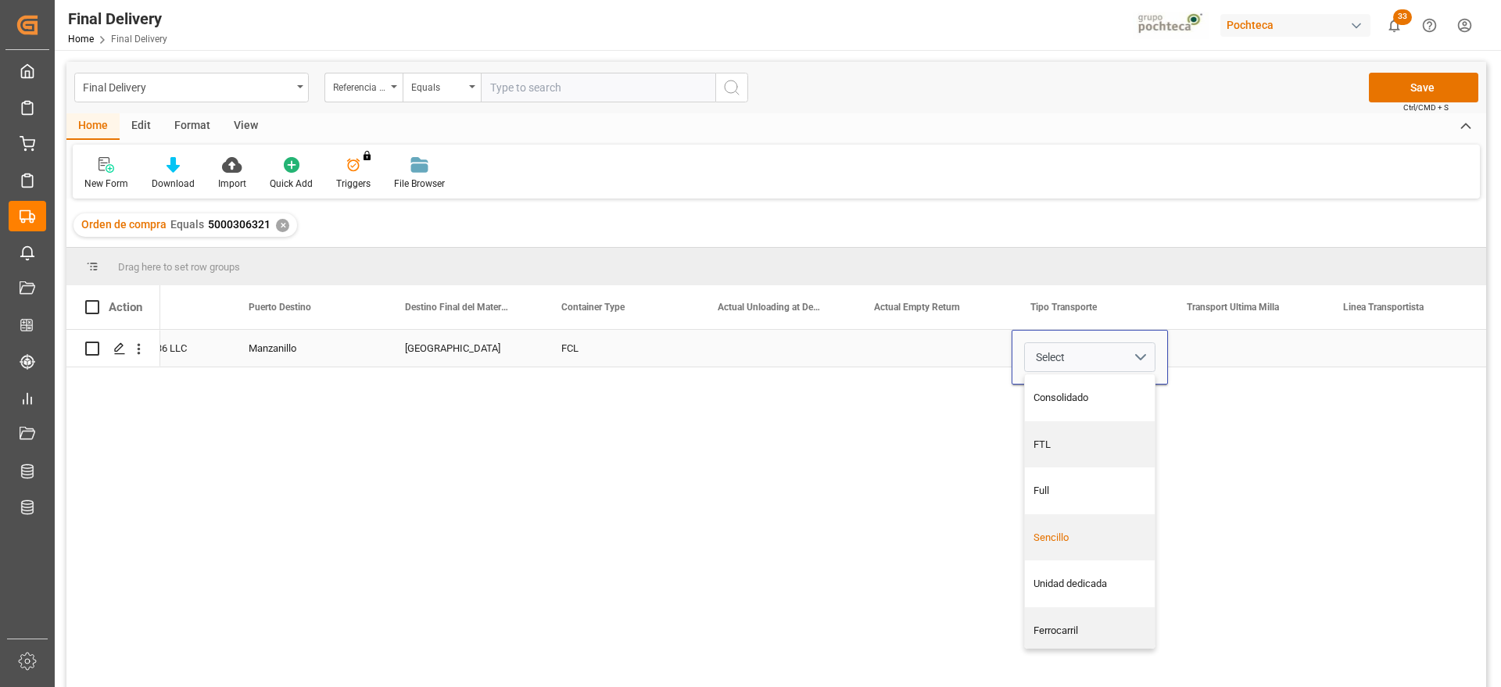
click at [1082, 538] on div "Sencillo" at bounding box center [1089, 538] width 113 height 16
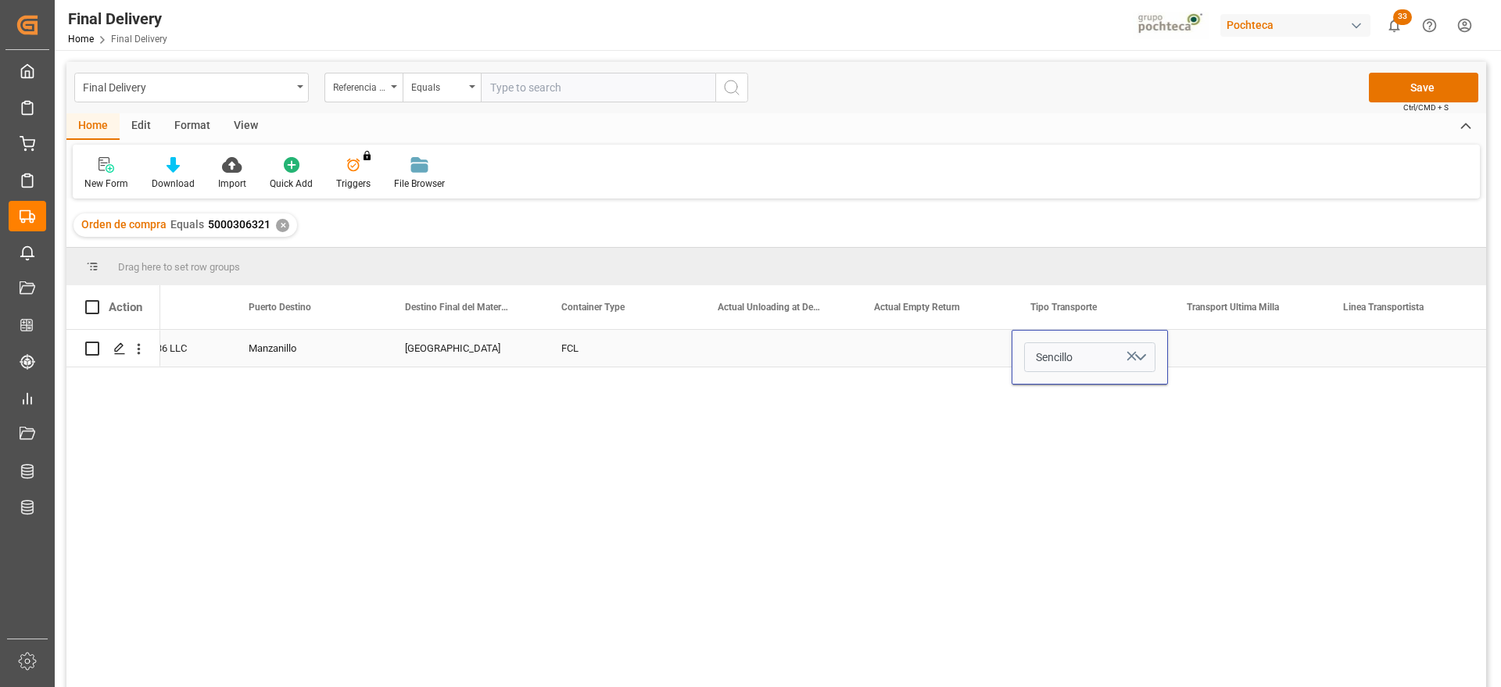
click at [1310, 356] on div "Press SPACE to select this row." at bounding box center [1246, 348] width 156 height 37
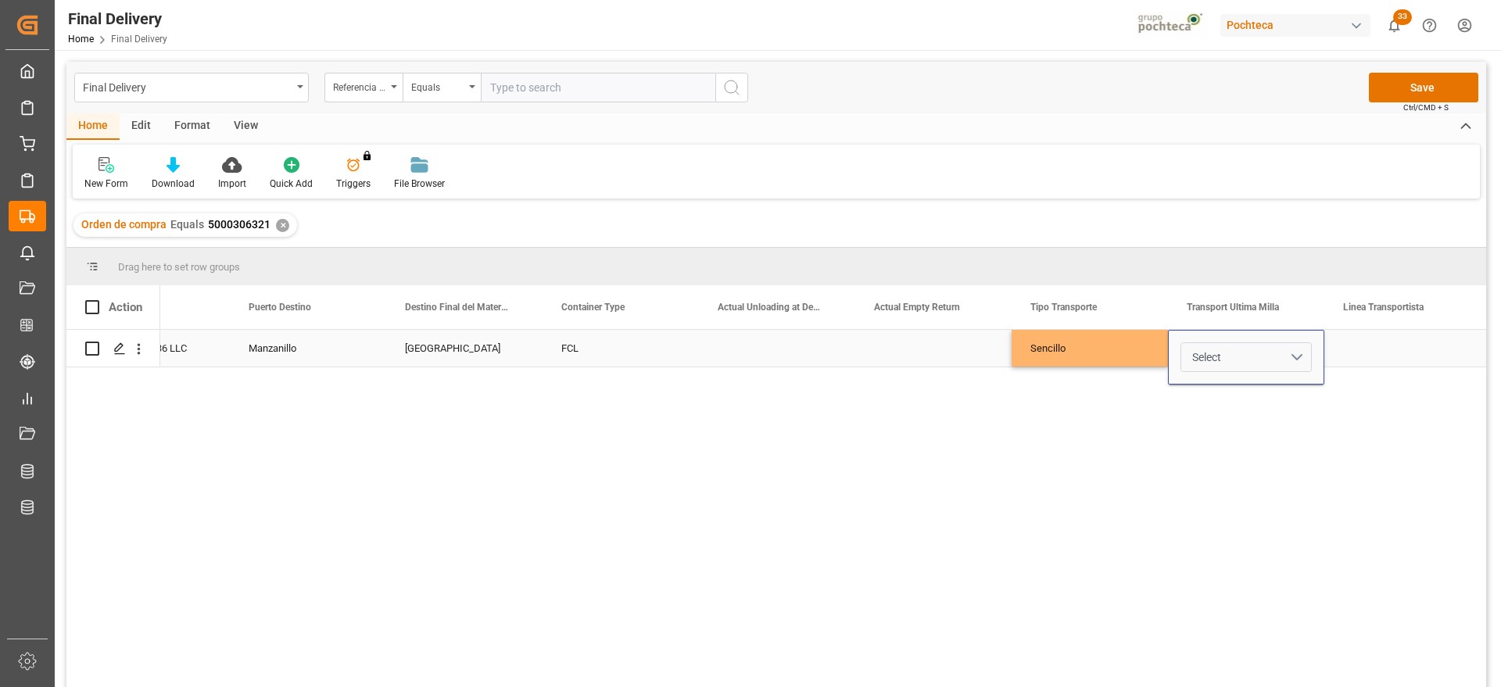
click at [1291, 351] on button "Select" at bounding box center [1245, 357] width 131 height 30
click at [1251, 394] on div "Leschaco" at bounding box center [1246, 398] width 113 height 16
click at [1394, 345] on div "Press SPACE to select this row." at bounding box center [1402, 348] width 156 height 37
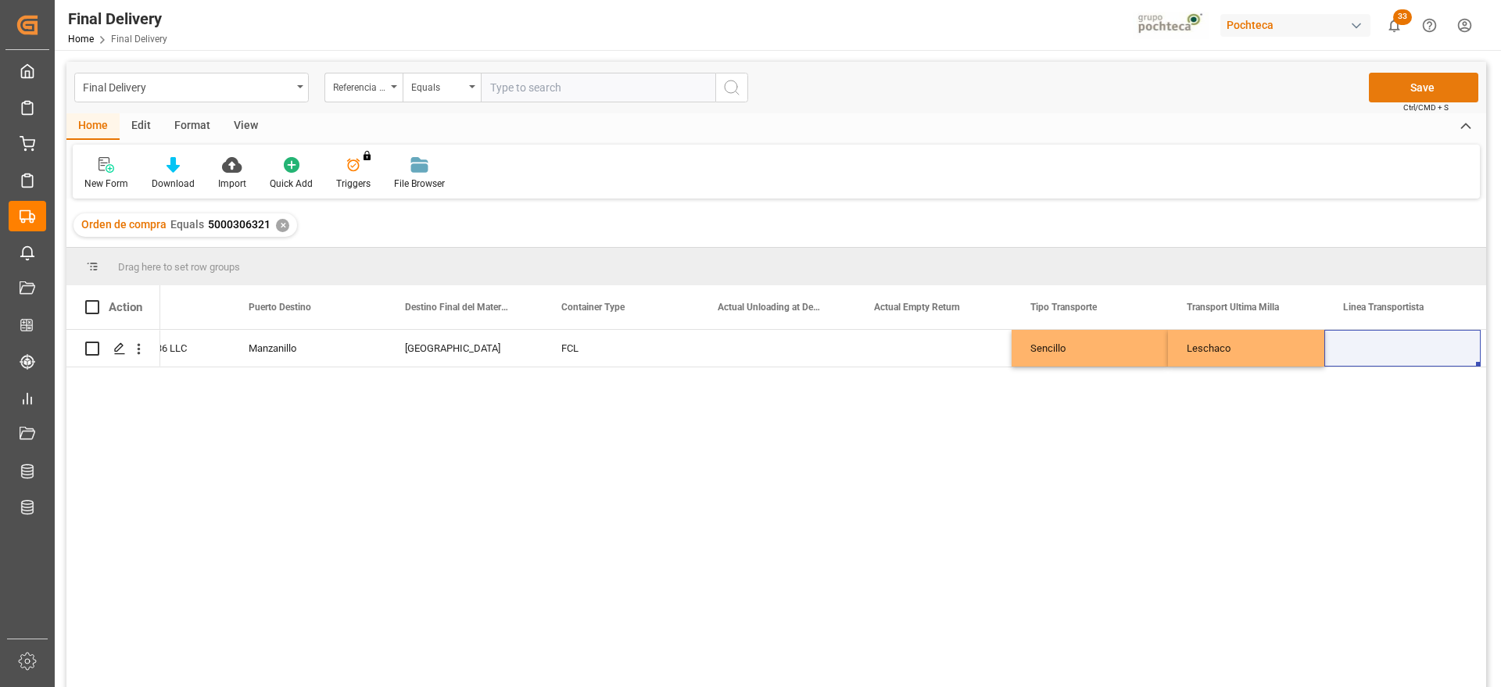
click at [1406, 83] on button "Save" at bounding box center [1423, 88] width 109 height 30
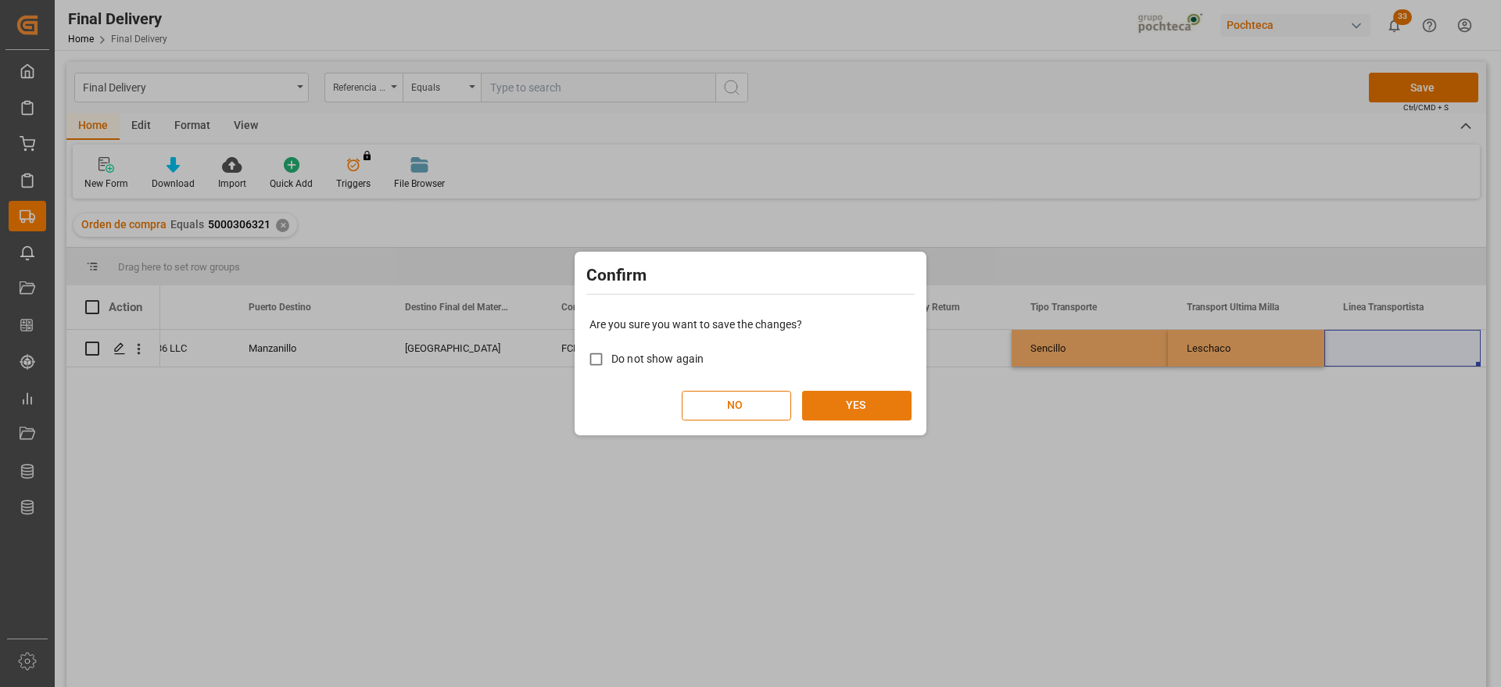
click at [852, 401] on button "YES" at bounding box center [856, 406] width 109 height 30
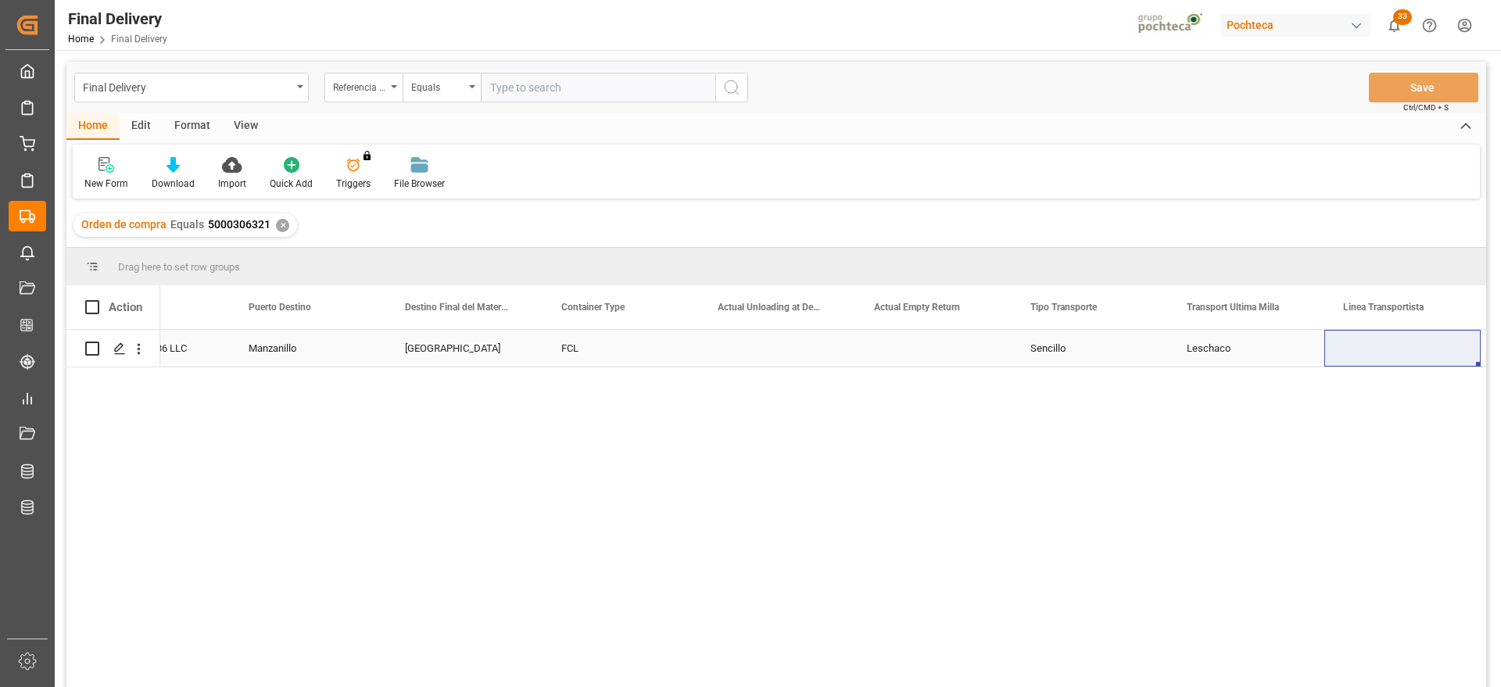
click at [960, 347] on div "Press SPACE to select this row." at bounding box center [933, 348] width 156 height 37
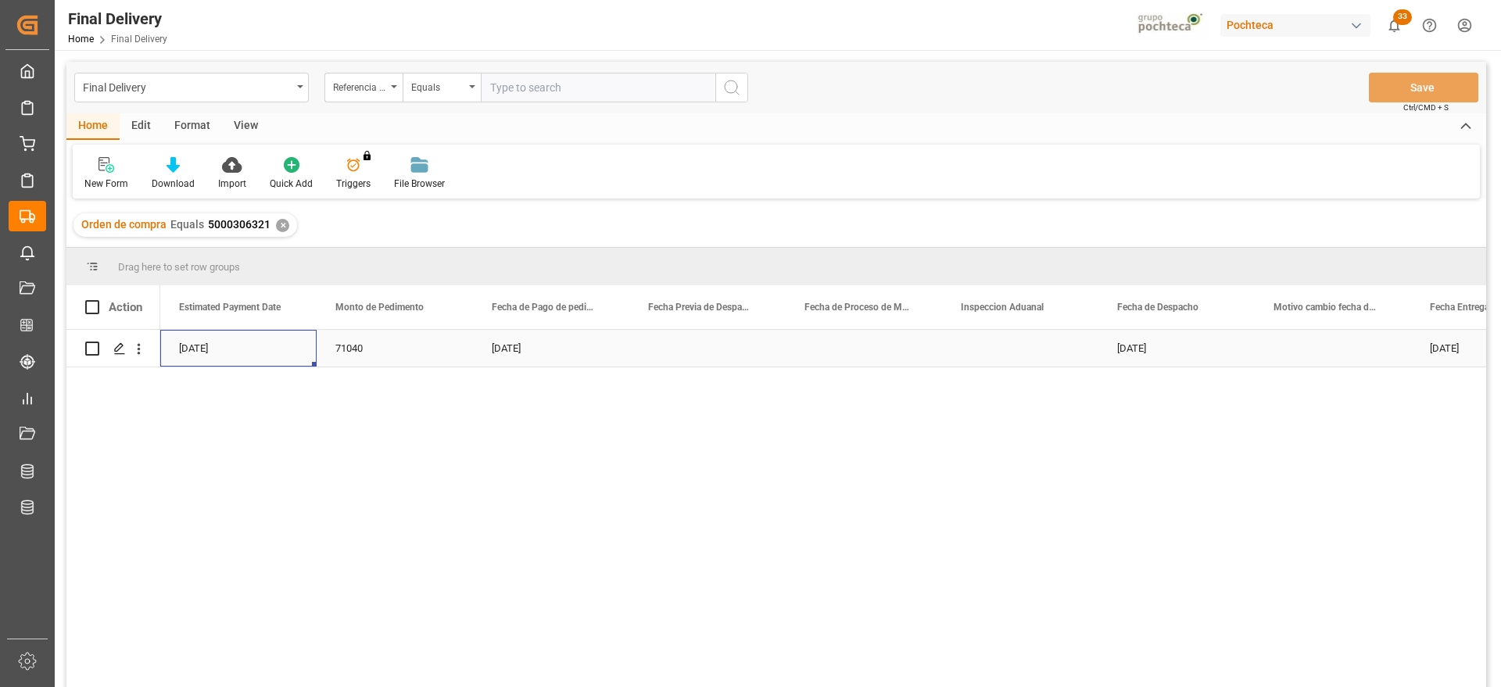
scroll to position [0, 3595]
click at [279, 227] on div "✕" at bounding box center [282, 225] width 13 height 13
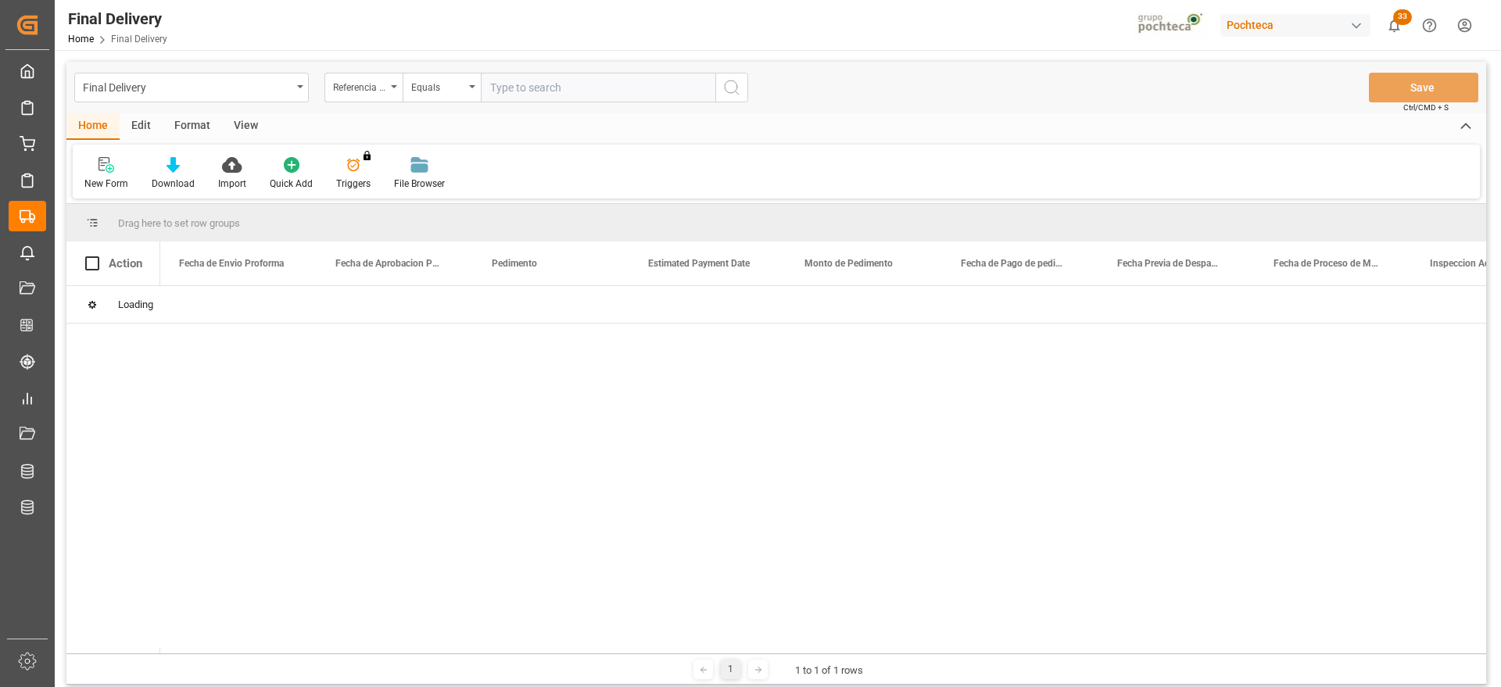
click at [546, 88] on input "text" at bounding box center [598, 88] width 234 height 30
paste input "5000306320"
type input "5000306320"
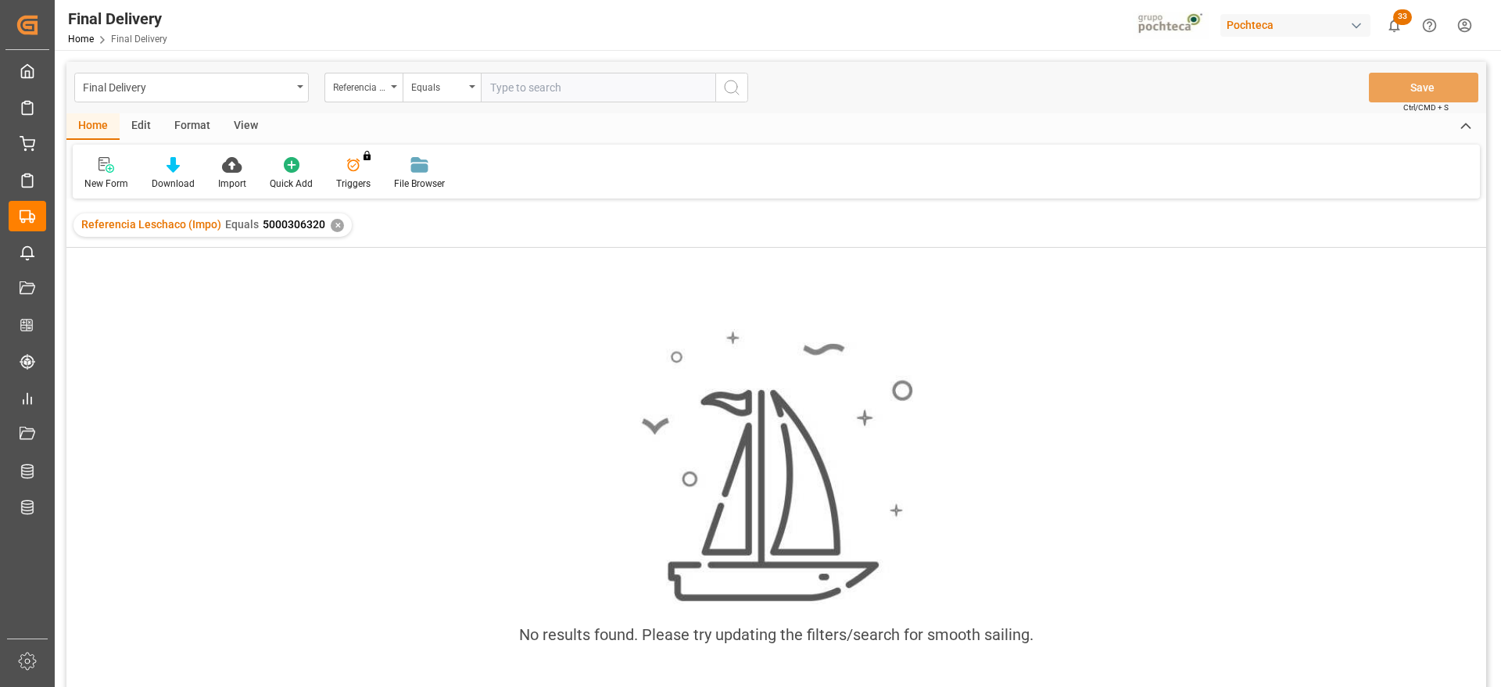
click at [331, 222] on div "✕" at bounding box center [337, 225] width 13 height 13
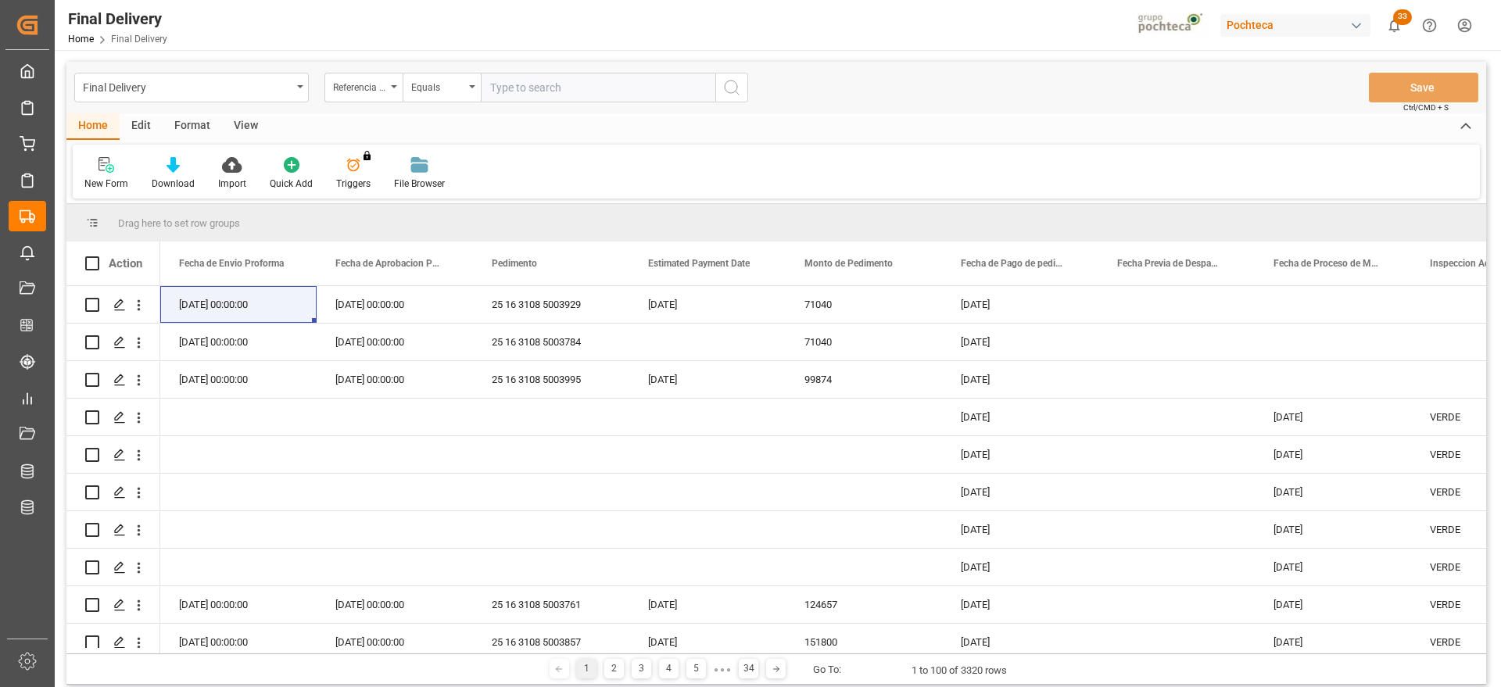
click at [359, 94] on div "Referencia Leschaco (Impo)" at bounding box center [363, 88] width 78 height 30
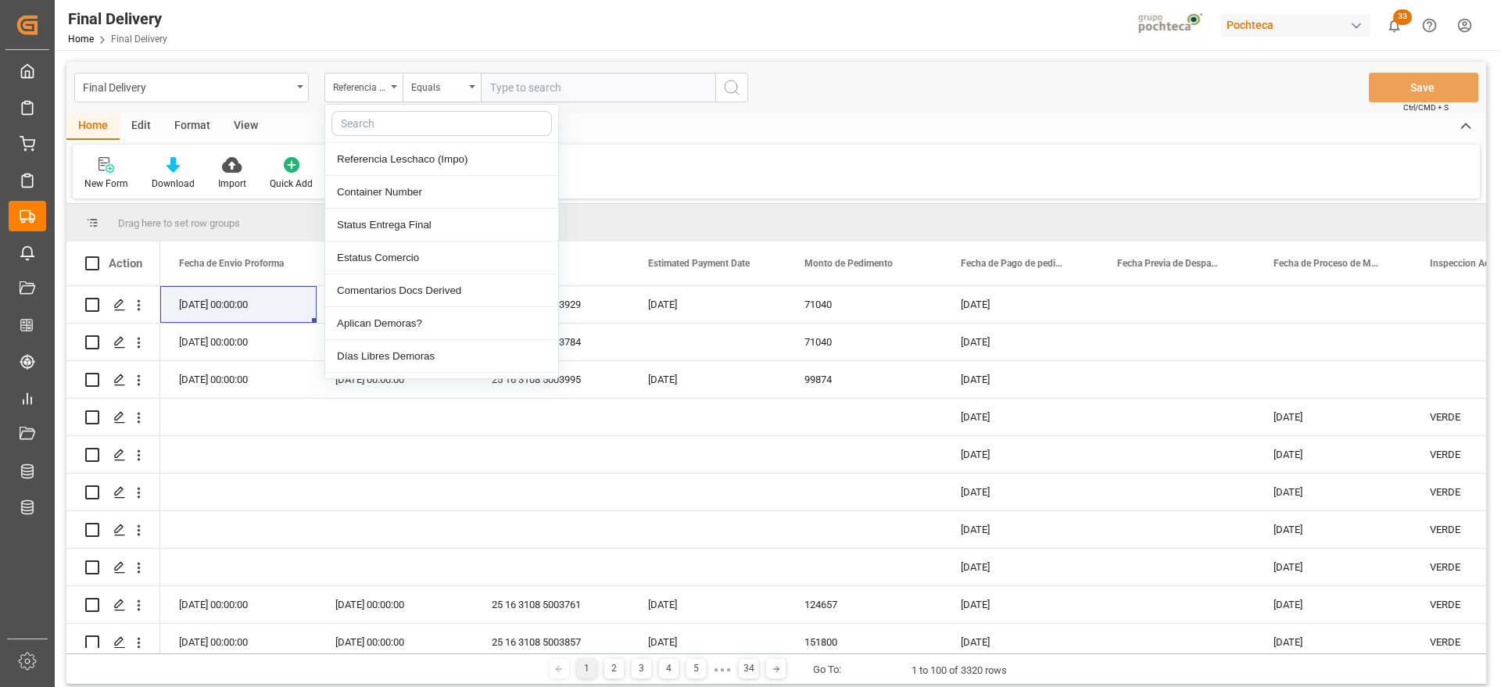
click at [363, 127] on input "text" at bounding box center [441, 123] width 220 height 25
type input "orde"
click at [389, 280] on div "Orden de compra" at bounding box center [441, 290] width 233 height 33
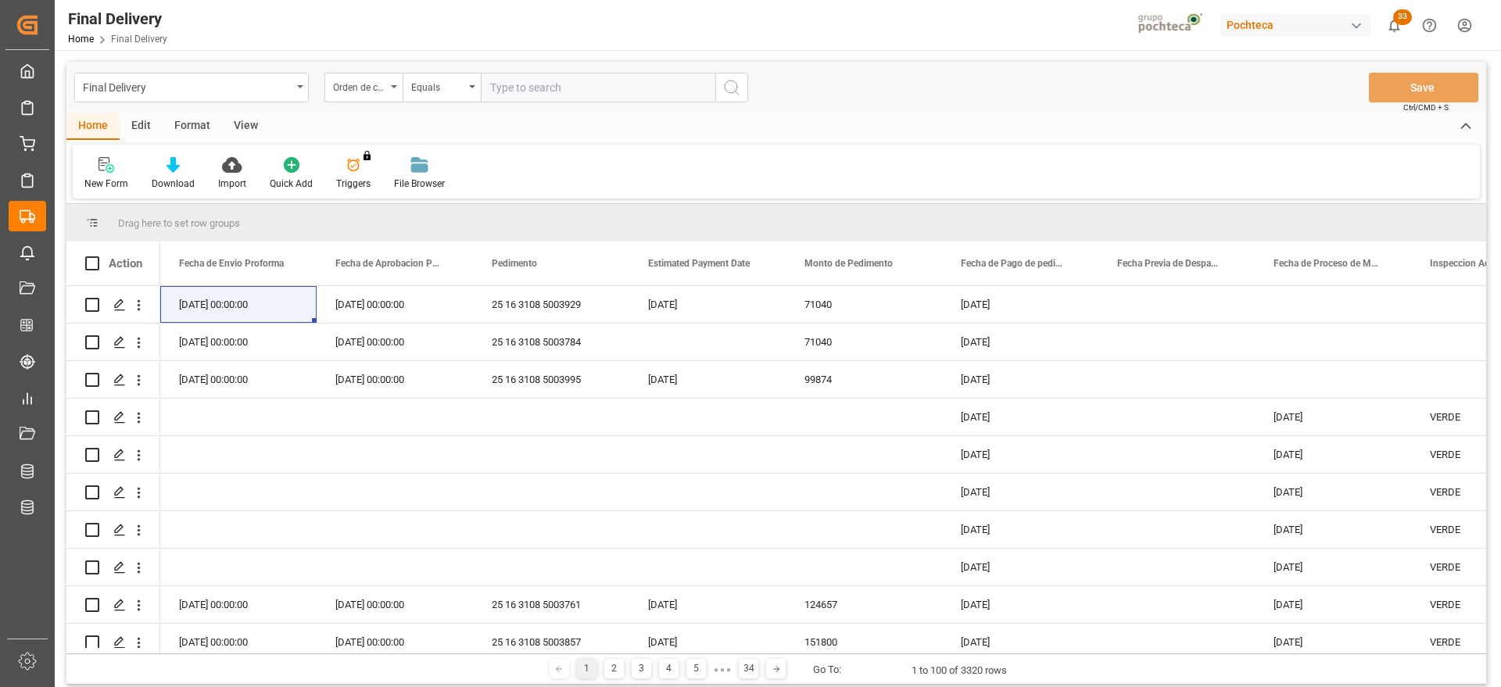
click at [521, 91] on input "text" at bounding box center [598, 88] width 234 height 30
paste input "5000306320"
type input "5000306320"
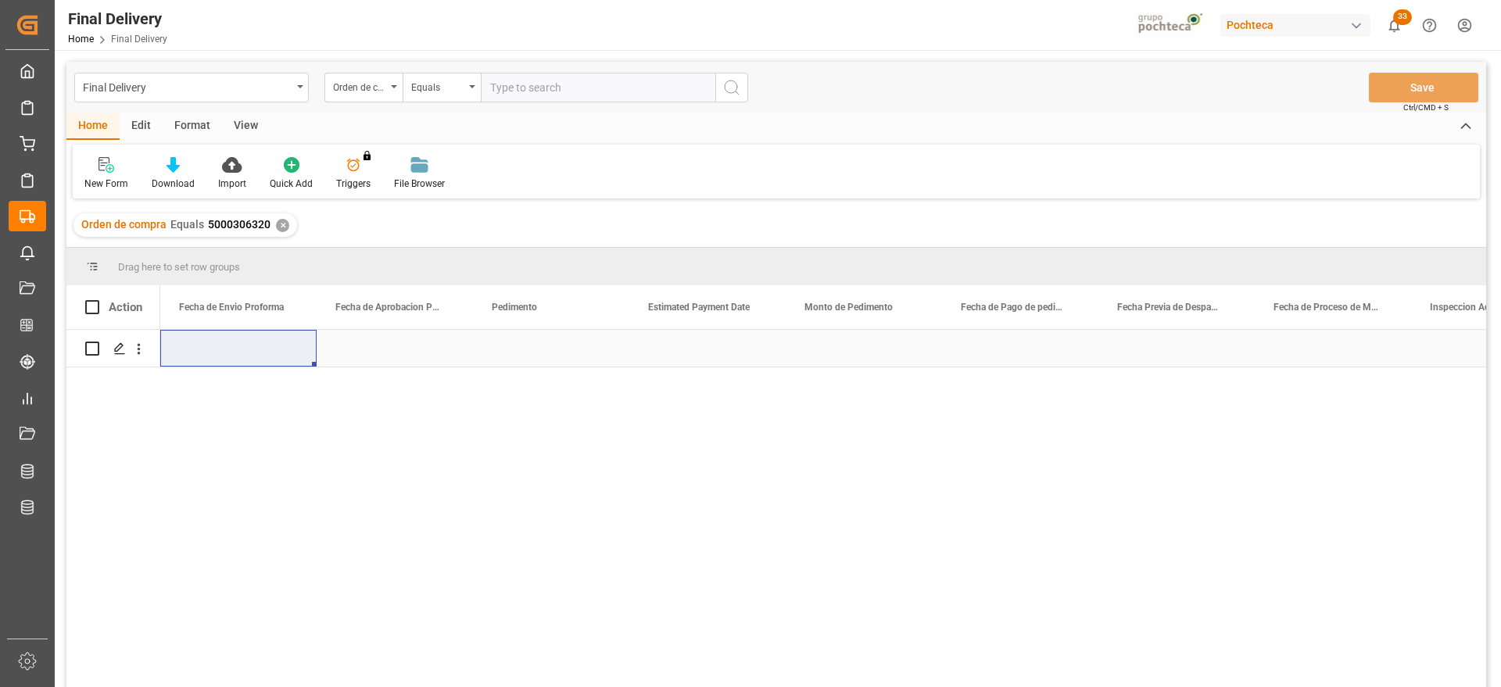
click at [264, 358] on div "Press SPACE to select this row." at bounding box center [238, 348] width 156 height 37
drag, startPoint x: 236, startPoint y: 349, endPoint x: 234, endPoint y: 339, distance: 10.3
click at [236, 346] on div "Press SPACE to select this row." at bounding box center [238, 348] width 156 height 37
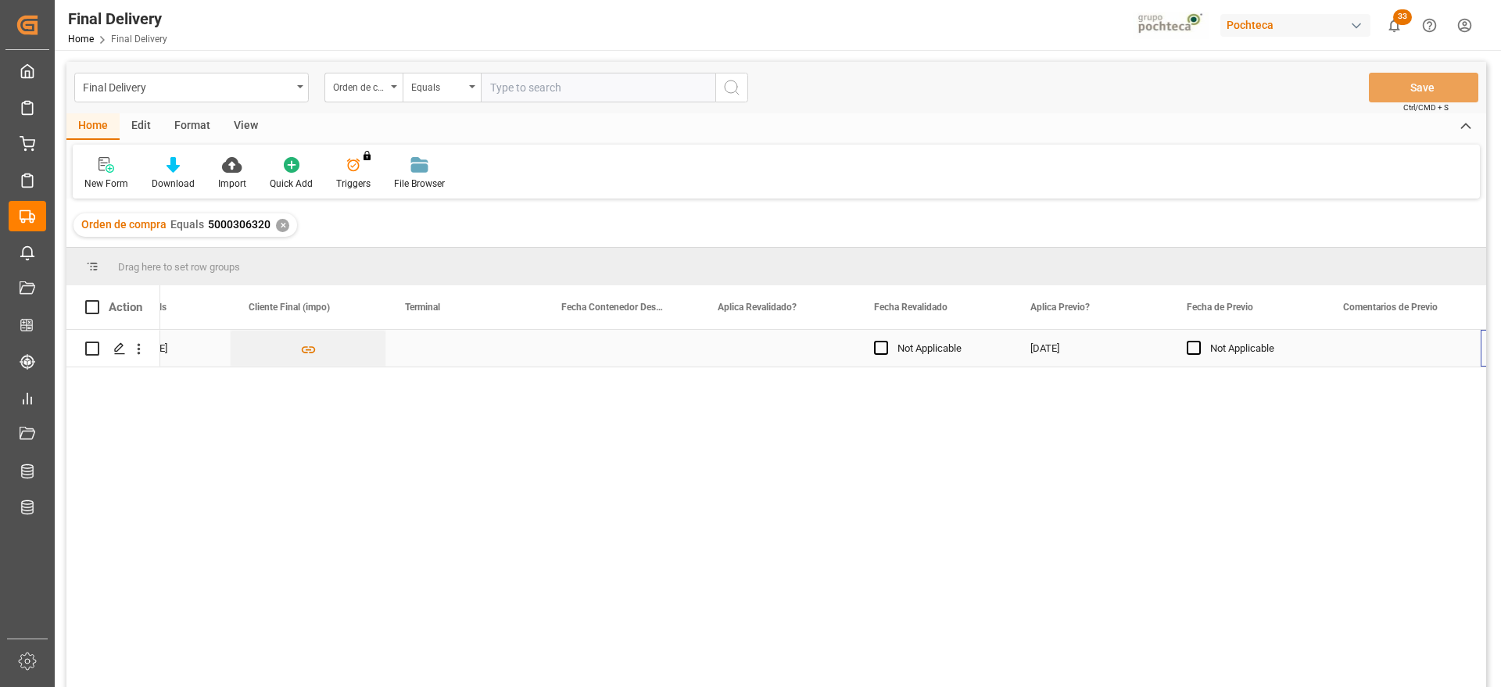
scroll to position [0, 1963]
click at [434, 344] on div "Press SPACE to select this row." at bounding box center [464, 348] width 156 height 37
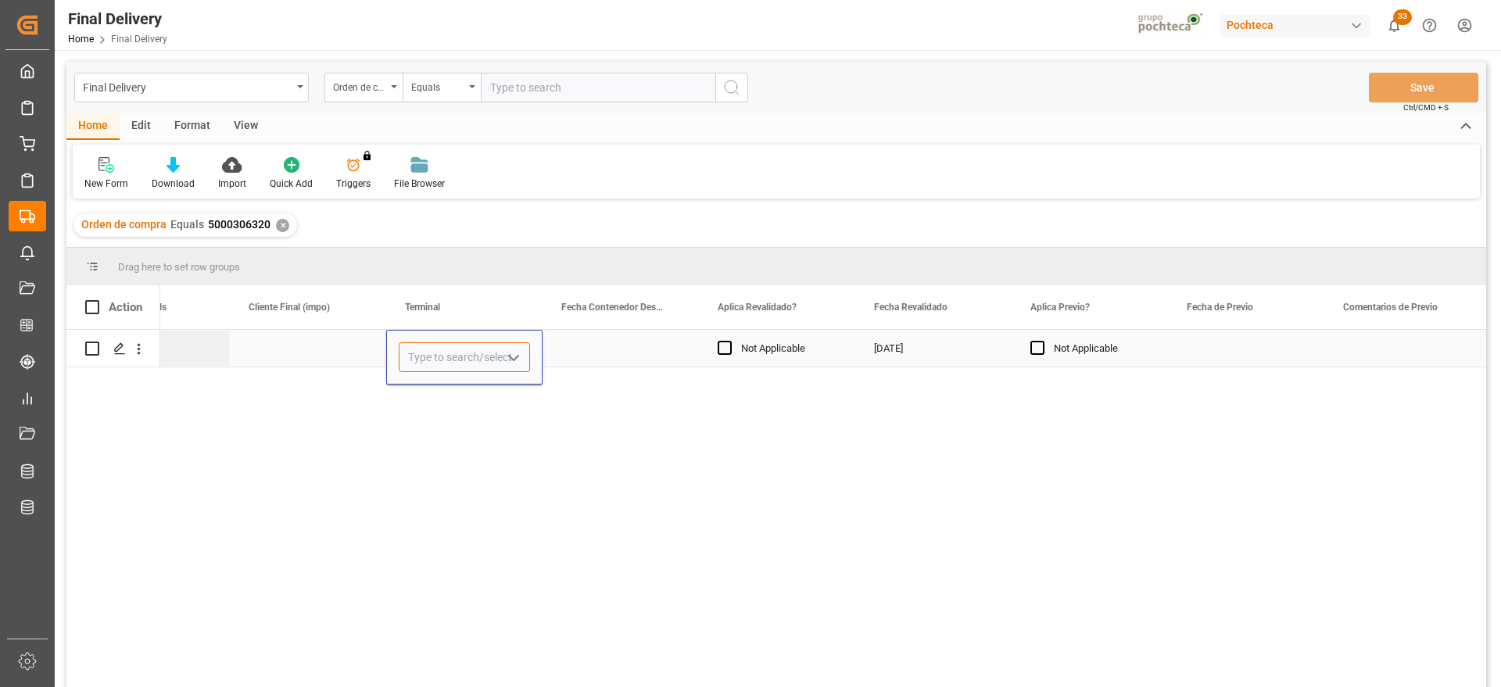
click at [434, 344] on input "Press SPACE to select this row." at bounding box center [464, 357] width 131 height 30
click at [431, 349] on input "Press SPACE to select this row." at bounding box center [464, 357] width 131 height 30
type input "CONTECON"
click at [636, 346] on div "Press SPACE to select this row." at bounding box center [620, 348] width 156 height 37
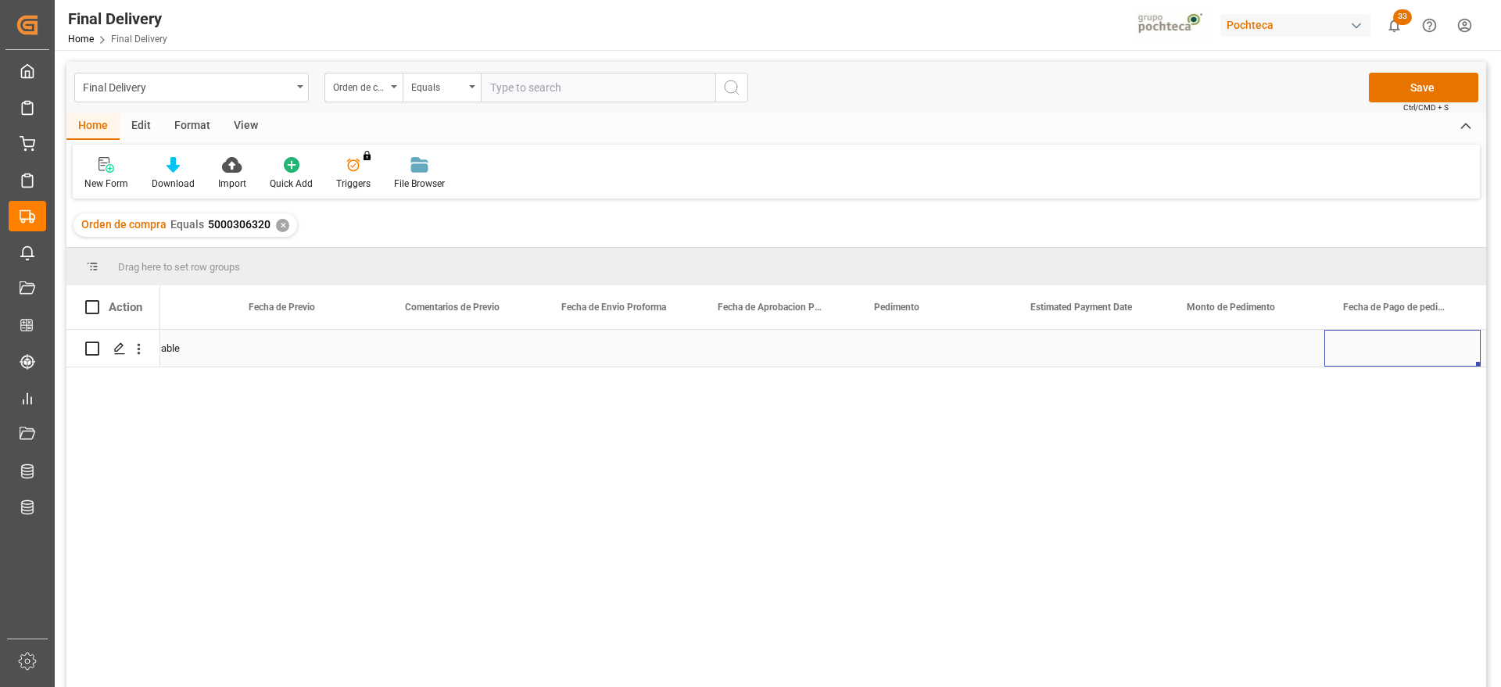
scroll to position [0, 3057]
click at [435, 348] on div "Press SPACE to select this row." at bounding box center [464, 348] width 156 height 37
click at [482, 350] on div "Press SPACE to select this row." at bounding box center [464, 348] width 156 height 37
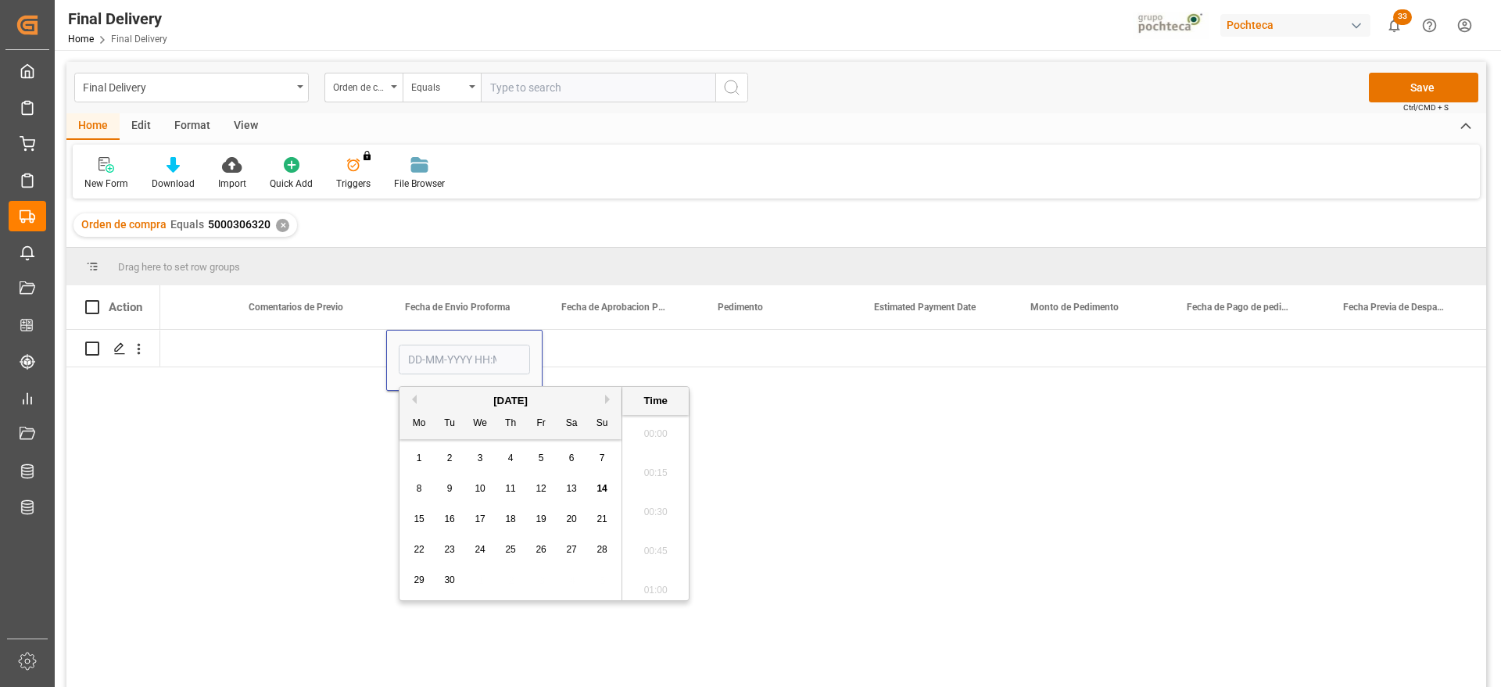
scroll to position [2116, 0]
click at [417, 399] on div "September 2025" at bounding box center [510, 401] width 222 height 16
click at [411, 395] on button "Previous Month" at bounding box center [411, 399] width 9 height 9
click at [511, 576] on span "28" at bounding box center [510, 579] width 10 height 11
type input "28-08-2025 00:00"
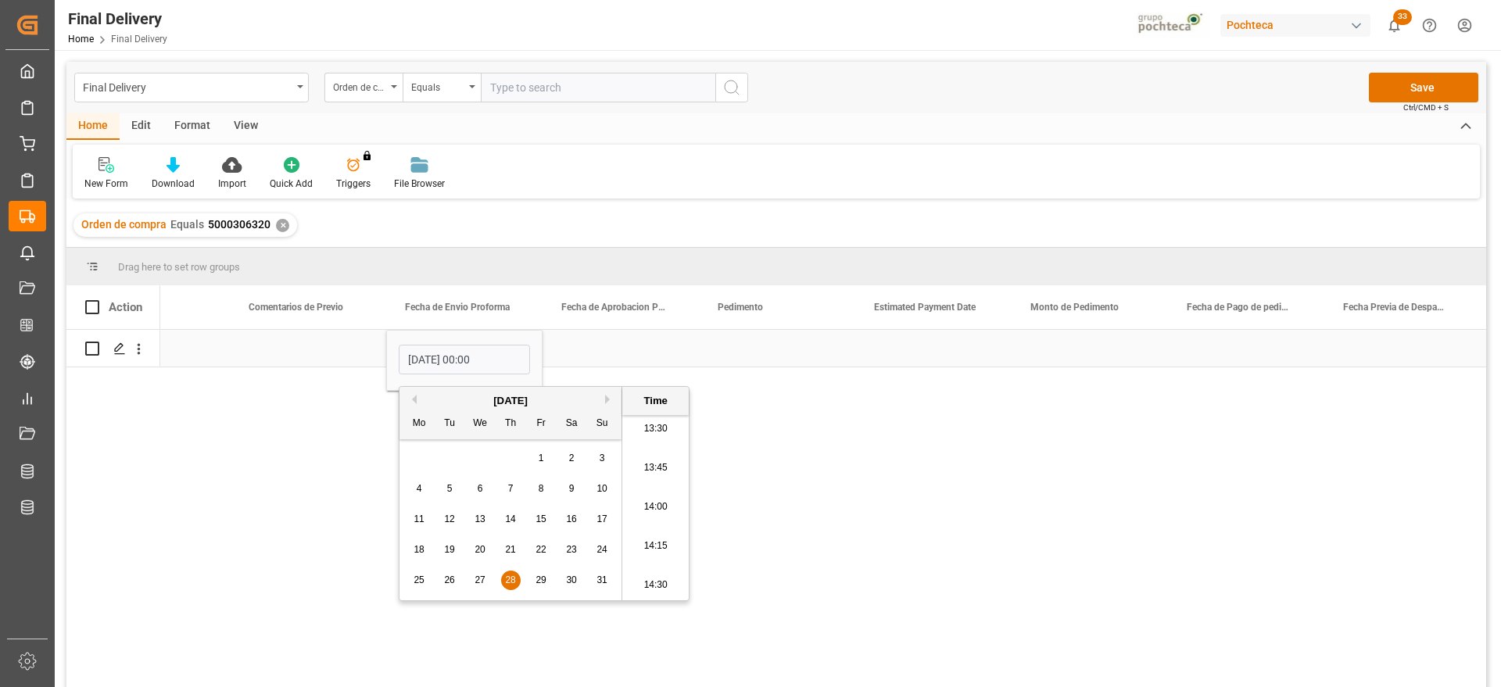
click at [634, 355] on div "Press SPACE to select this row." at bounding box center [620, 348] width 156 height 37
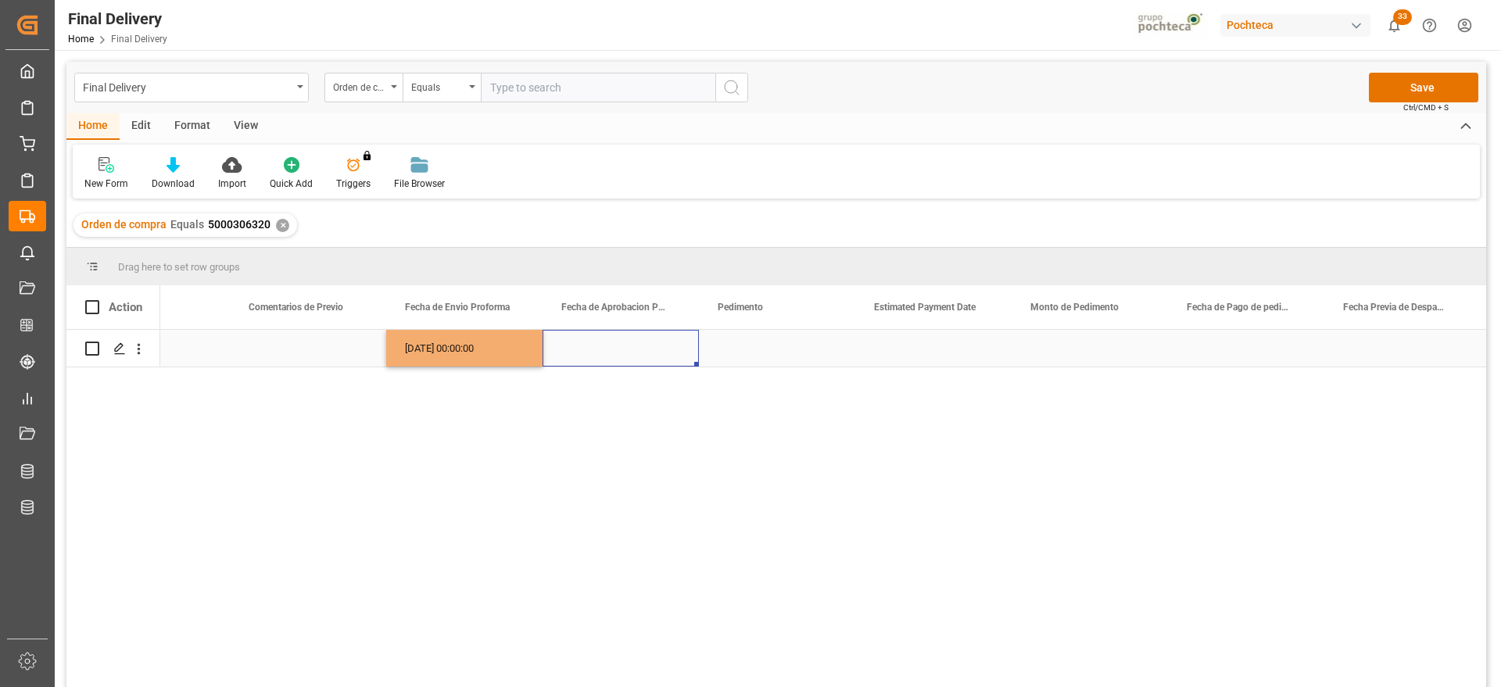
click at [498, 346] on div "28-08-2025 00:00:00" at bounding box center [464, 348] width 156 height 37
click at [599, 353] on div "Press SPACE to select this row." at bounding box center [620, 348] width 156 height 37
click at [772, 355] on div "Press SPACE to select this row." at bounding box center [777, 348] width 156 height 37
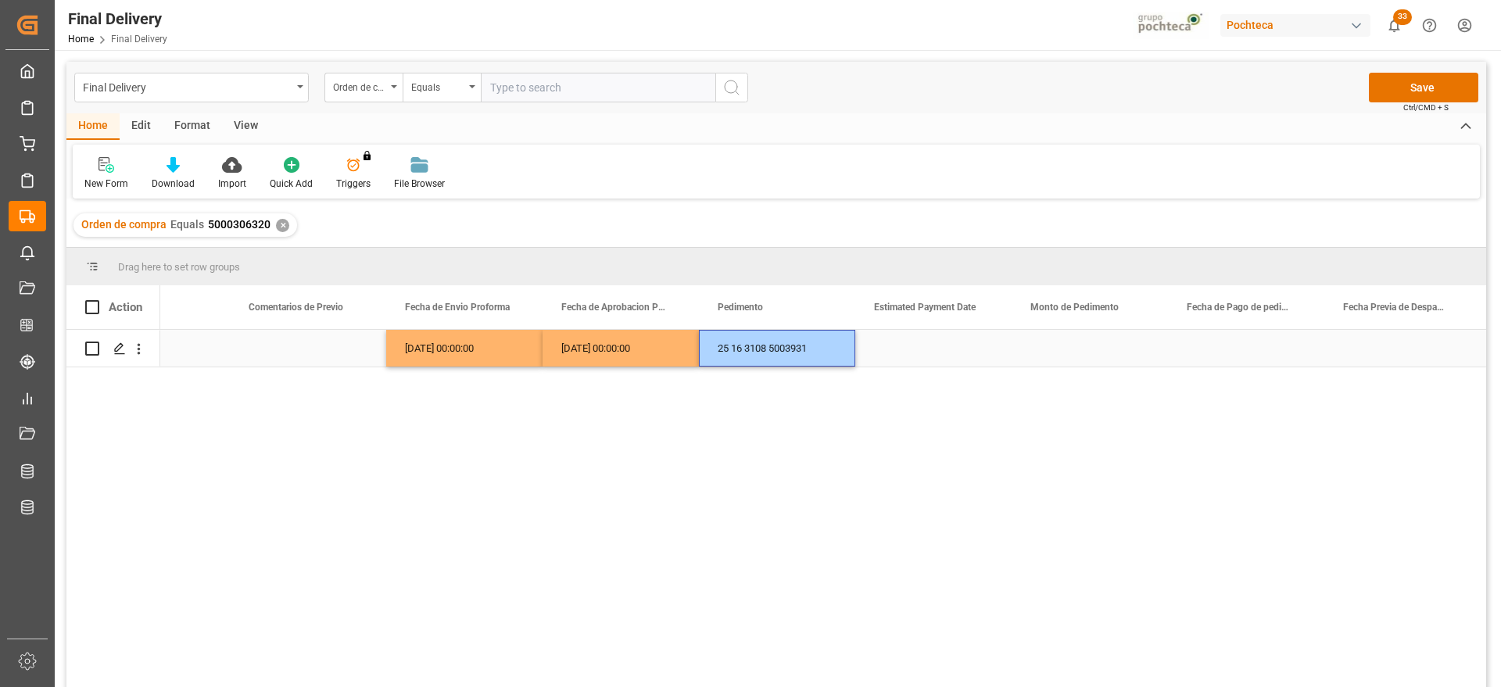
click at [932, 362] on div "Press SPACE to select this row." at bounding box center [933, 348] width 156 height 37
click at [910, 359] on div "Press SPACE to select this row." at bounding box center [933, 348] width 156 height 37
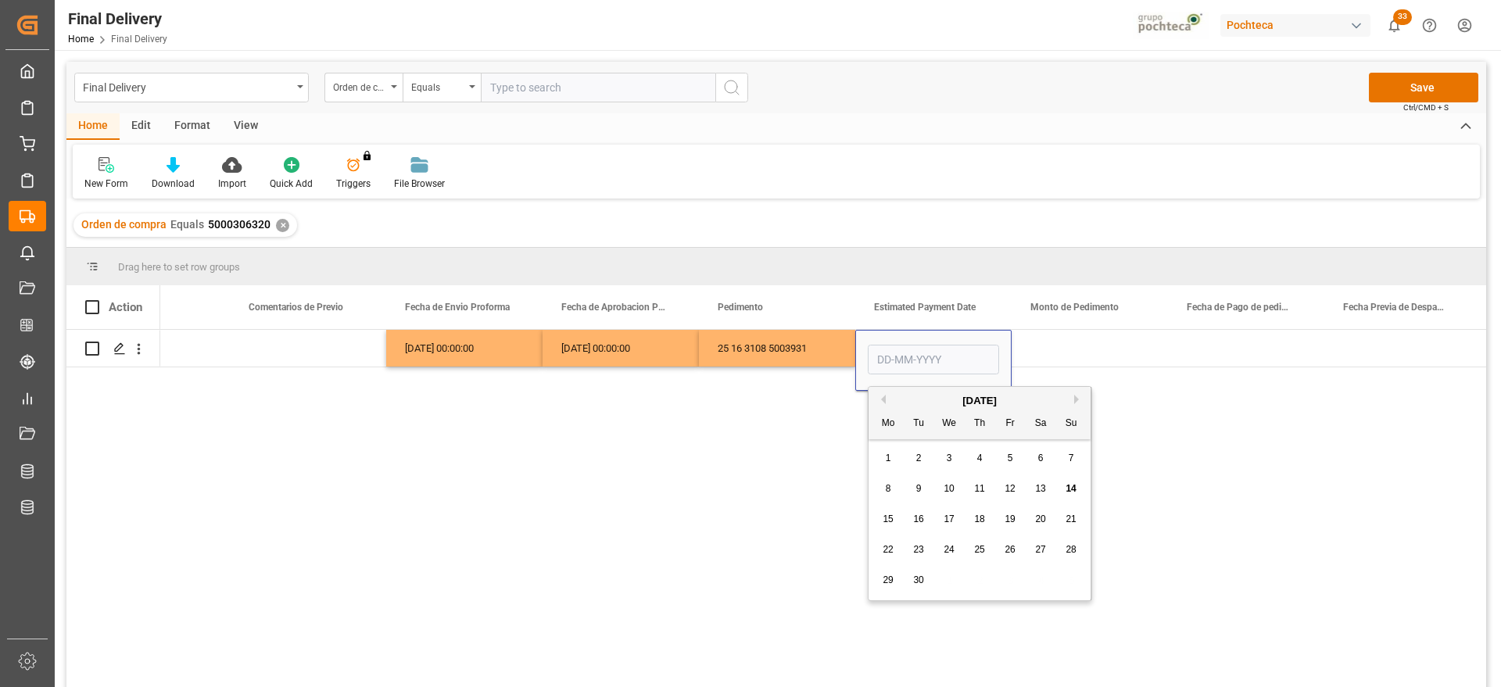
click at [1004, 487] on div "12" at bounding box center [1010, 489] width 20 height 19
type input "12-09-2025"
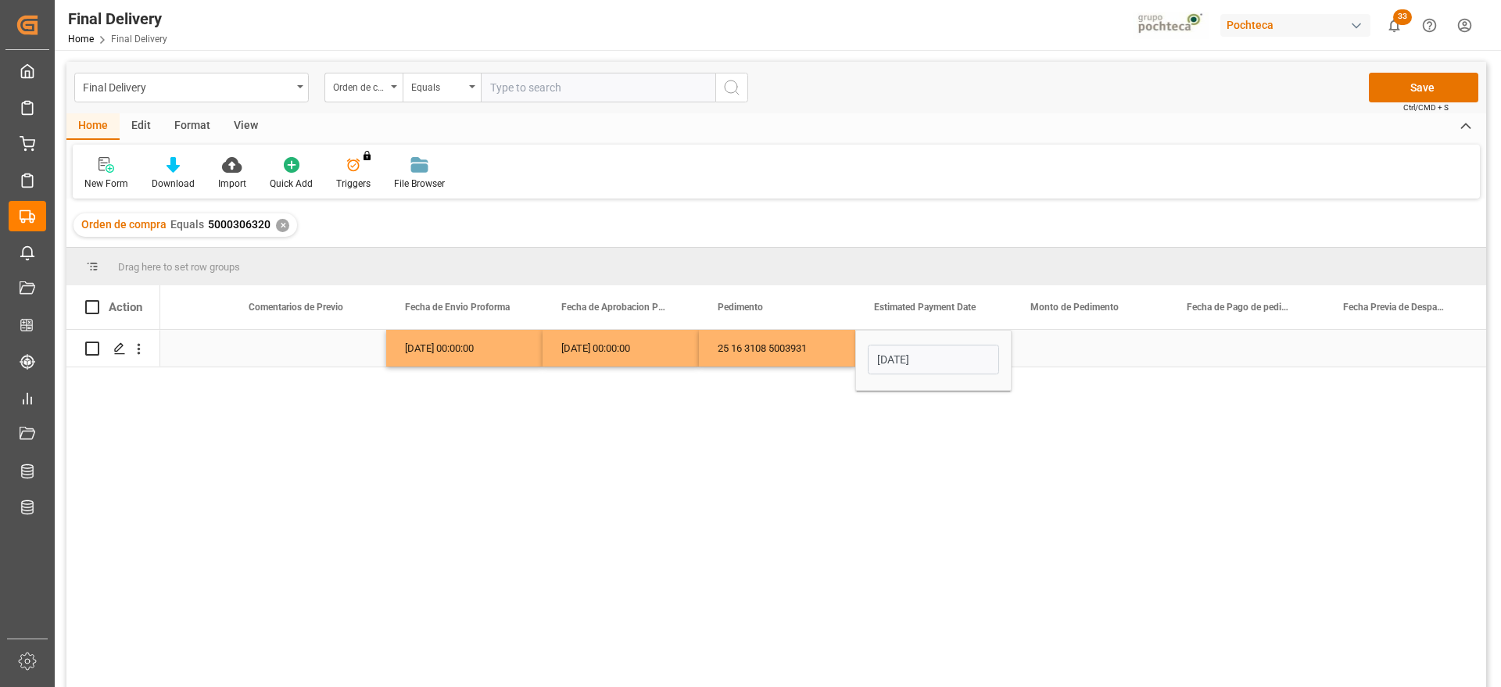
click at [1062, 354] on div "Press SPACE to select this row." at bounding box center [1089, 348] width 156 height 37
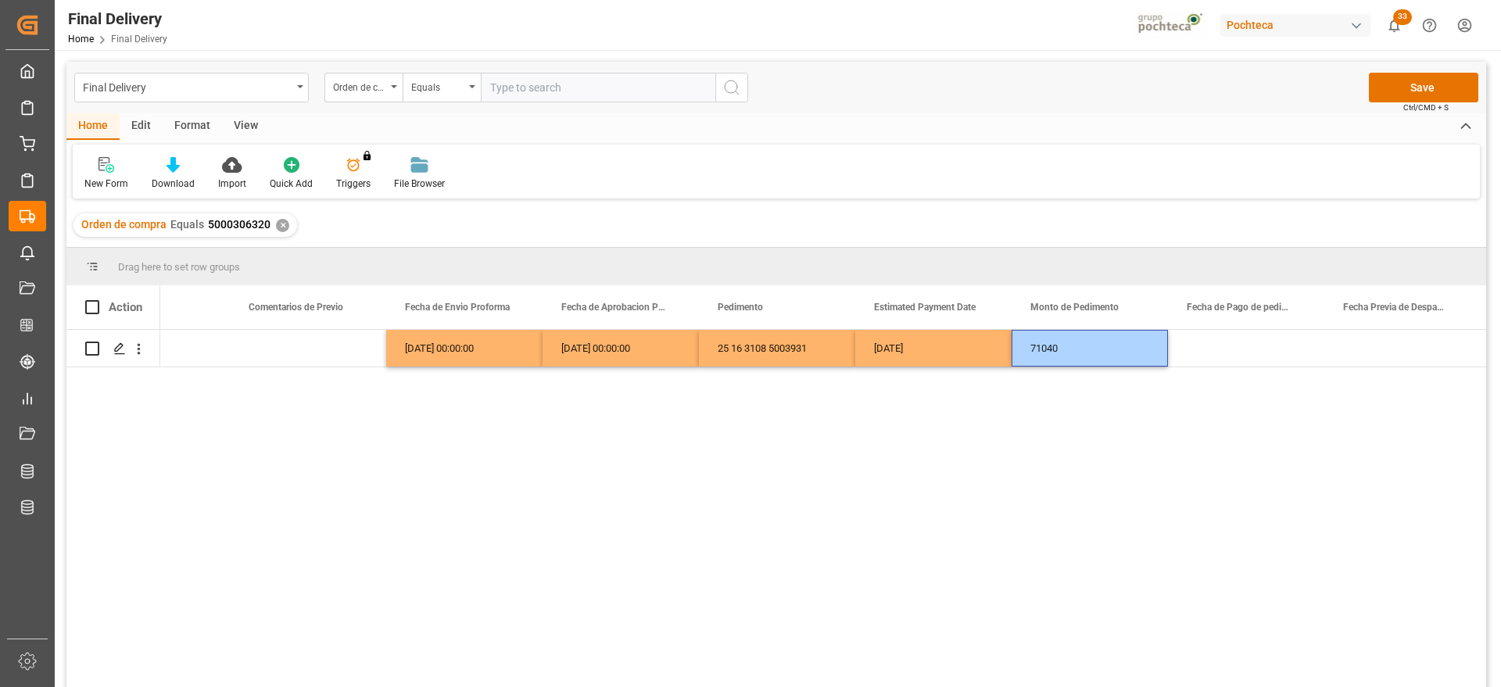
click at [1206, 365] on div "Press SPACE to select this row." at bounding box center [1246, 348] width 156 height 37
click at [939, 354] on div "12-09-2025" at bounding box center [933, 348] width 156 height 37
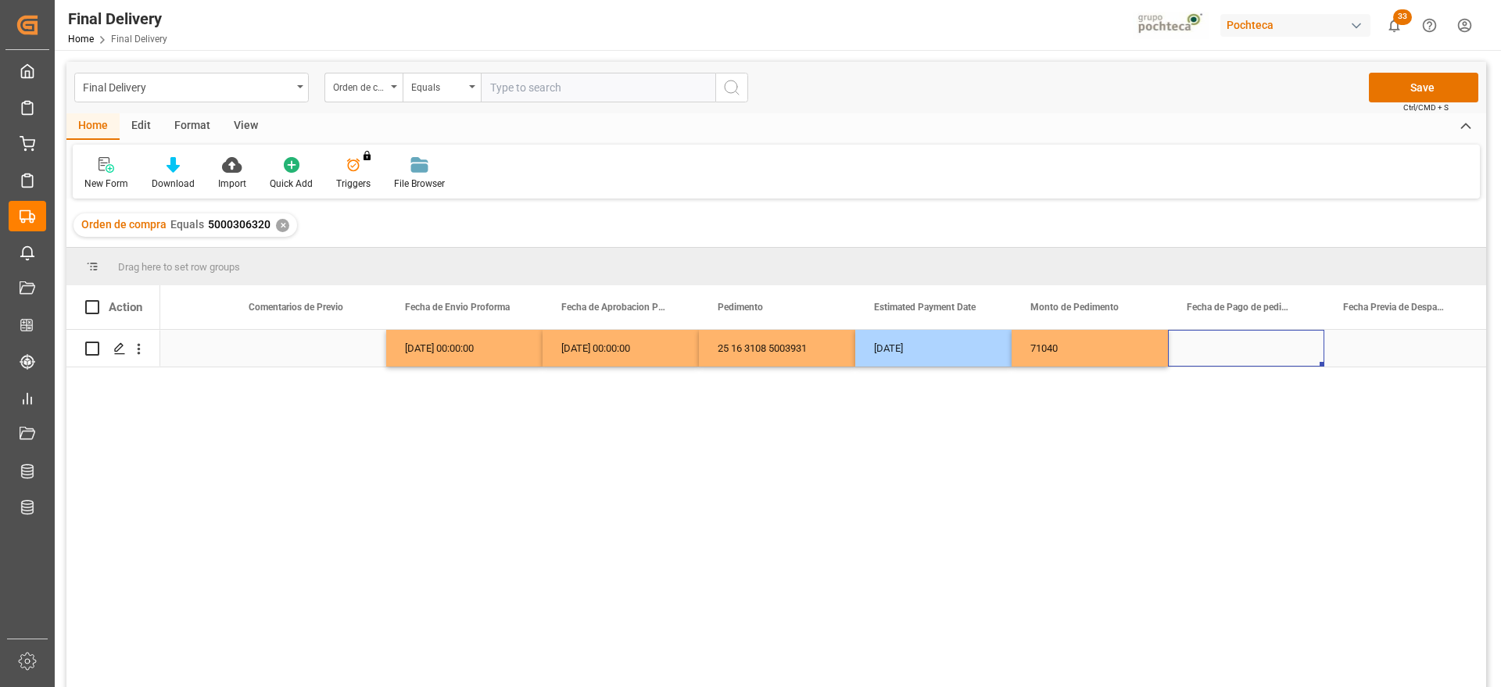
click at [1226, 345] on div "Press SPACE to select this row." at bounding box center [1246, 348] width 156 height 37
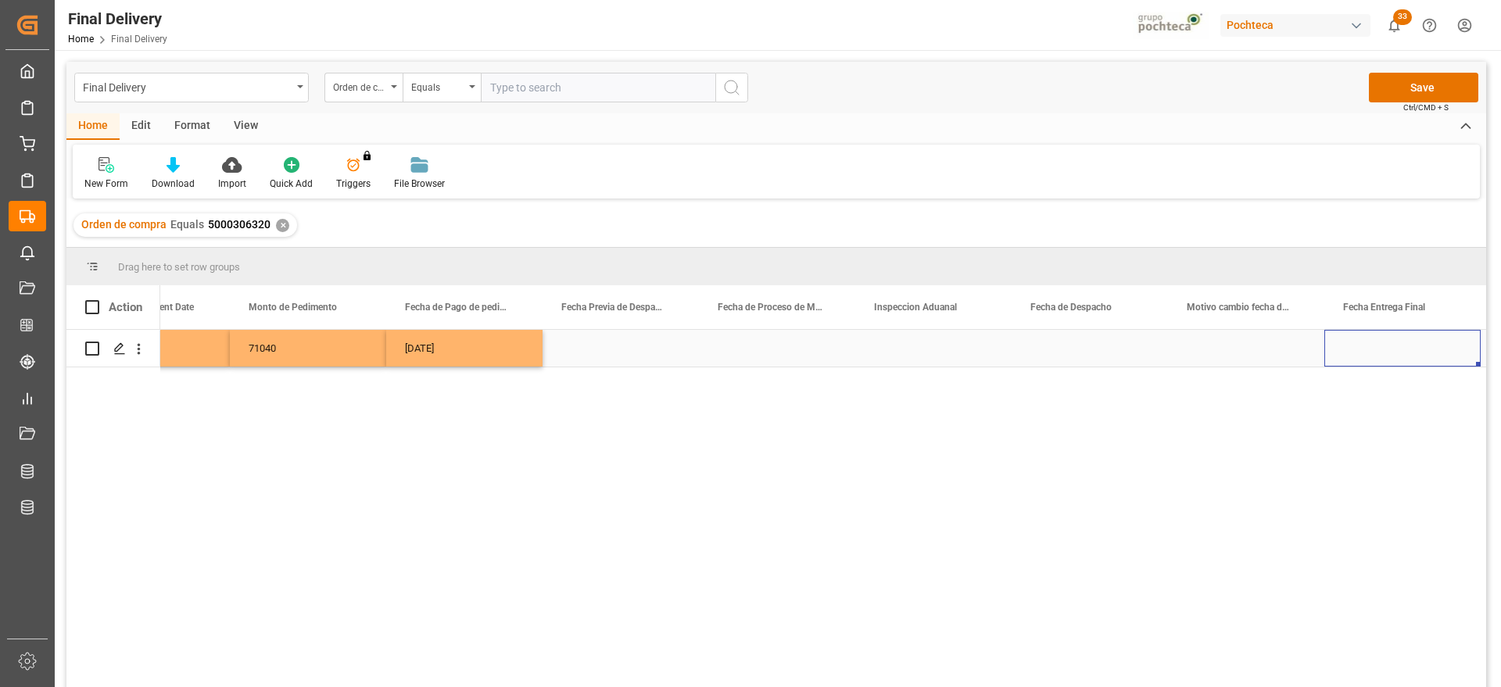
scroll to position [0, 3995]
click at [944, 348] on div "Press SPACE to select this row." at bounding box center [933, 348] width 156 height 37
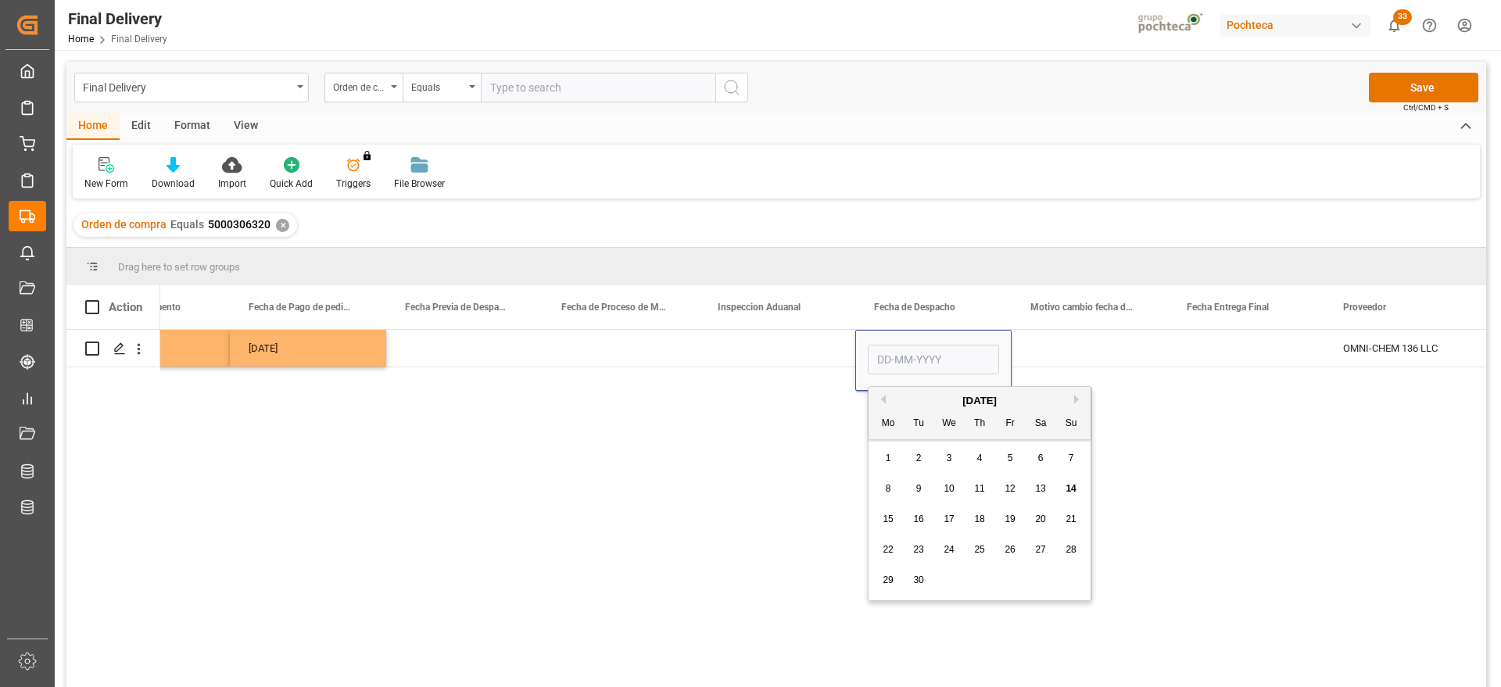
click at [973, 520] on div "18" at bounding box center [980, 519] width 20 height 19
type input "18-09-2025"
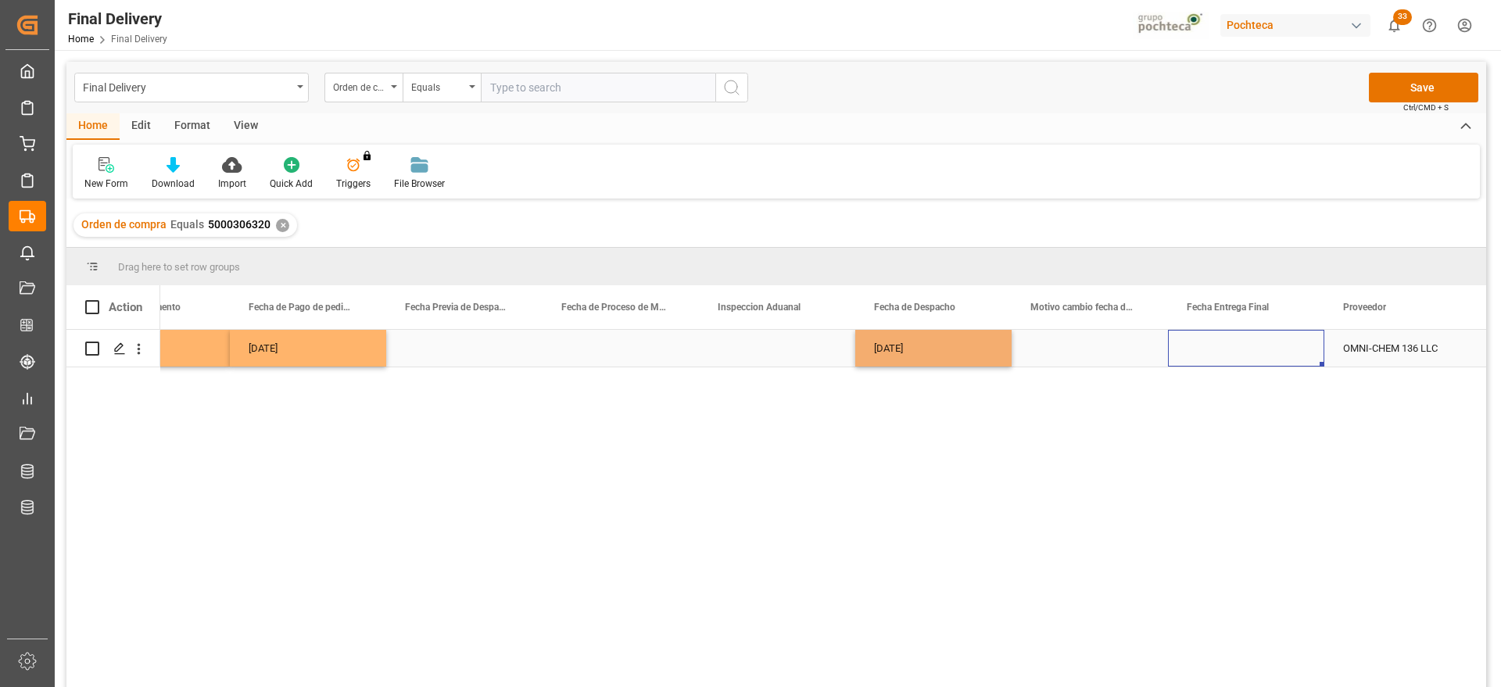
click at [1228, 352] on div "Press SPACE to select this row." at bounding box center [1246, 348] width 156 height 37
click at [1228, 350] on div "Press SPACE to select this row." at bounding box center [1246, 348] width 156 height 37
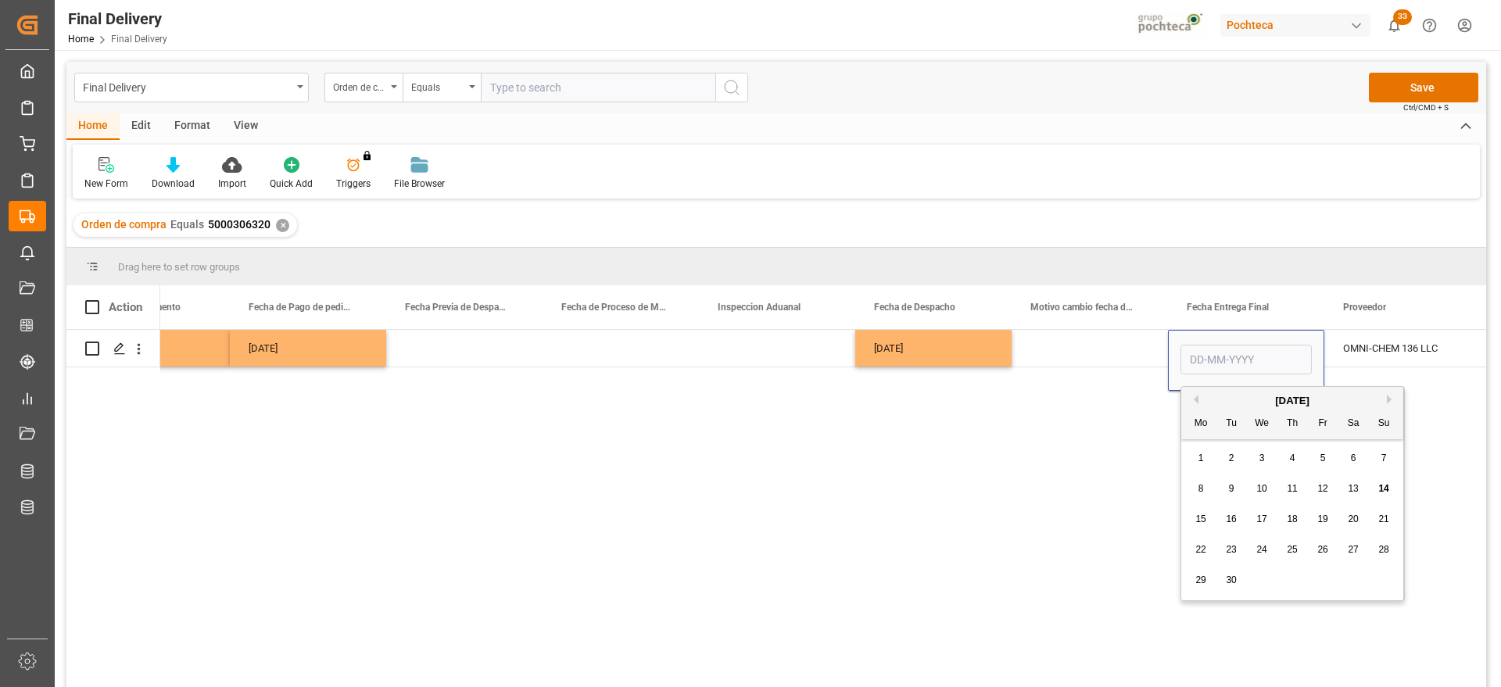
click at [1329, 513] on div "19" at bounding box center [1323, 519] width 20 height 19
type input "19-09-2025"
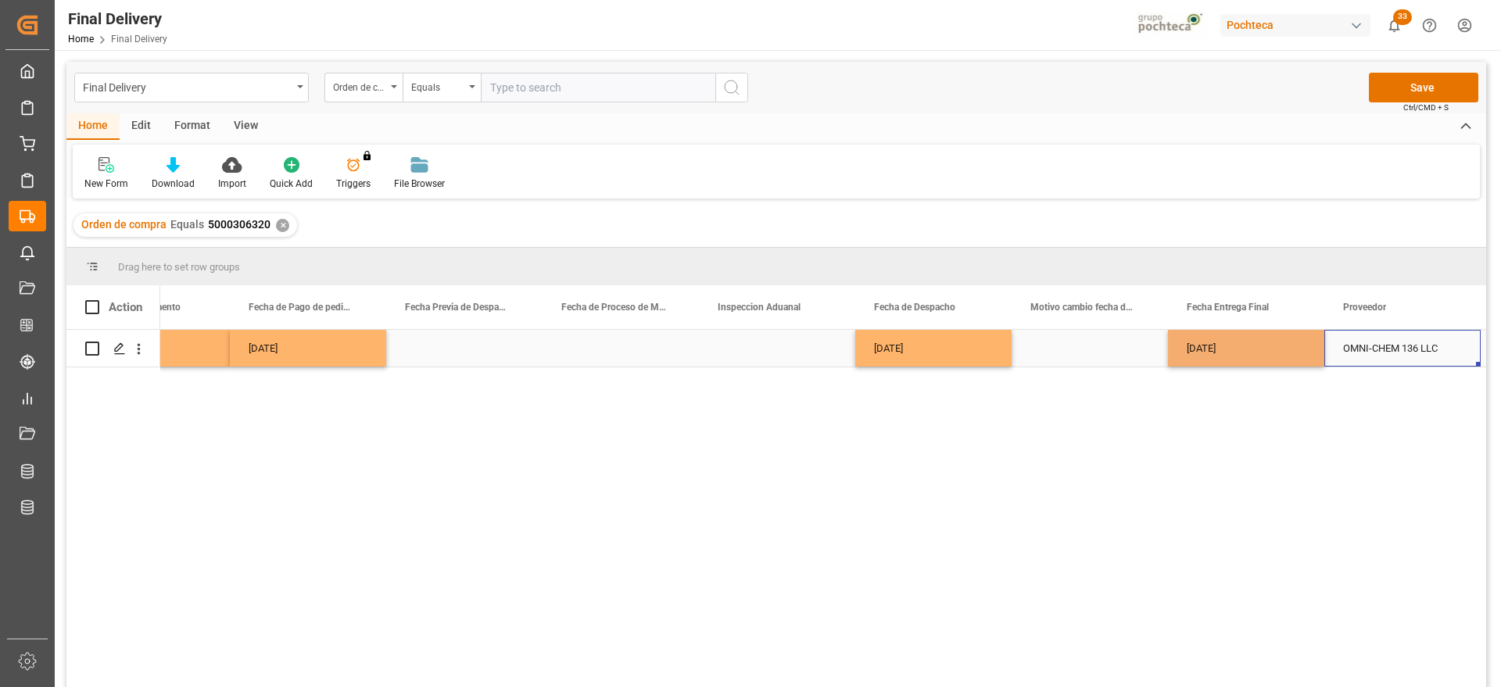
click at [1398, 346] on div "OMNI-CHEM 136 LLC" at bounding box center [1402, 348] width 156 height 37
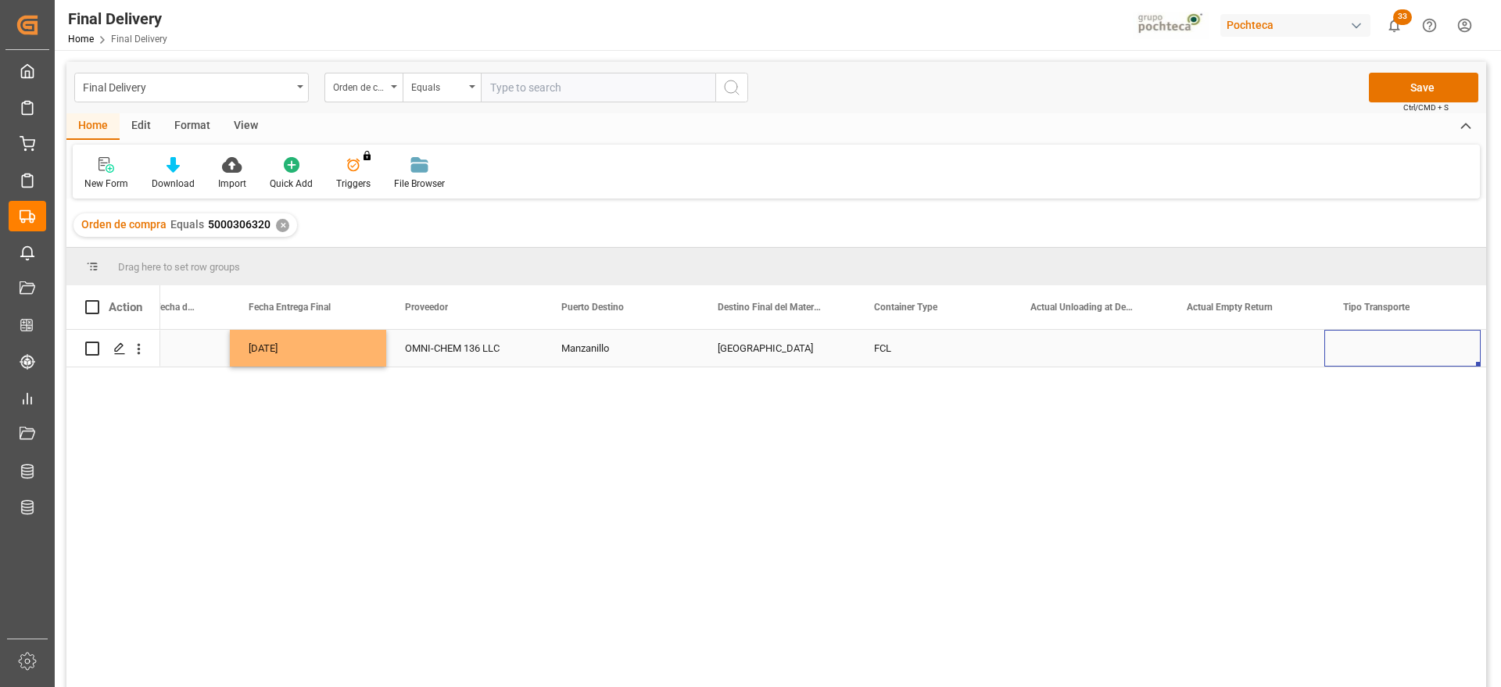
scroll to position [0, 4933]
click at [1377, 342] on div "Press SPACE to select this row." at bounding box center [1402, 348] width 156 height 37
click at [1453, 352] on button "Select" at bounding box center [1401, 357] width 131 height 30
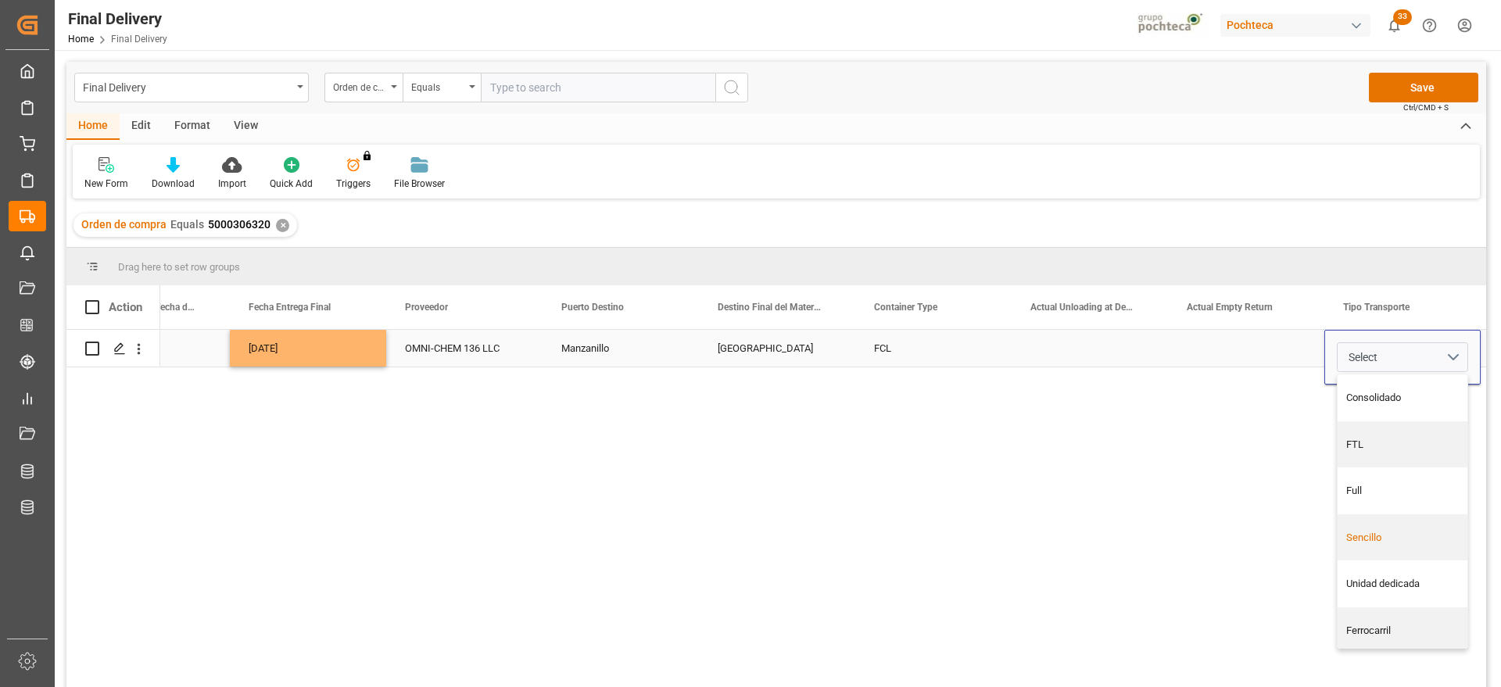
drag, startPoint x: 1391, startPoint y: 538, endPoint x: 1354, endPoint y: 503, distance: 50.3
click at [1390, 538] on div "Sencillo" at bounding box center [1402, 538] width 113 height 16
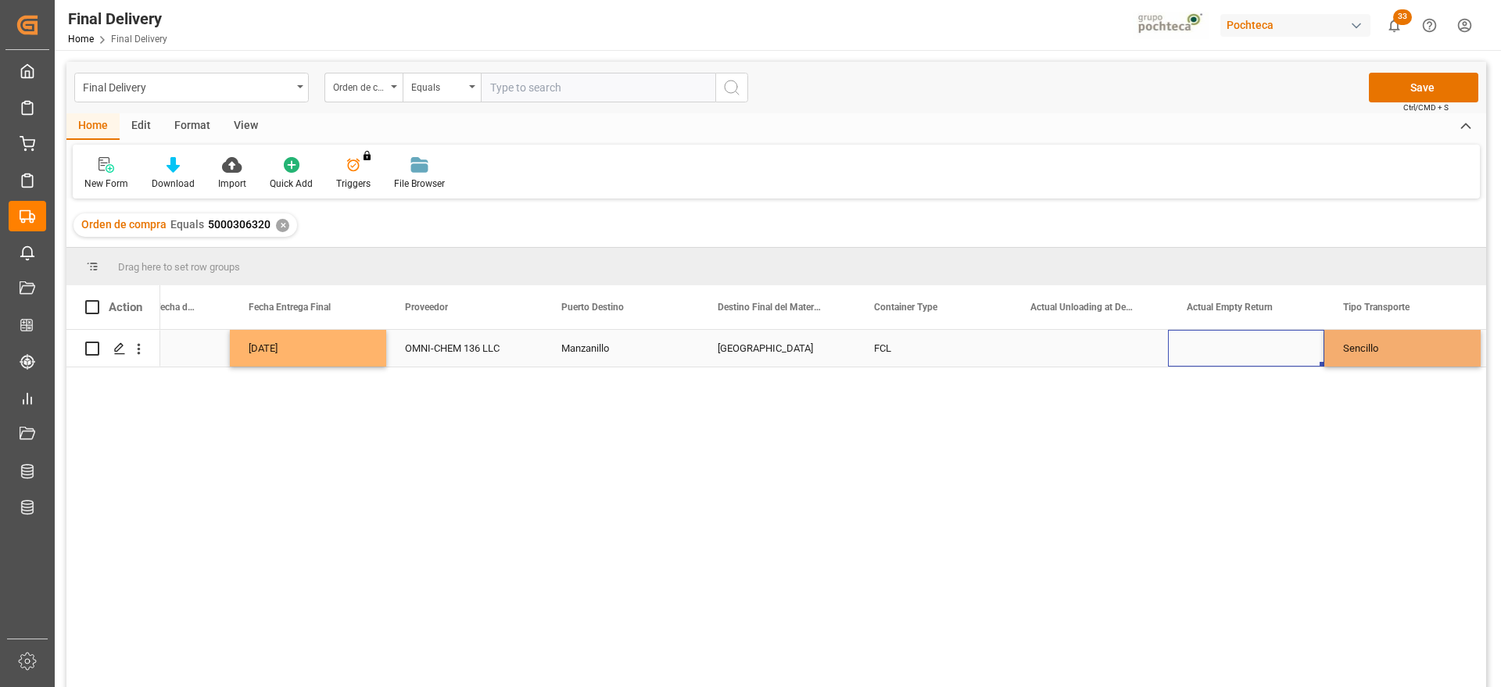
click at [1248, 342] on div "Press SPACE to select this row." at bounding box center [1246, 348] width 156 height 37
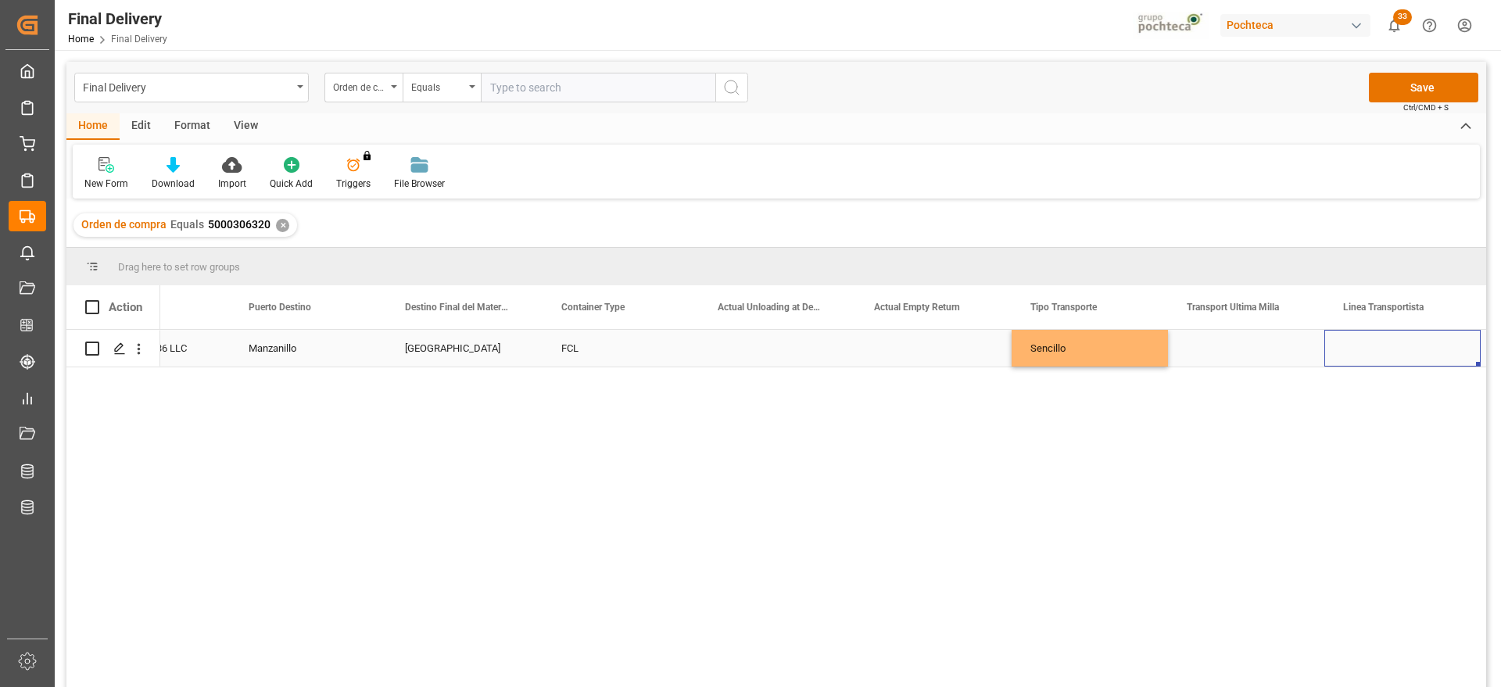
scroll to position [0, 5401]
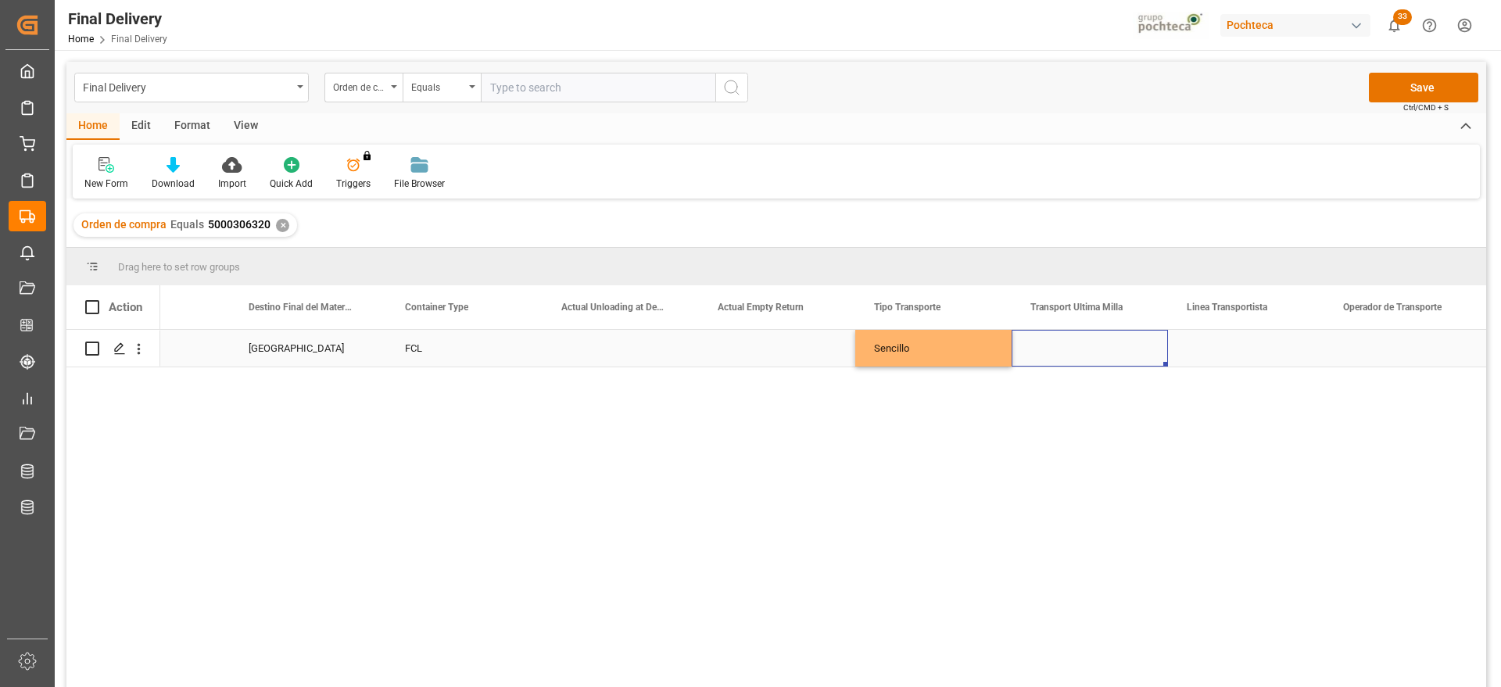
click at [1074, 342] on div "Press SPACE to select this row." at bounding box center [1089, 348] width 156 height 37
click at [1143, 356] on button "Select" at bounding box center [1089, 357] width 131 height 30
click at [1138, 439] on div "Pochteca" at bounding box center [1089, 445] width 113 height 16
click at [1140, 356] on button "Pochteca" at bounding box center [1089, 357] width 131 height 30
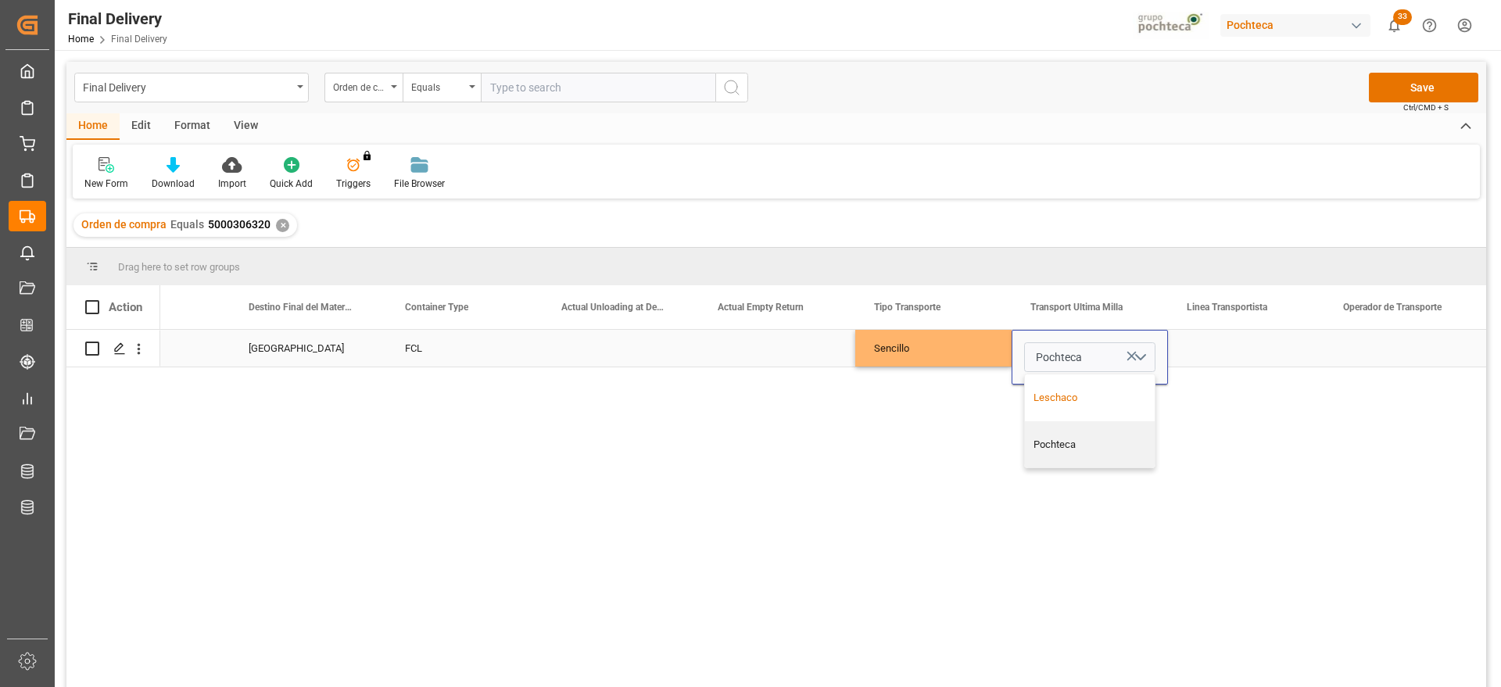
click at [1102, 397] on div "Leschaco" at bounding box center [1089, 398] width 113 height 16
click at [1229, 348] on div "Press SPACE to select this row." at bounding box center [1246, 348] width 156 height 37
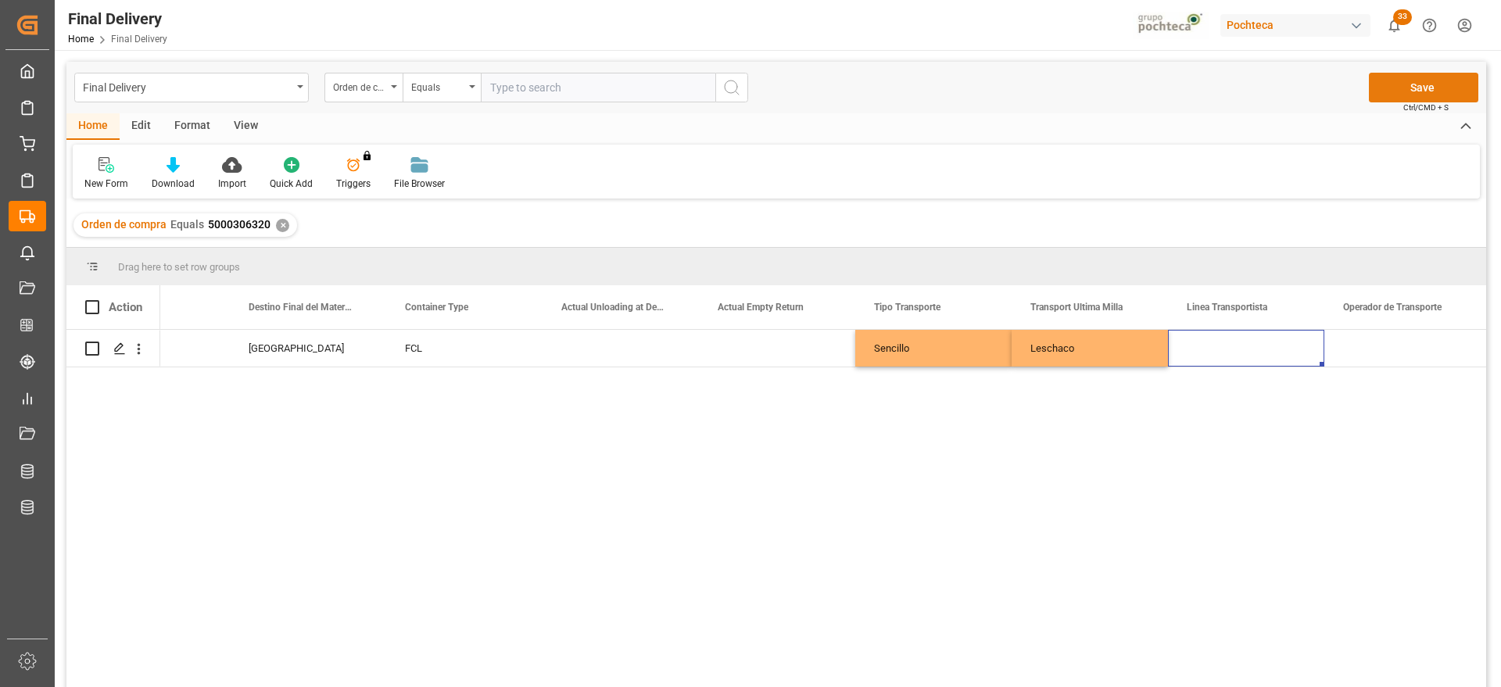
click at [1432, 86] on button "Save" at bounding box center [1423, 88] width 109 height 30
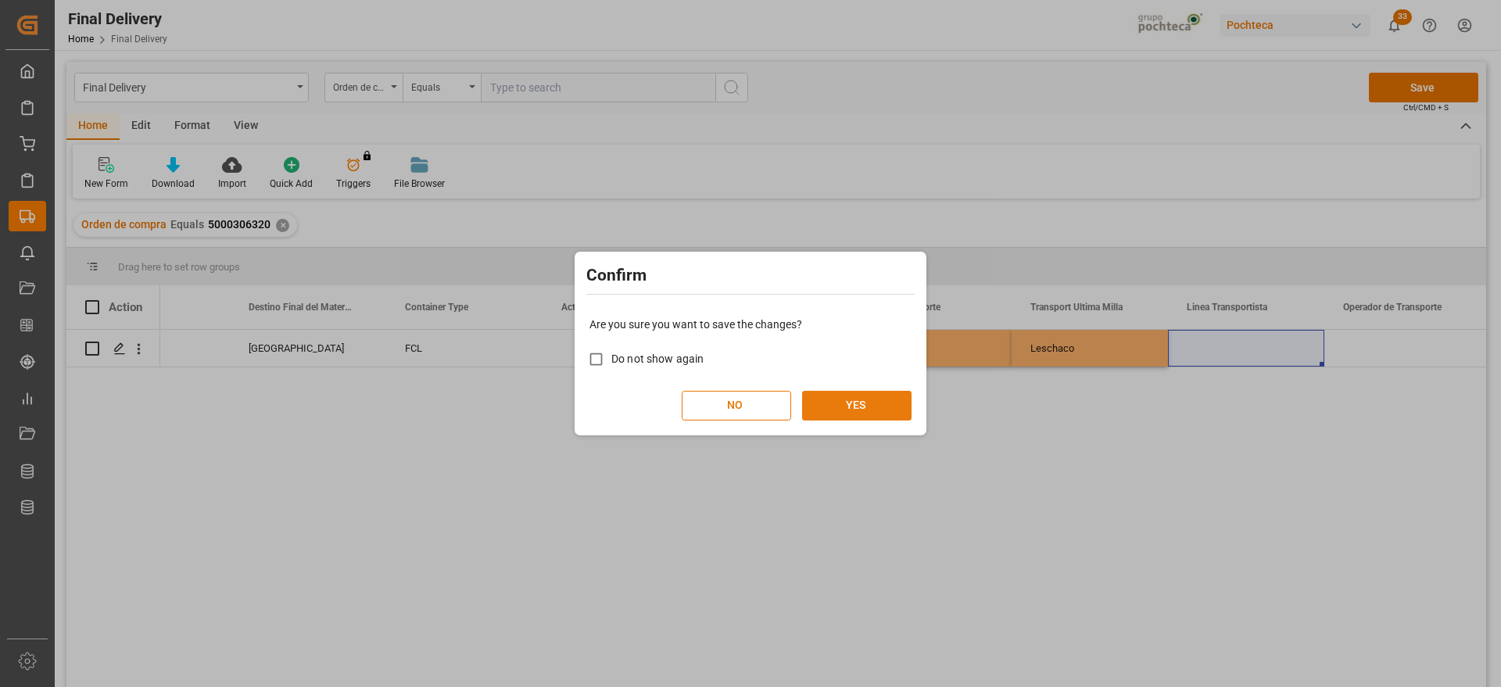
click at [872, 408] on button "YES" at bounding box center [856, 406] width 109 height 30
